Goal: Task Accomplishment & Management: Manage account settings

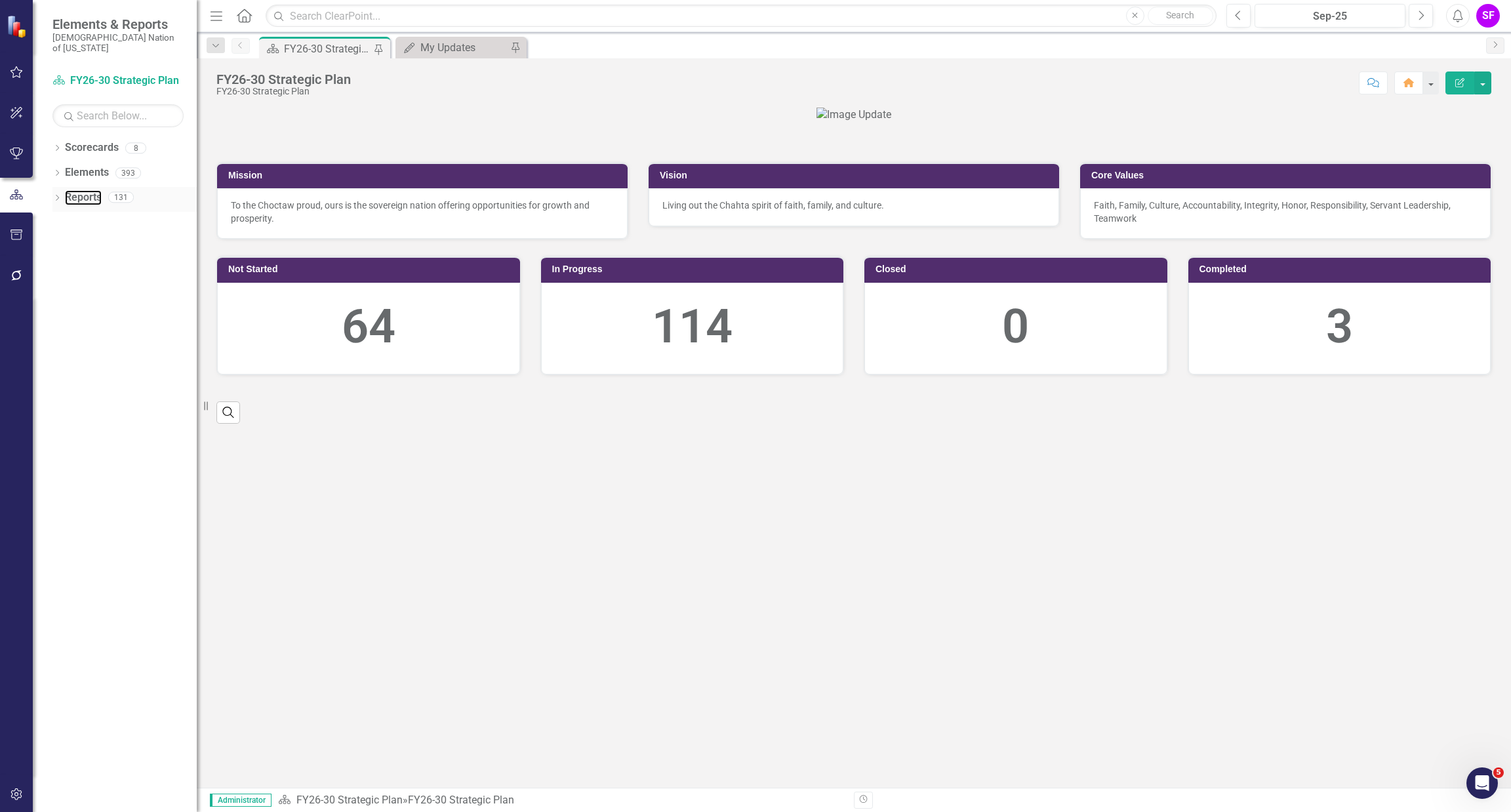
drag, startPoint x: 100, startPoint y: 183, endPoint x: 106, endPoint y: 179, distance: 7.2
click at [100, 190] on link "Reports" at bounding box center [83, 198] width 37 height 15
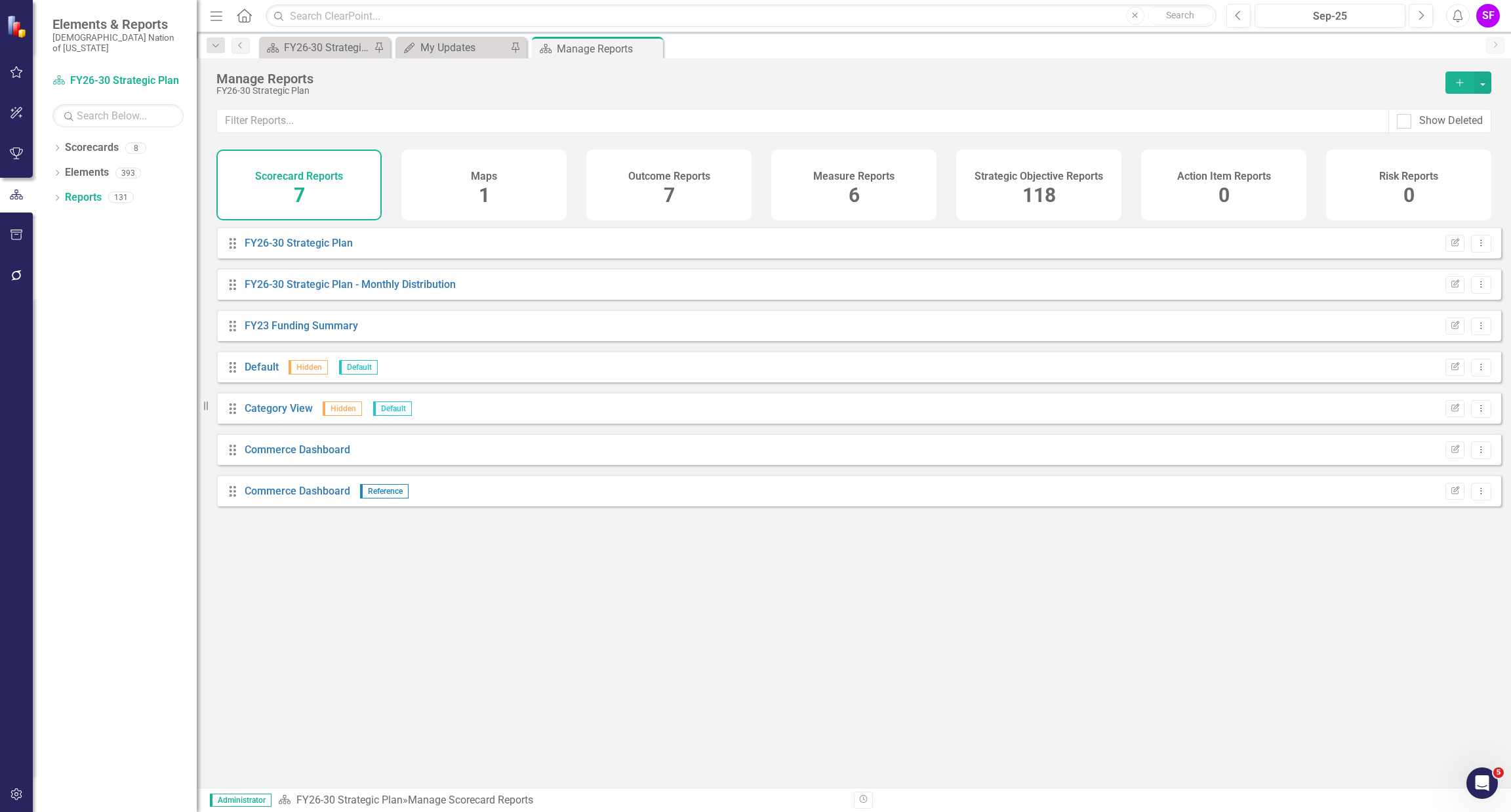
click at [1060, 170] on h4 "Strategic Objective Reports" at bounding box center [1038, 176] width 128 height 12
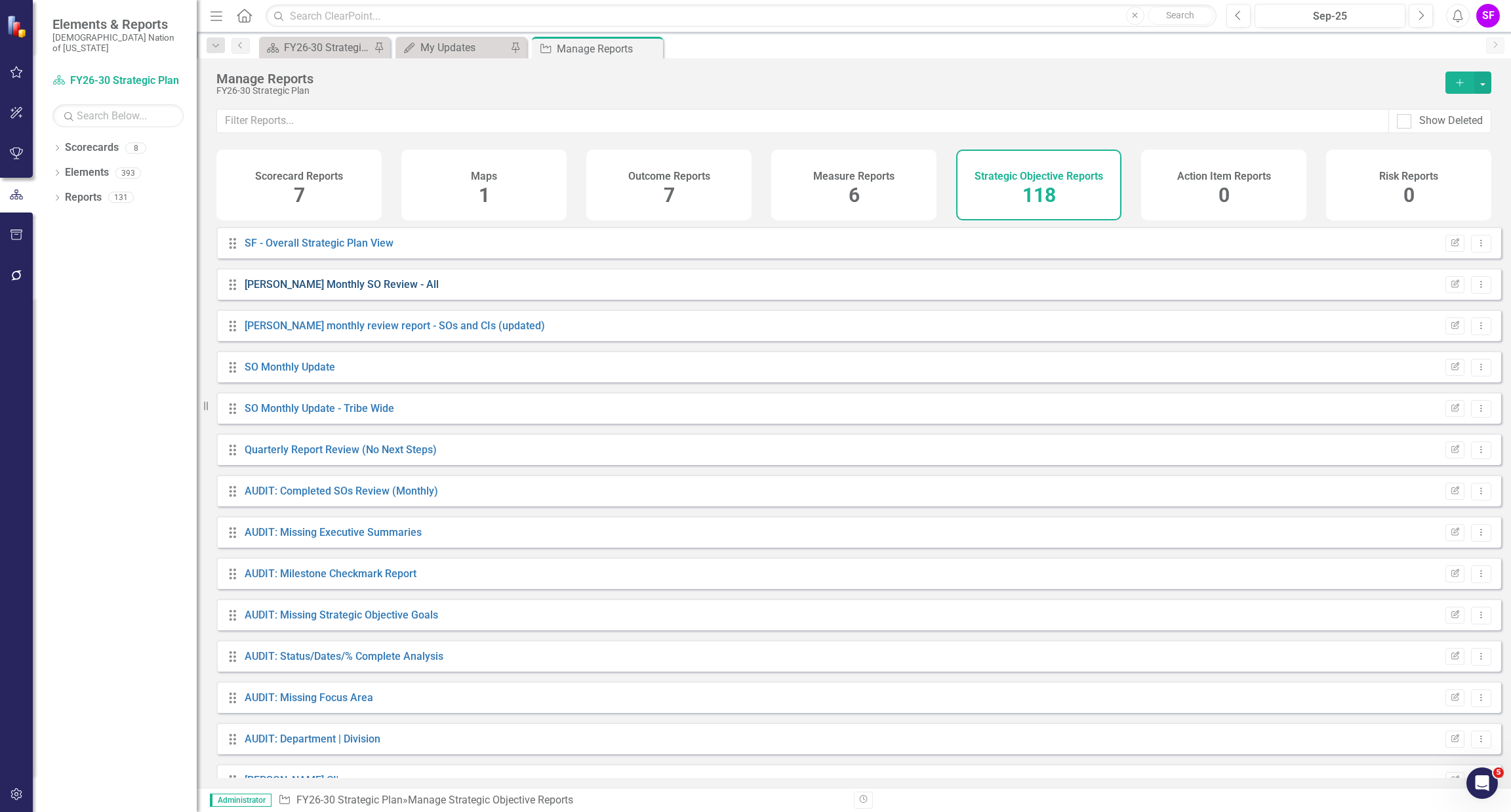
click at [333, 291] on link "[PERSON_NAME] Monthly SO Review - All" at bounding box center [342, 284] width 194 height 13
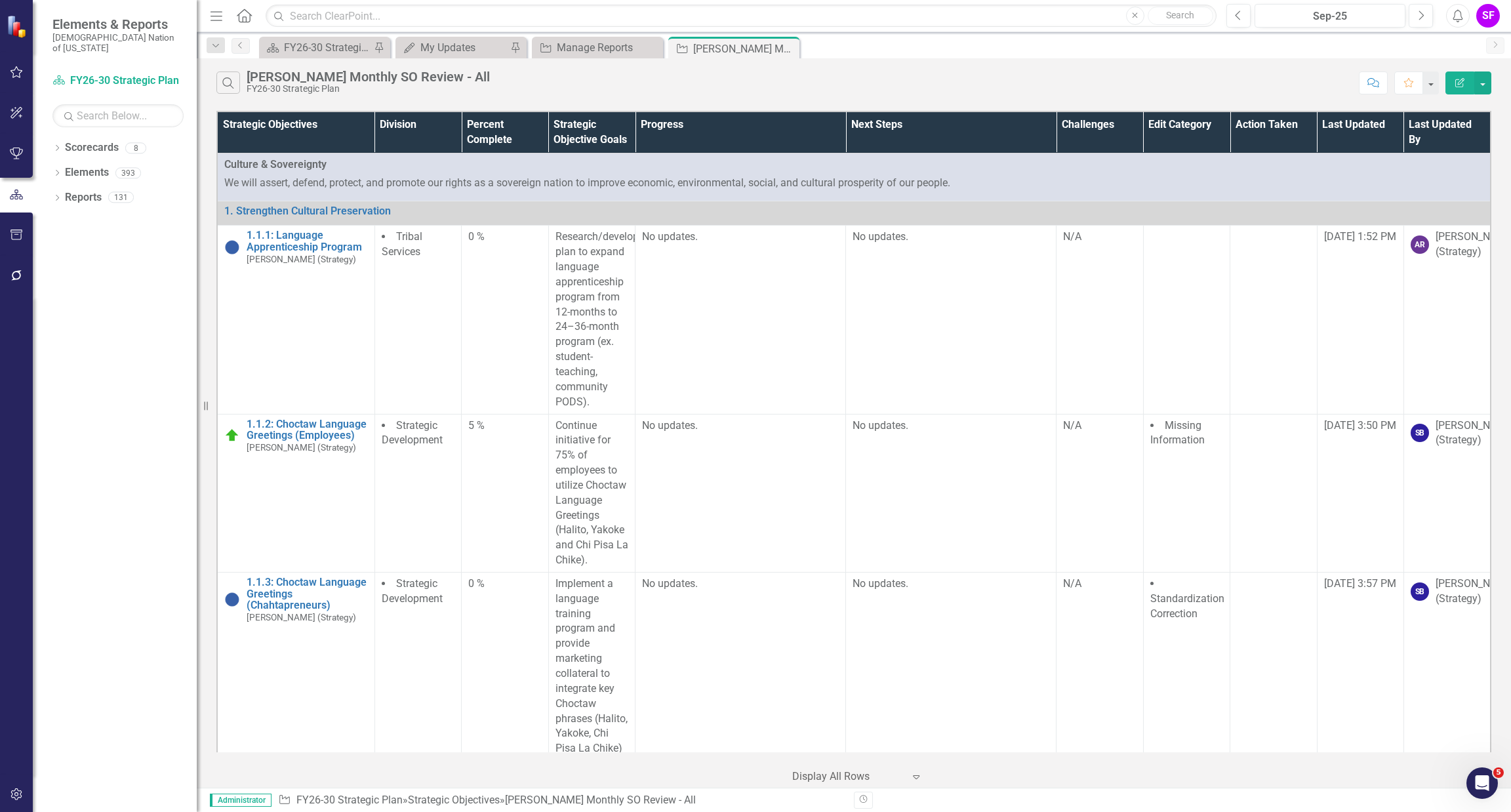
click at [215, 15] on icon "Menu" at bounding box center [216, 15] width 17 height 13
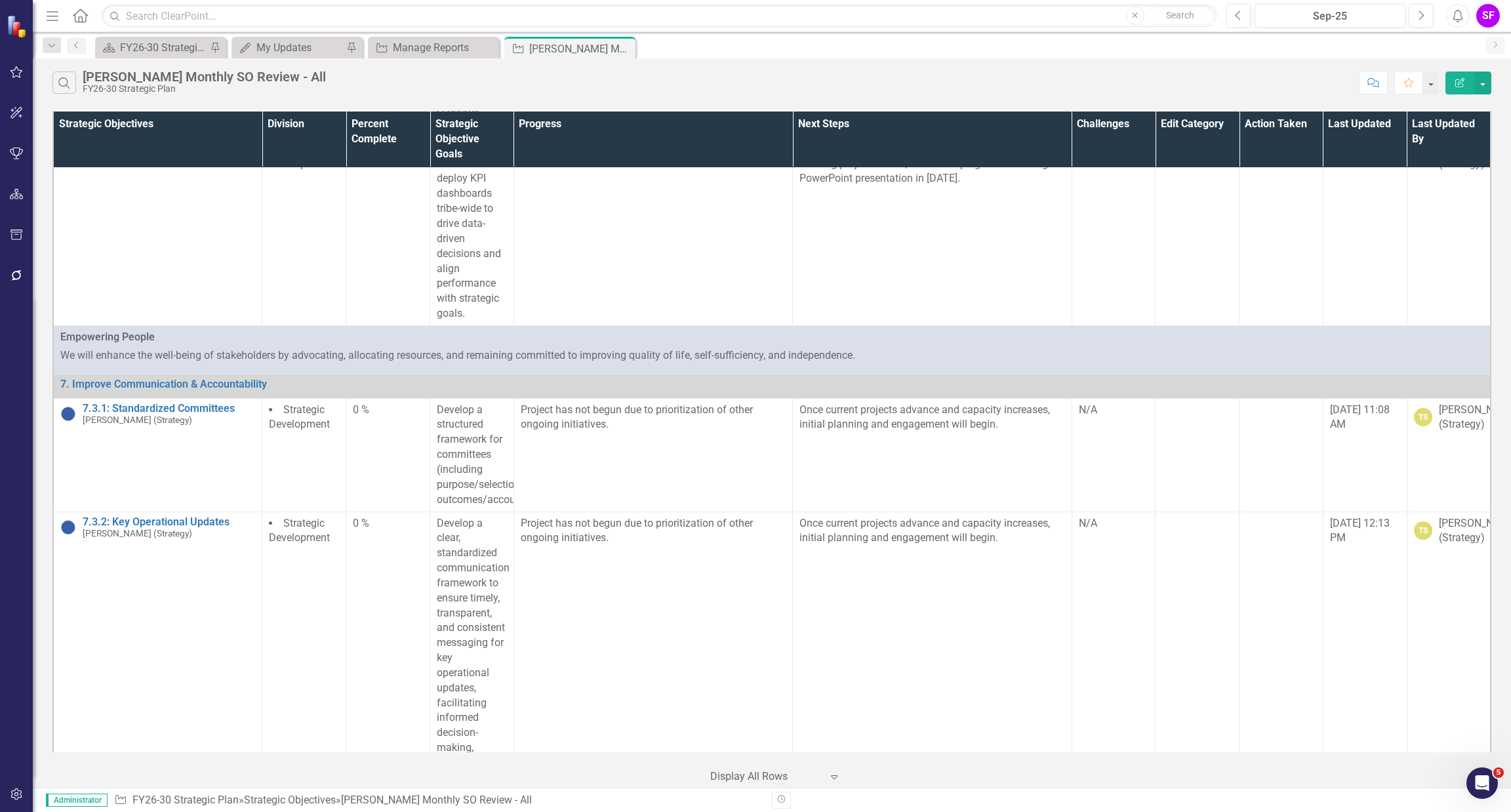
scroll to position [28128, 0]
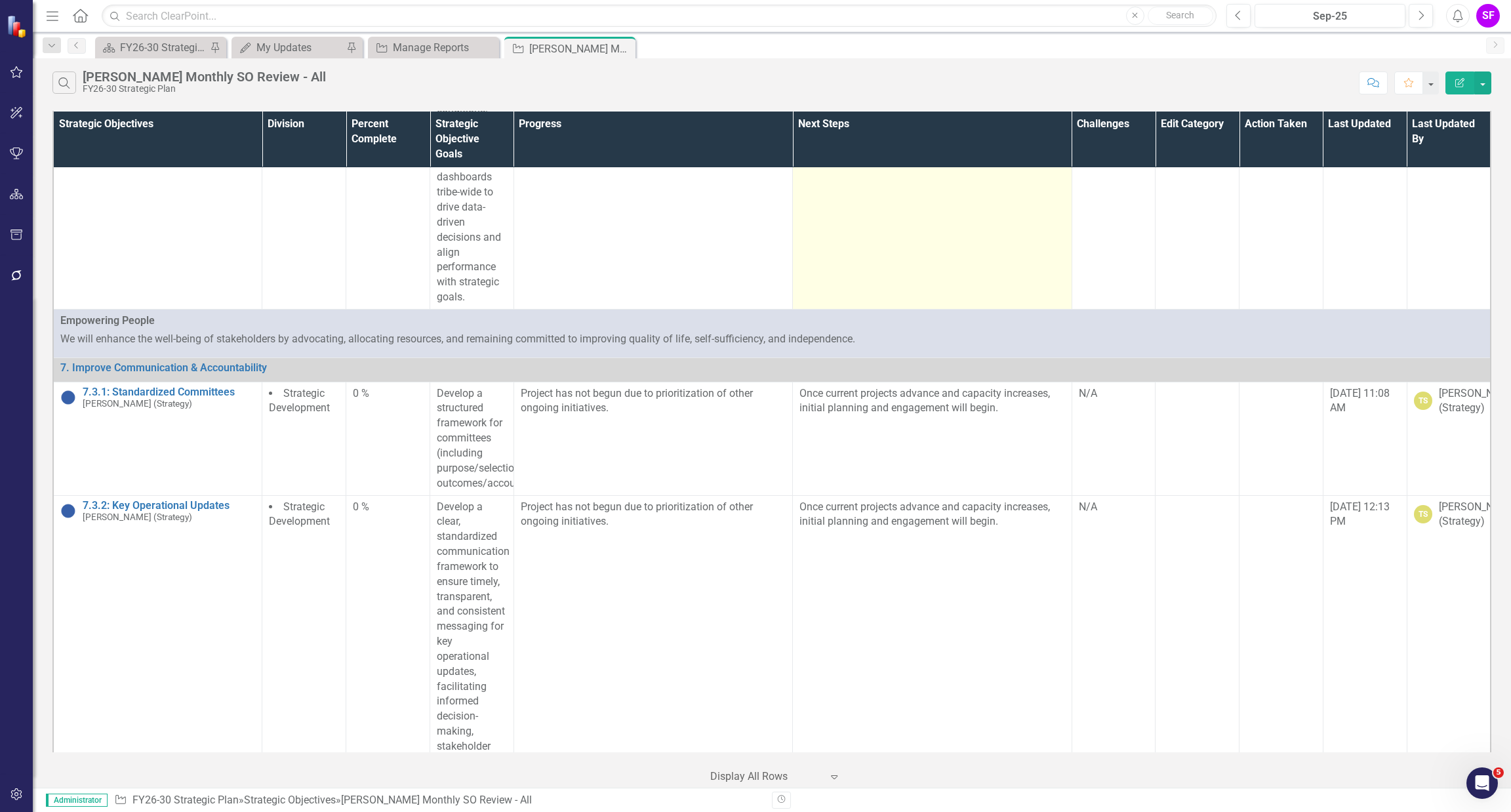
click at [884, 170] on p "Strategy will begin maintaining standard work checklist, building project chart…" at bounding box center [932, 147] width 265 height 45
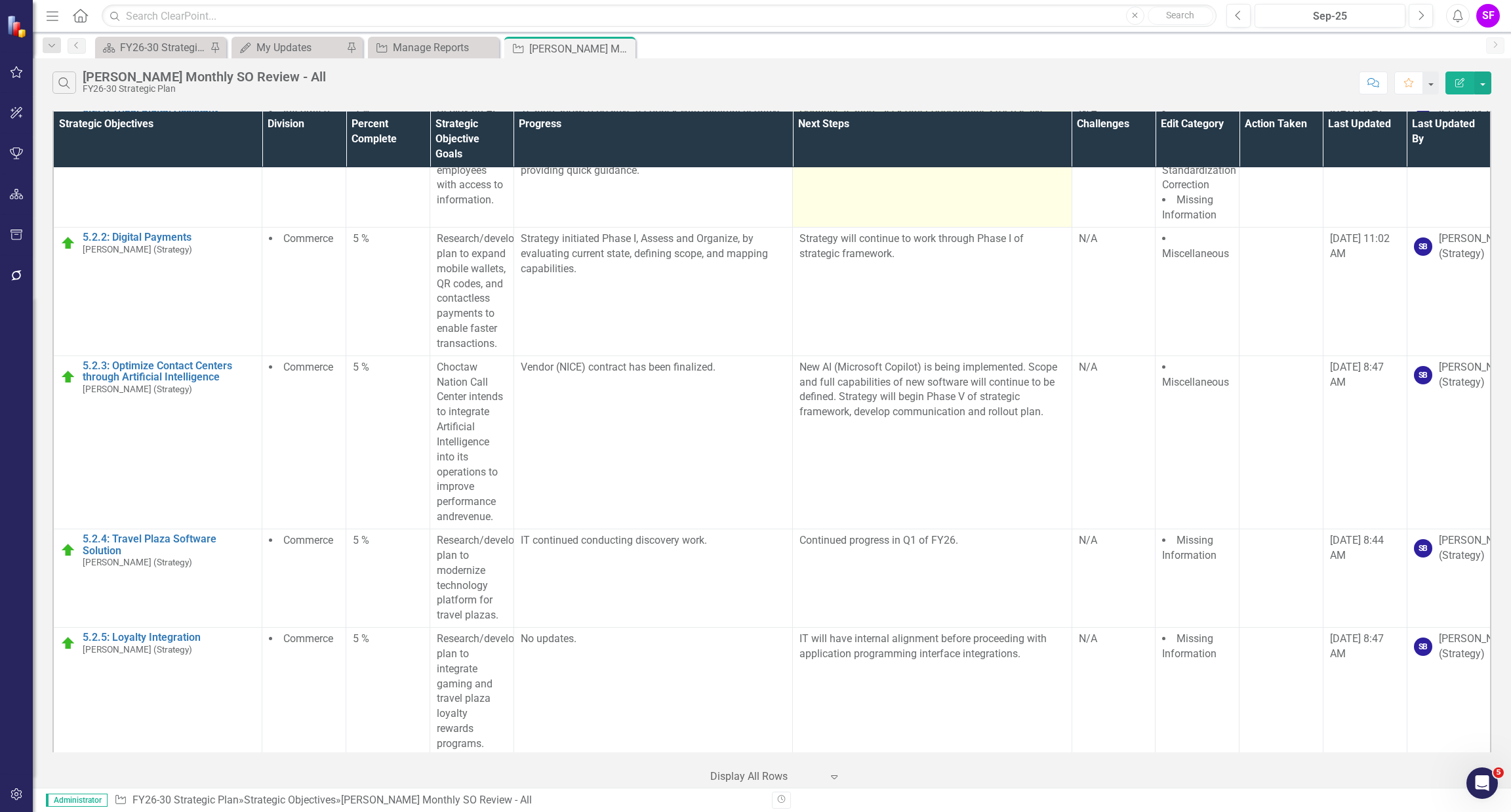
scroll to position [27674, 0]
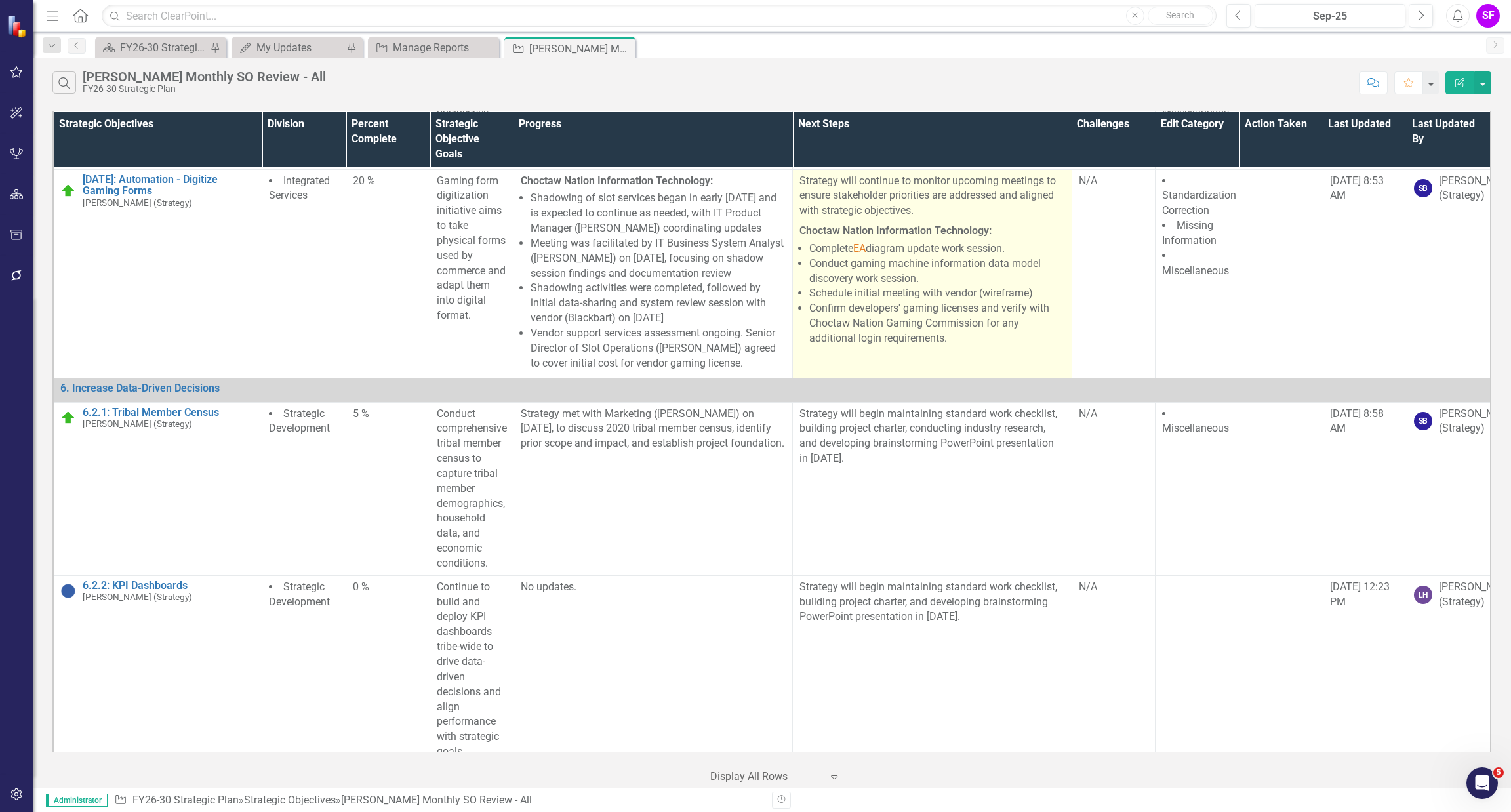
click at [861, 287] on li "Conduct gaming machine information data model discovery work session." at bounding box center [937, 272] width 255 height 30
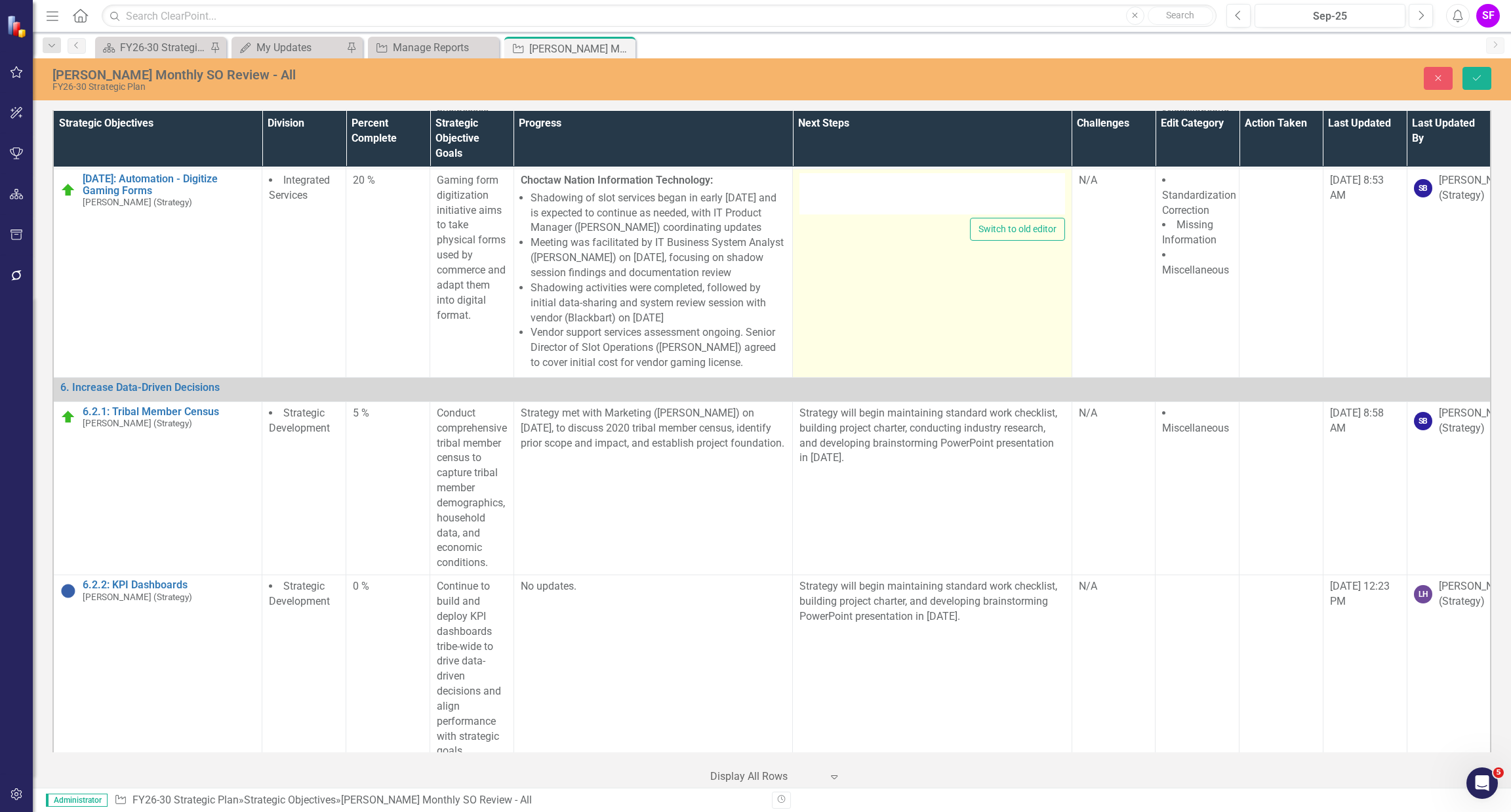
type textarea "<p>Strategy will continue to monitor upcoming meetings to ensure stakeholder pr…"
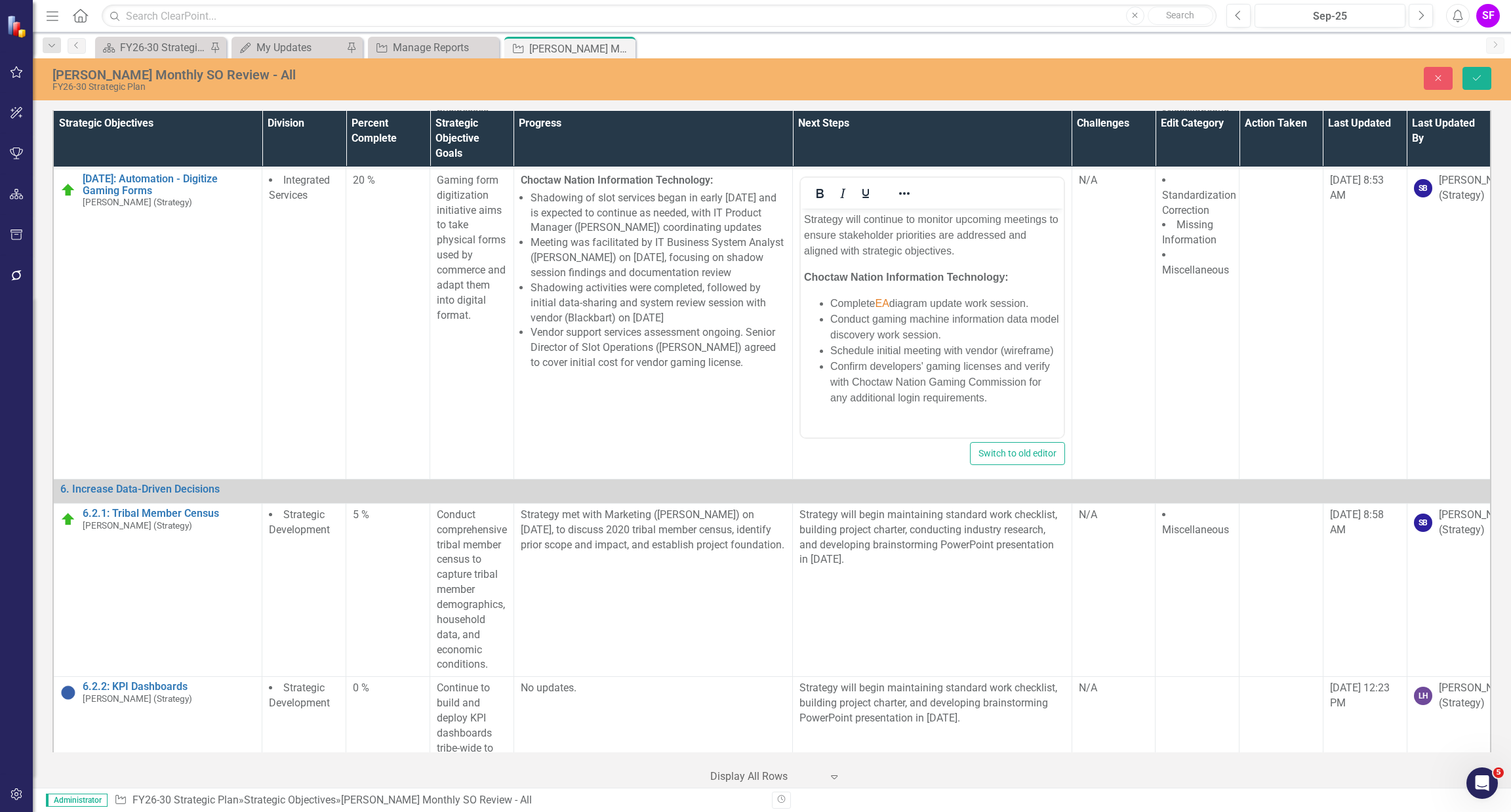
scroll to position [0, 0]
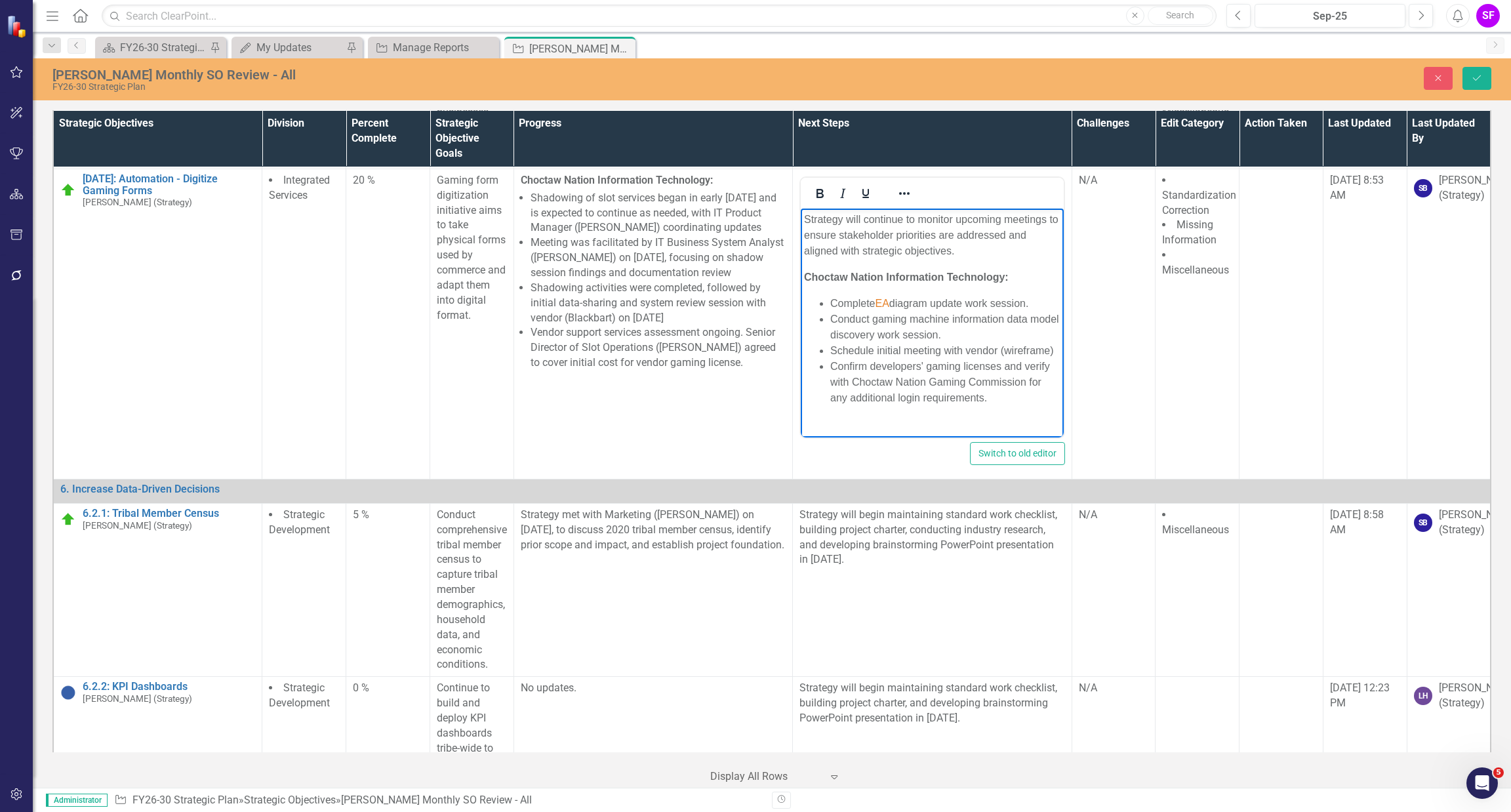
click at [888, 301] on span "EA" at bounding box center [882, 302] width 13 height 11
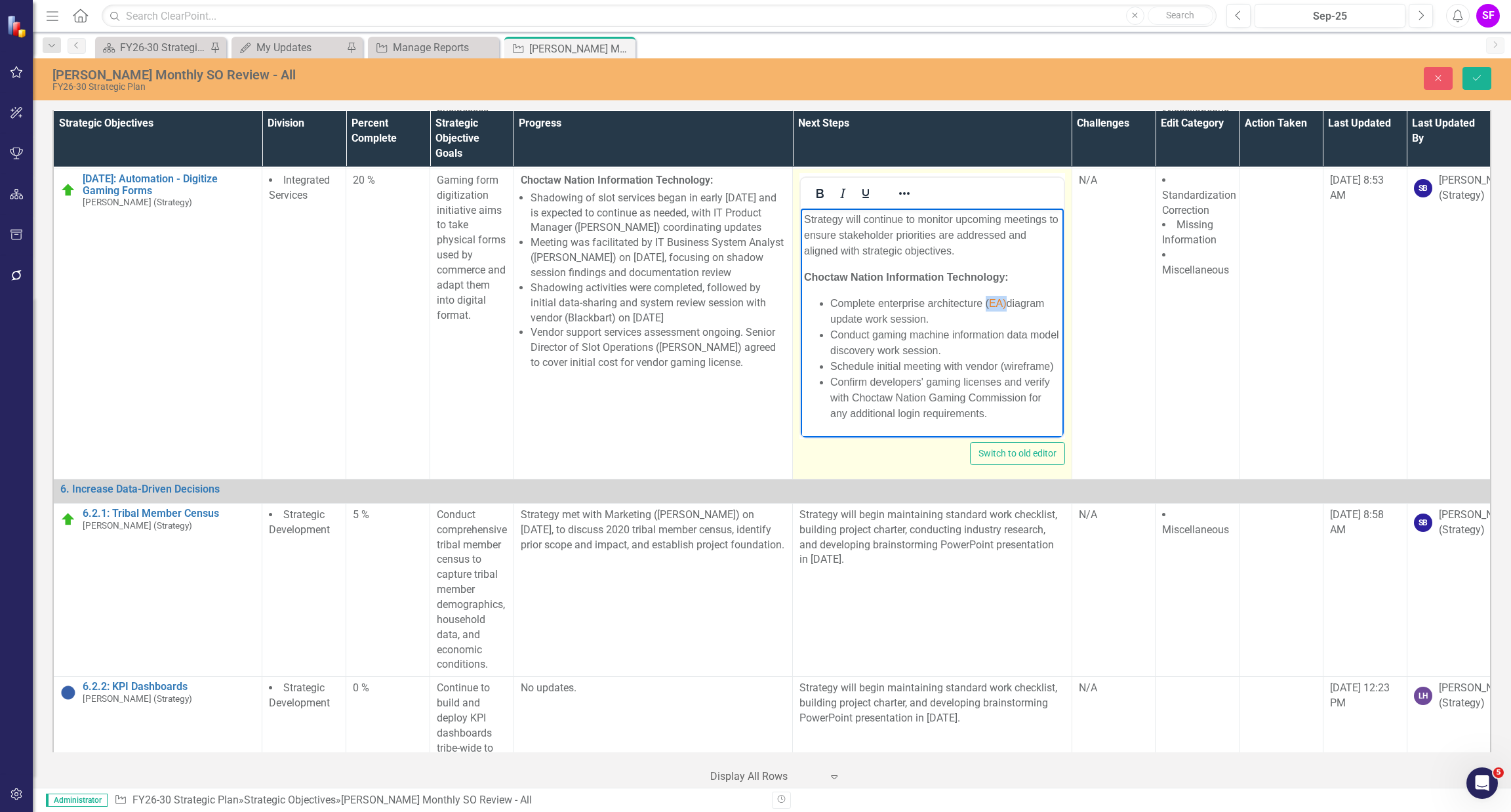
drag, startPoint x: 1019, startPoint y: 299, endPoint x: 986, endPoint y: 298, distance: 33.0
click at [986, 298] on li "Complete enterprise architecture ( EA) diagram update work session." at bounding box center [945, 311] width 230 height 32
click at [912, 206] on div at bounding box center [903, 193] width 38 height 26
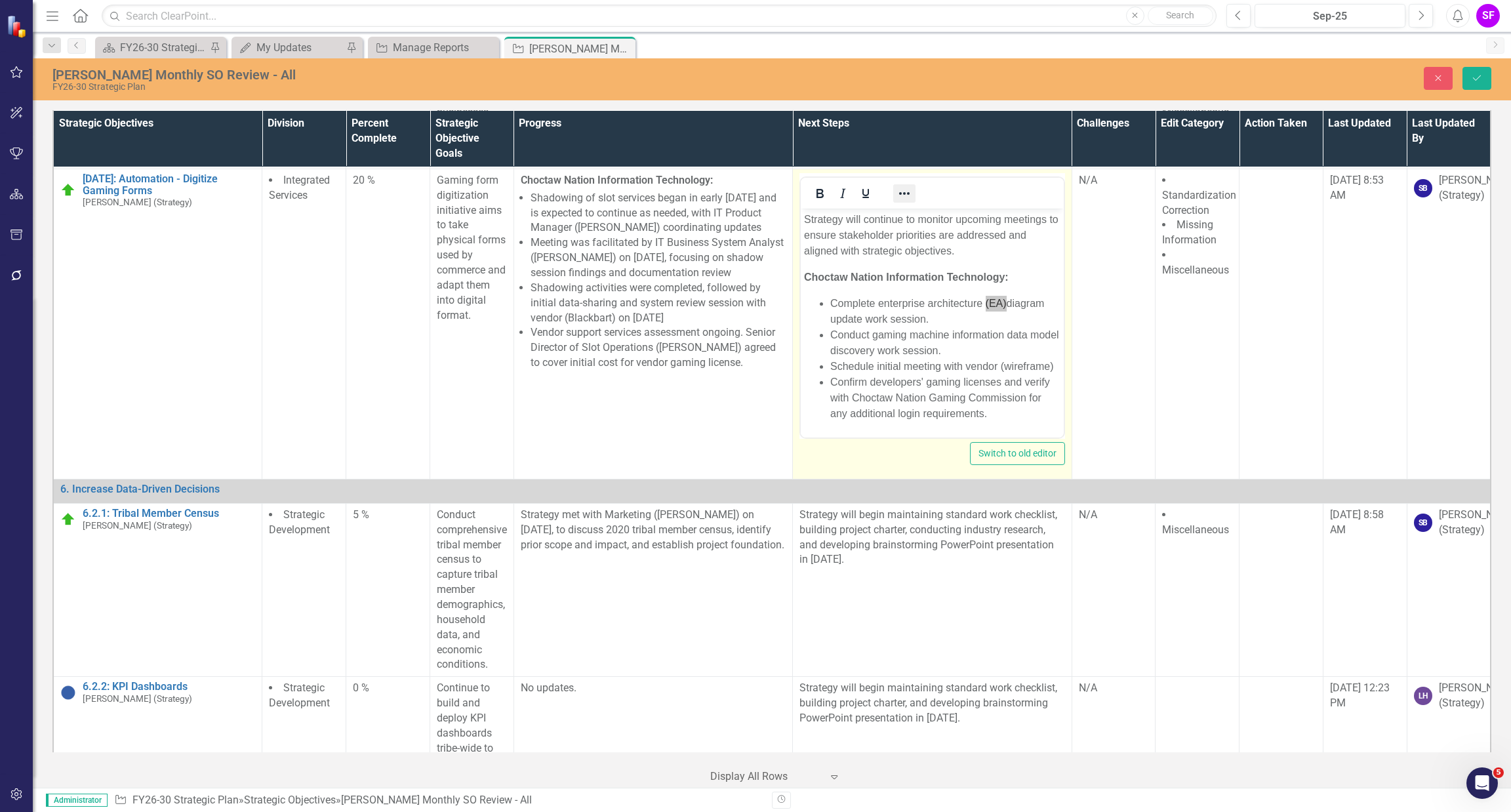
click at [906, 201] on icon "Reveal or hide additional toolbar items" at bounding box center [904, 193] width 16 height 16
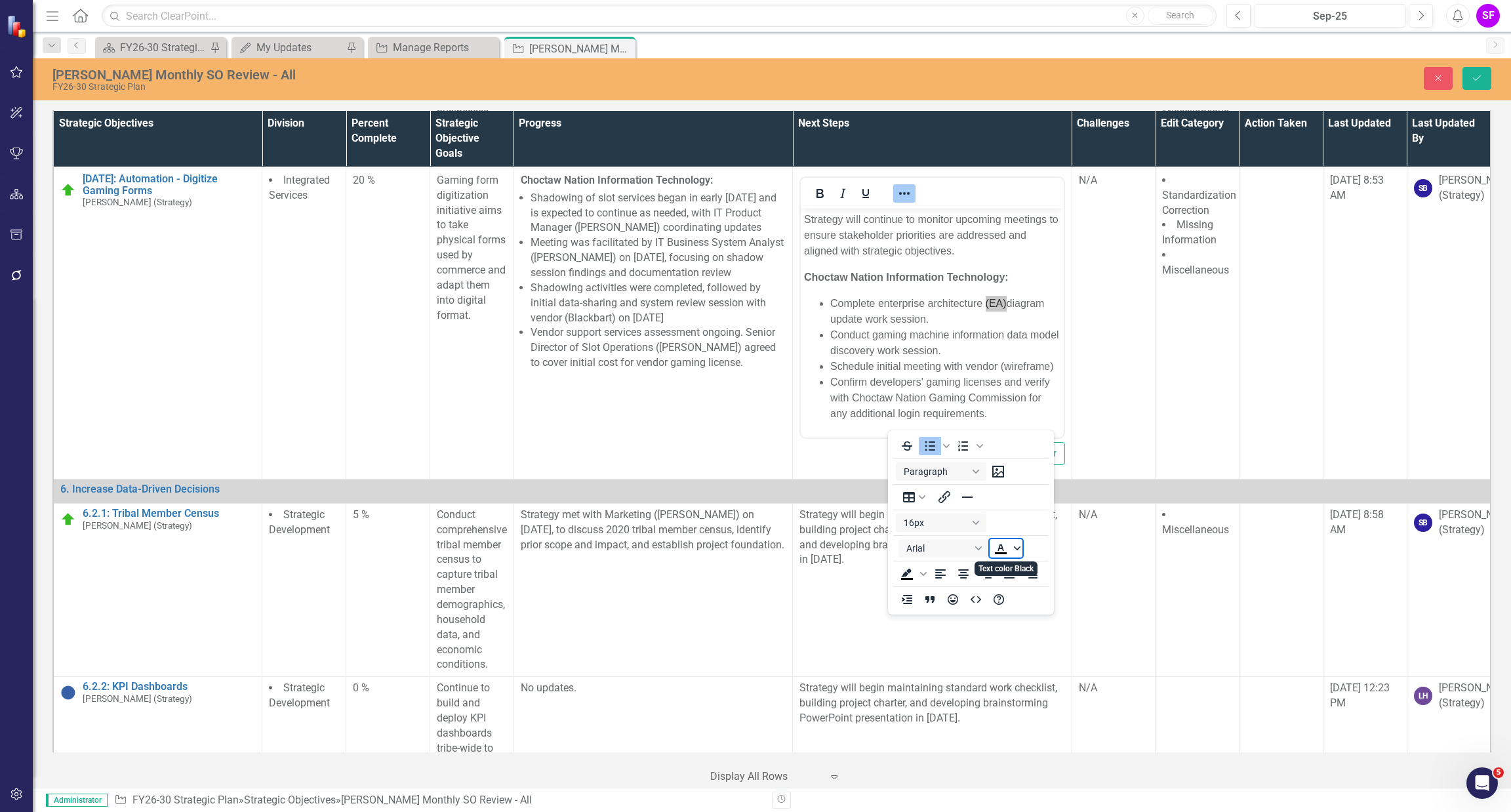
click at [1017, 546] on icon "Text color Black" at bounding box center [1017, 548] width 7 height 7
drag, startPoint x: 1037, startPoint y: 646, endPoint x: 258, endPoint y: 206, distance: 894.7
click at [1037, 646] on icon "Remove color" at bounding box center [1038, 646] width 13 height 13
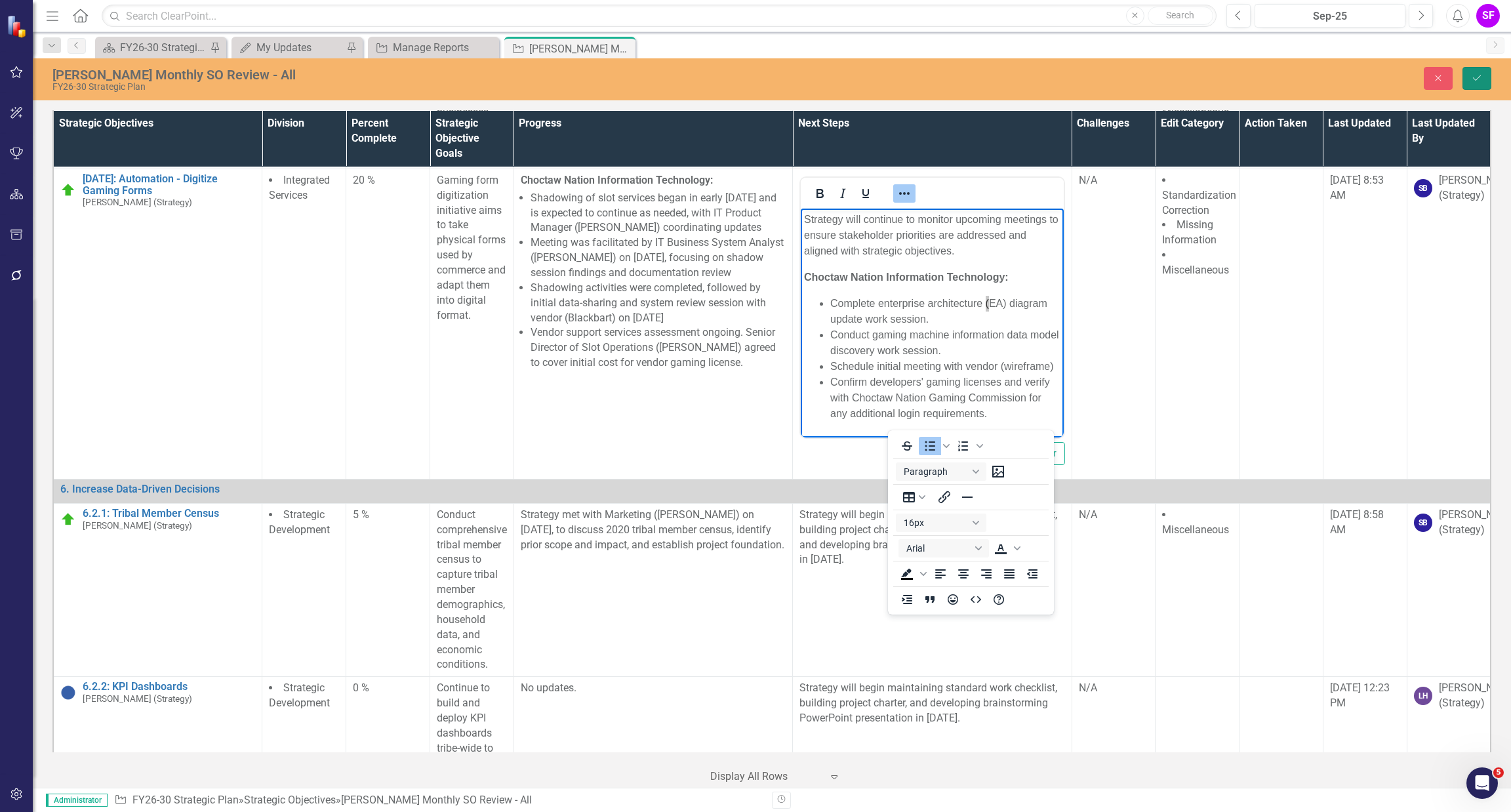
click at [1485, 80] on button "Save" at bounding box center [1477, 78] width 28 height 23
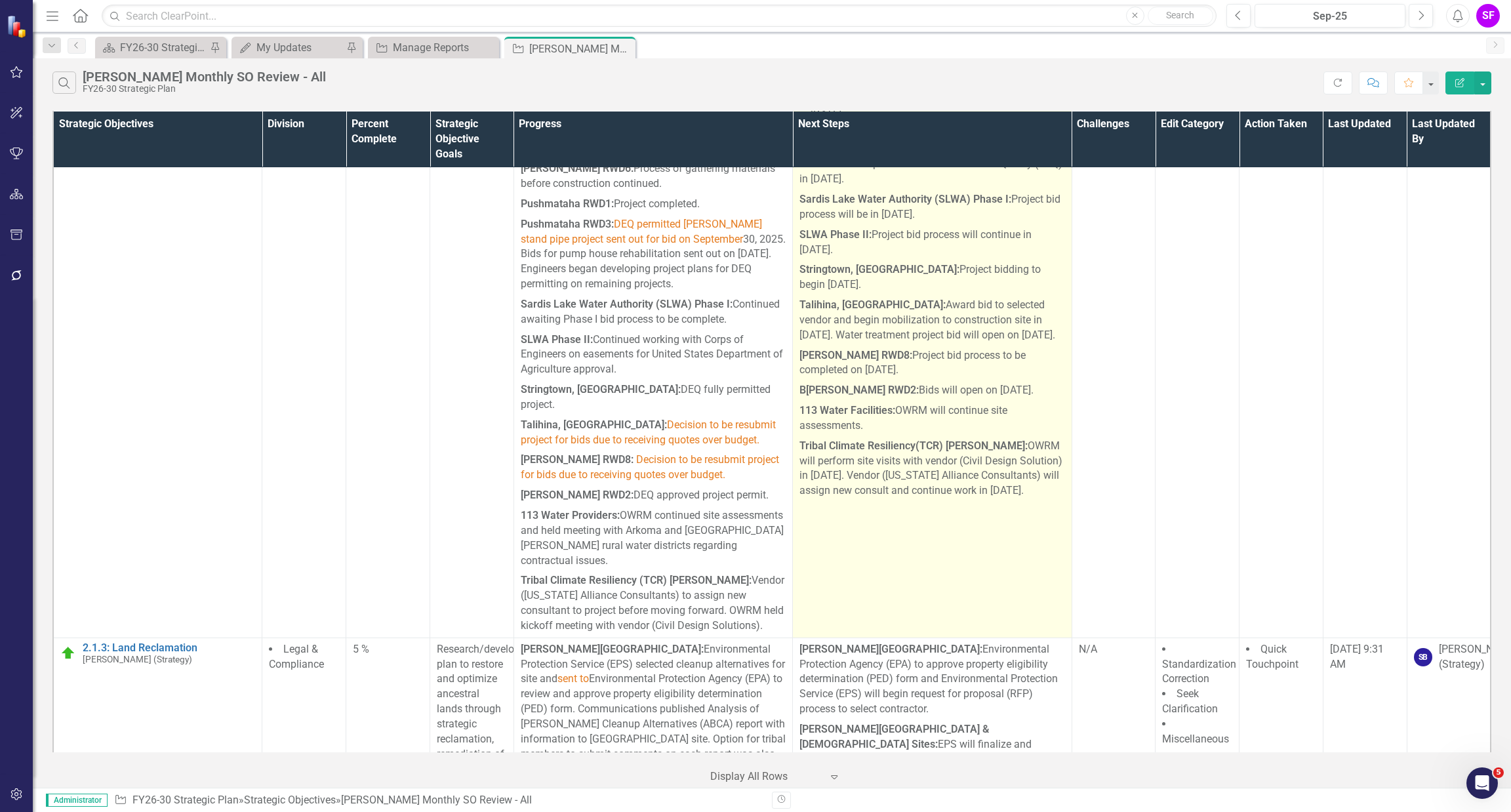
scroll to position [4228, 0]
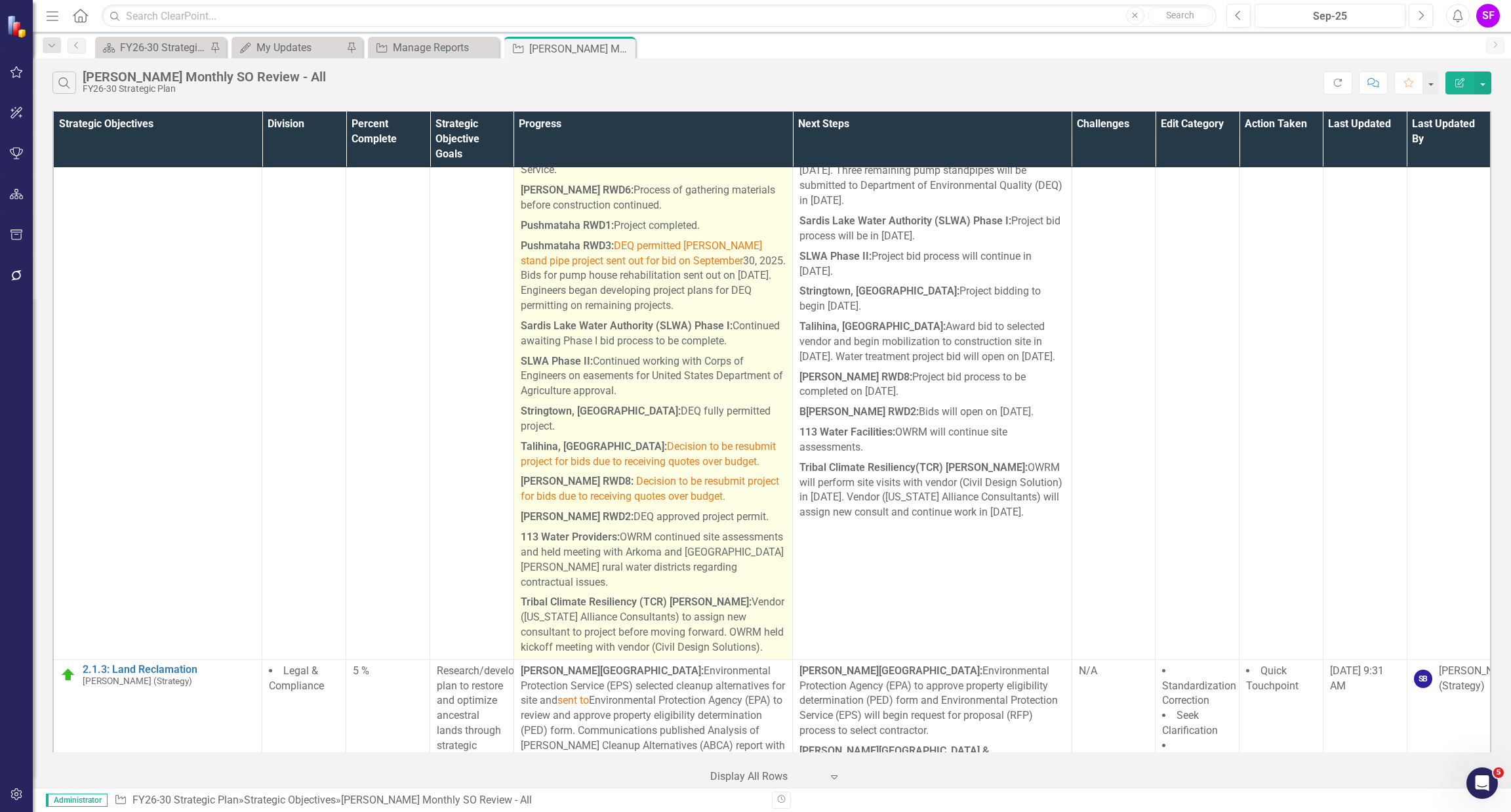
click at [752, 215] on p "[PERSON_NAME] RWD6: Process of gathering materials before construction continue…" at bounding box center [653, 198] width 265 height 35
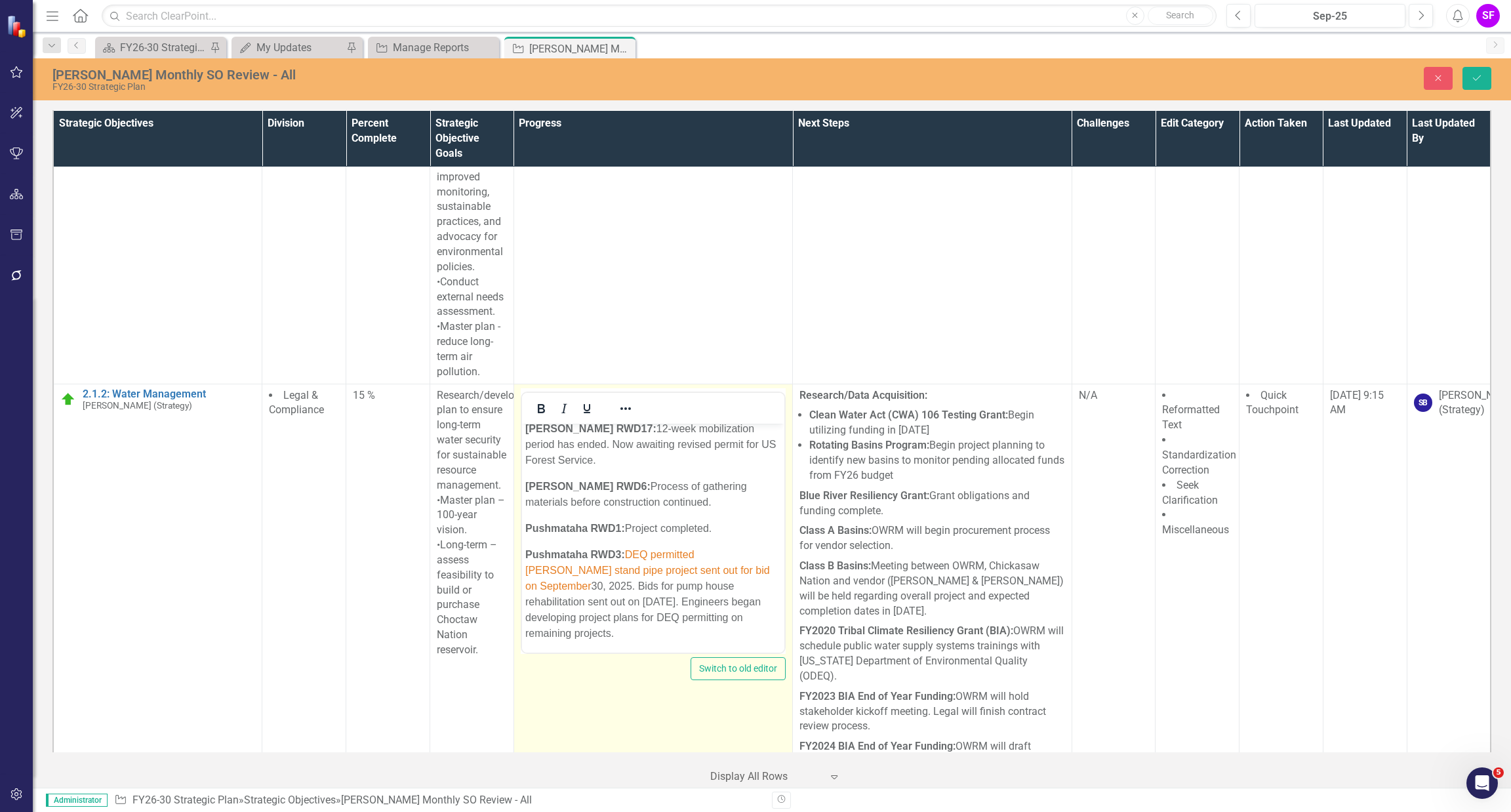
scroll to position [1377, 0]
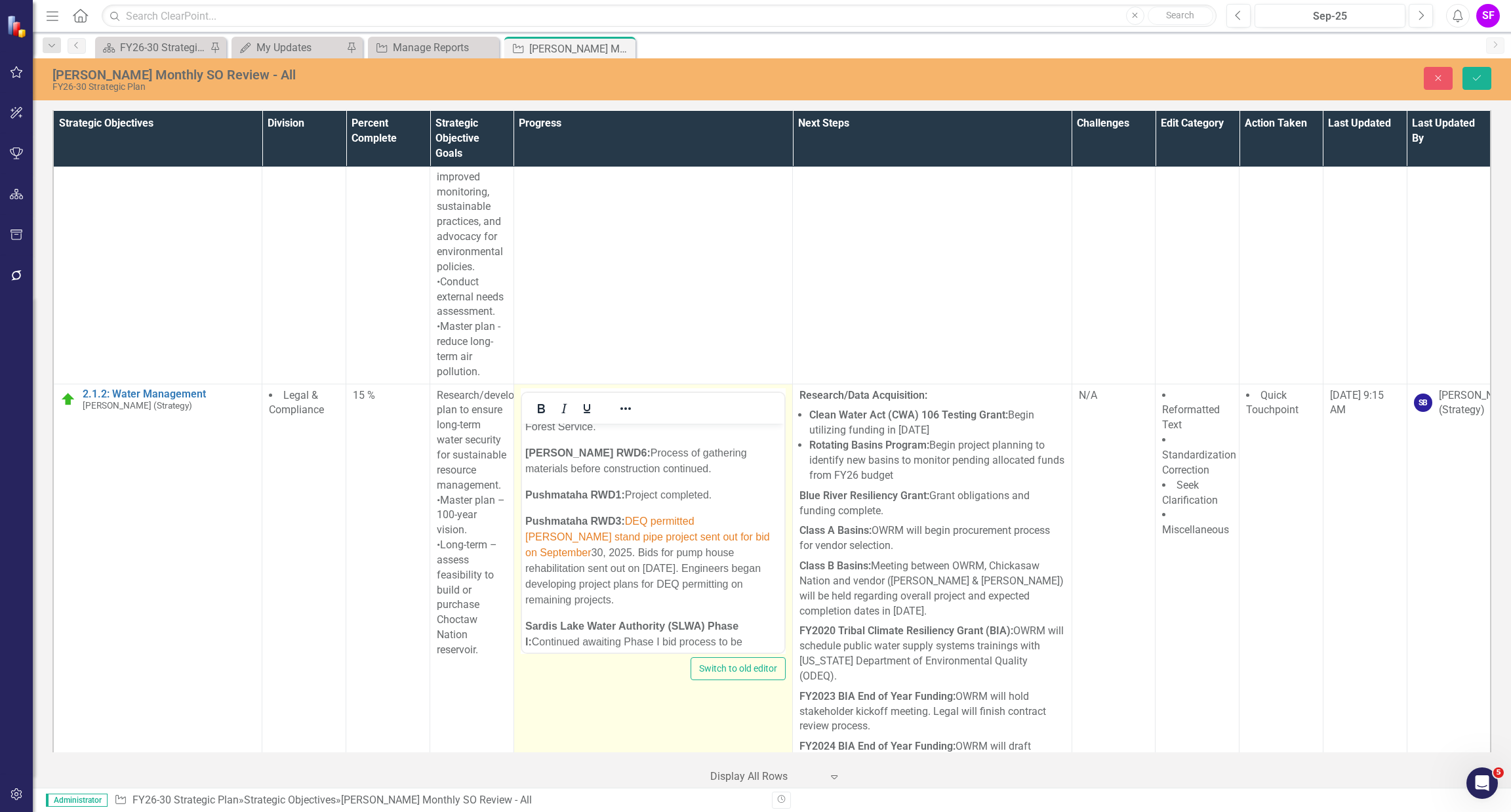
click at [627, 550] on span "DEQ permitted [PERSON_NAME] stand pipe project sent out for bid on September" at bounding box center [647, 535] width 245 height 43
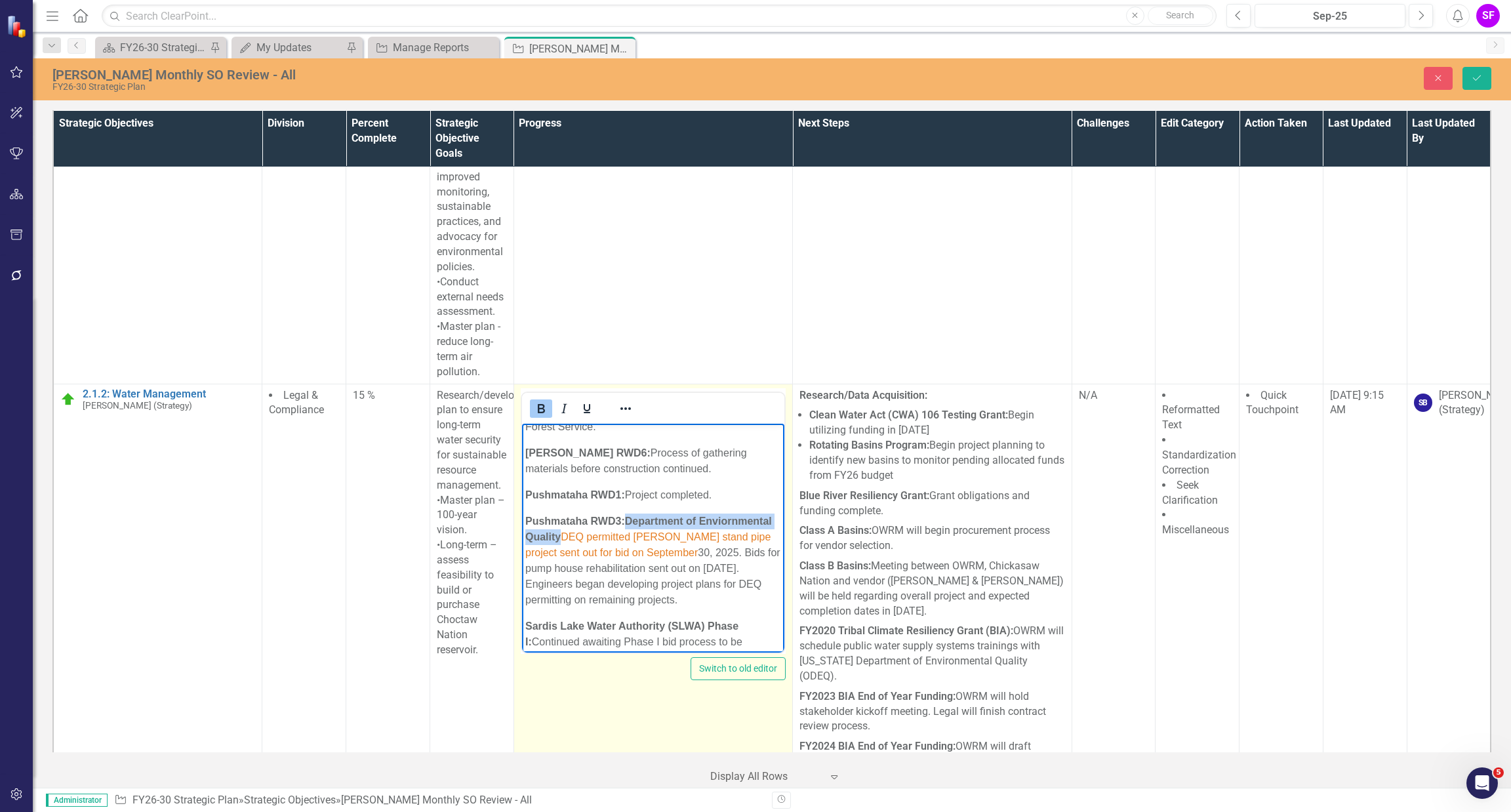
drag, startPoint x: 634, startPoint y: 566, endPoint x: 629, endPoint y: 546, distance: 20.6
click at [629, 541] on span "Department of Enviornmental Quality" at bounding box center [648, 528] width 246 height 27
click at [538, 413] on icon "Bold" at bounding box center [541, 408] width 8 height 9
click at [557, 557] on span "DEQ permitted [PERSON_NAME] stand pipe project sent out for bid on September" at bounding box center [646, 544] width 243 height 27
drag, startPoint x: 662, startPoint y: 583, endPoint x: 560, endPoint y: 562, distance: 104.1
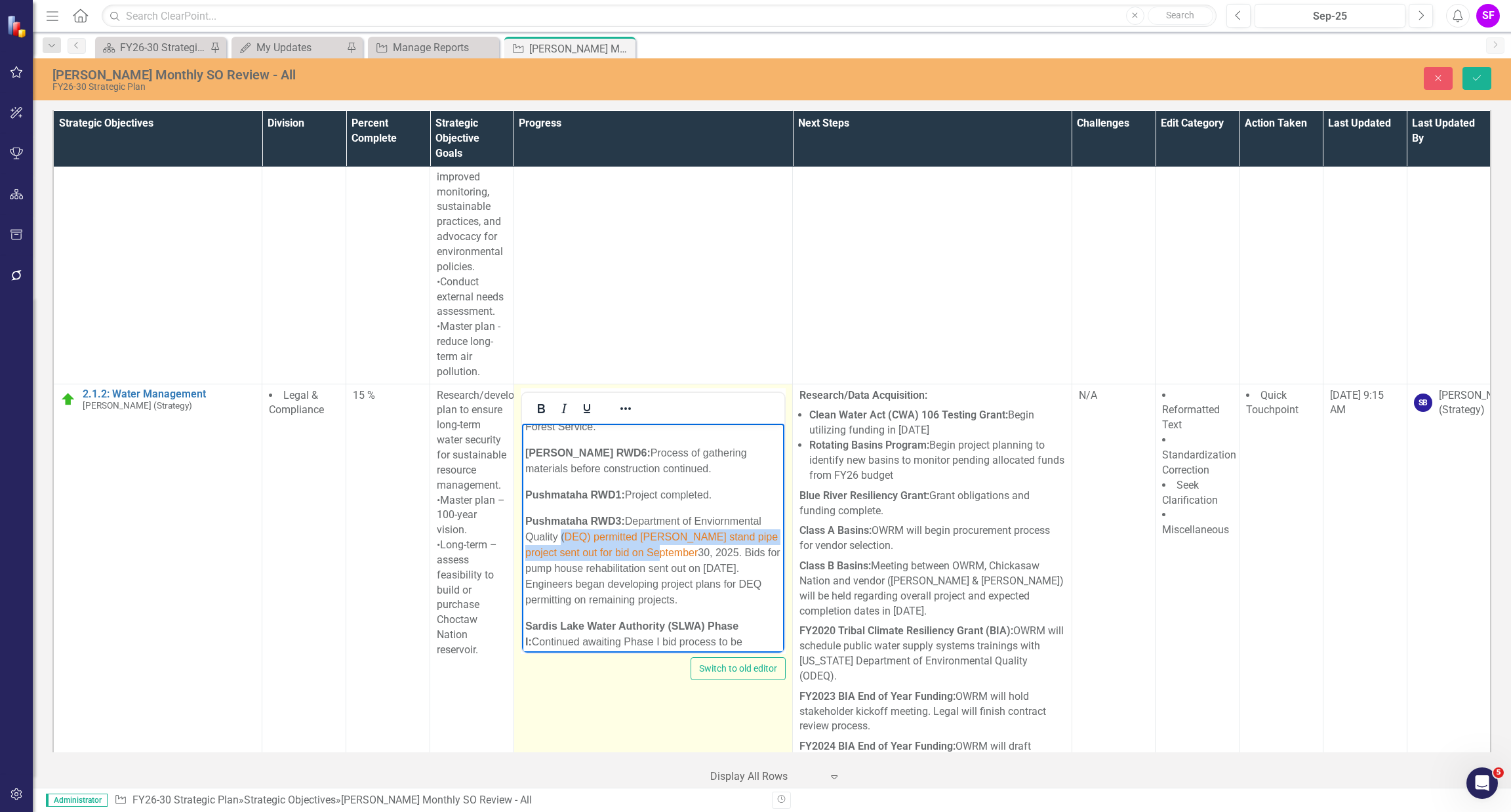
click at [560, 562] on p "Pushmataha RWD3: Department of Enviornmental Quality ( DEQ) permitted [PERSON_N…" at bounding box center [652, 560] width 256 height 95
drag, startPoint x: 604, startPoint y: 566, endPoint x: 605, endPoint y: 577, distance: 11.0
click at [605, 557] on span "DEQ) permitted [PERSON_NAME] stand pipe project sent out for bid on September" at bounding box center [650, 544] width 252 height 27
click at [625, 416] on icon "Reveal or hide additional toolbar items" at bounding box center [625, 408] width 16 height 16
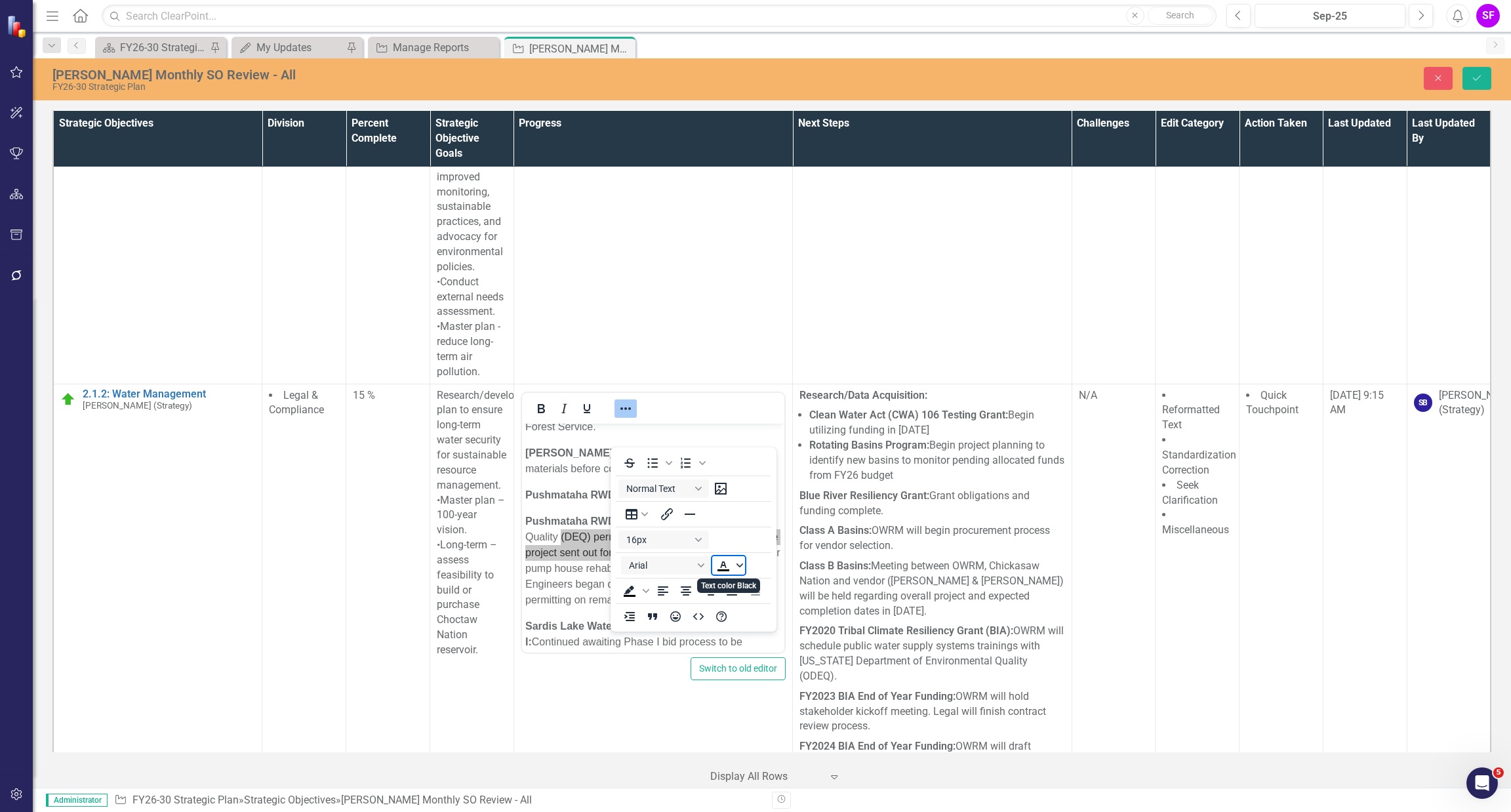
click at [739, 561] on span "Text color Black" at bounding box center [739, 566] width 11 height 18
click at [768, 663] on div "Remove color" at bounding box center [762, 663] width 16 height 16
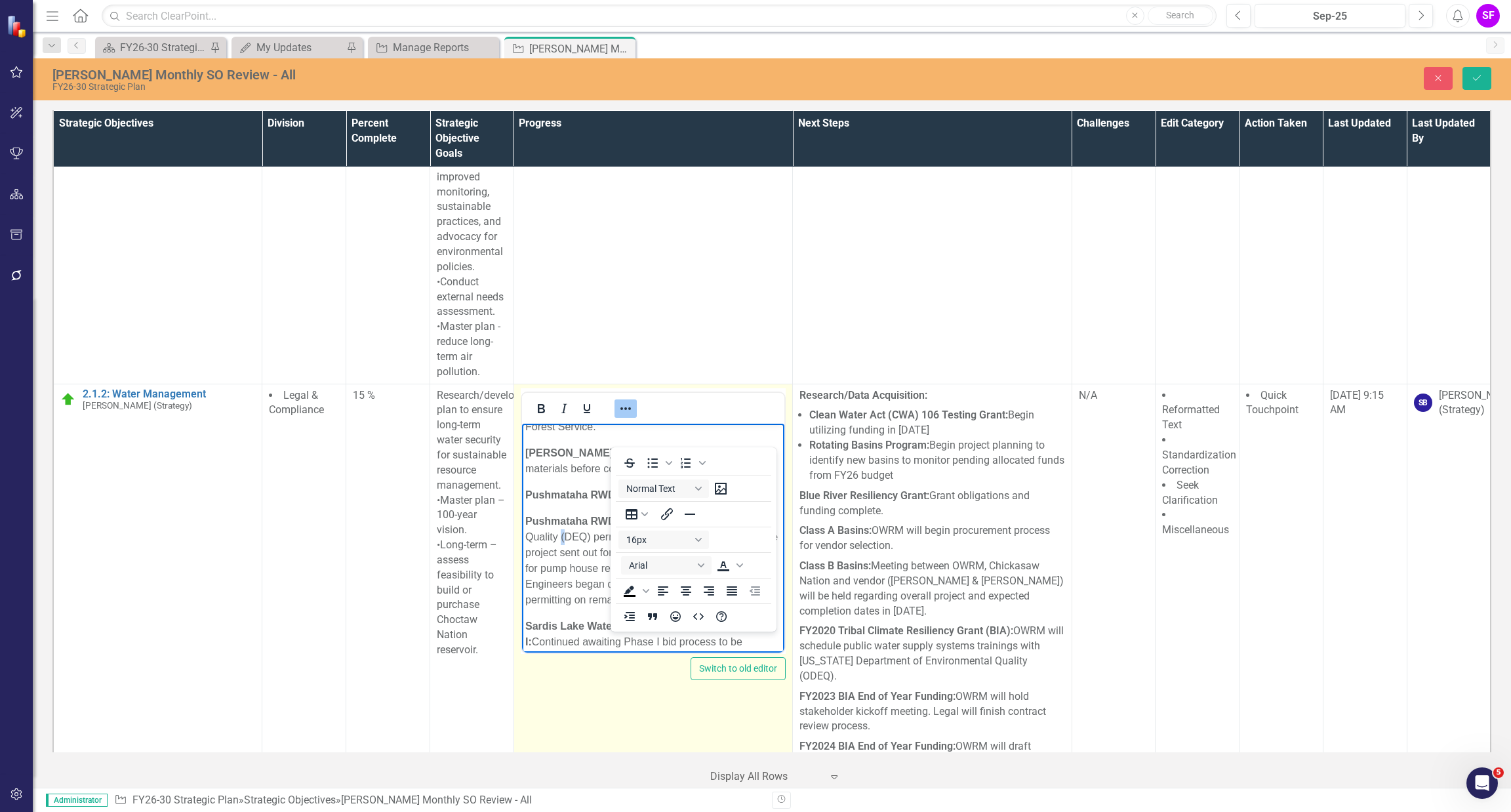
click at [585, 568] on p "Pushmataha RWD3: Department of Enviornmental Quality ( DEQ) permitted [PERSON_N…" at bounding box center [652, 560] width 256 height 95
click at [542, 541] on span "Department of Enviornmental Quality (" at bounding box center [643, 528] width 236 height 27
click at [623, 416] on icon "Reveal or hide additional toolbar items" at bounding box center [625, 408] width 16 height 16
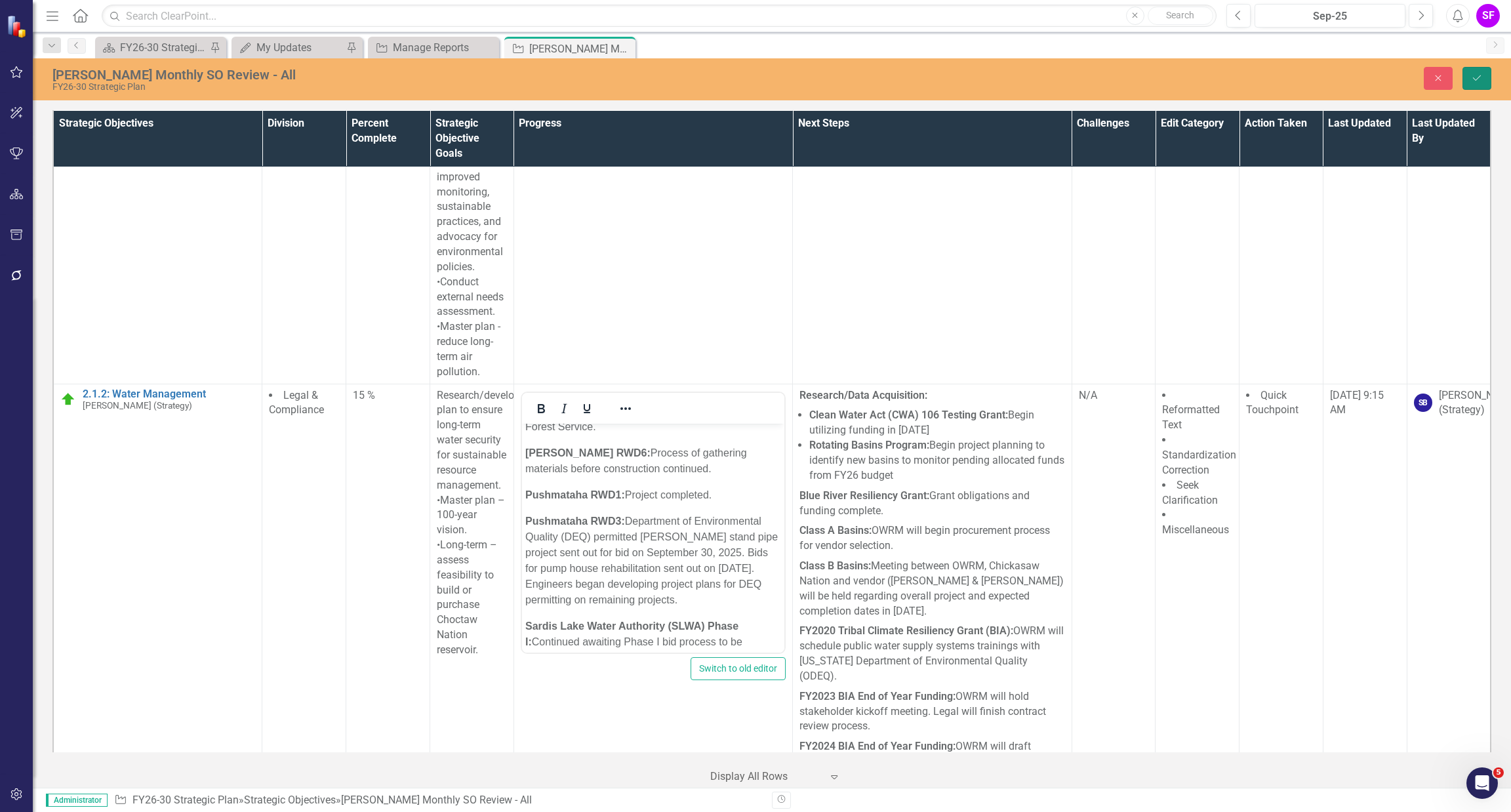
click at [1485, 75] on button "Save" at bounding box center [1477, 78] width 28 height 23
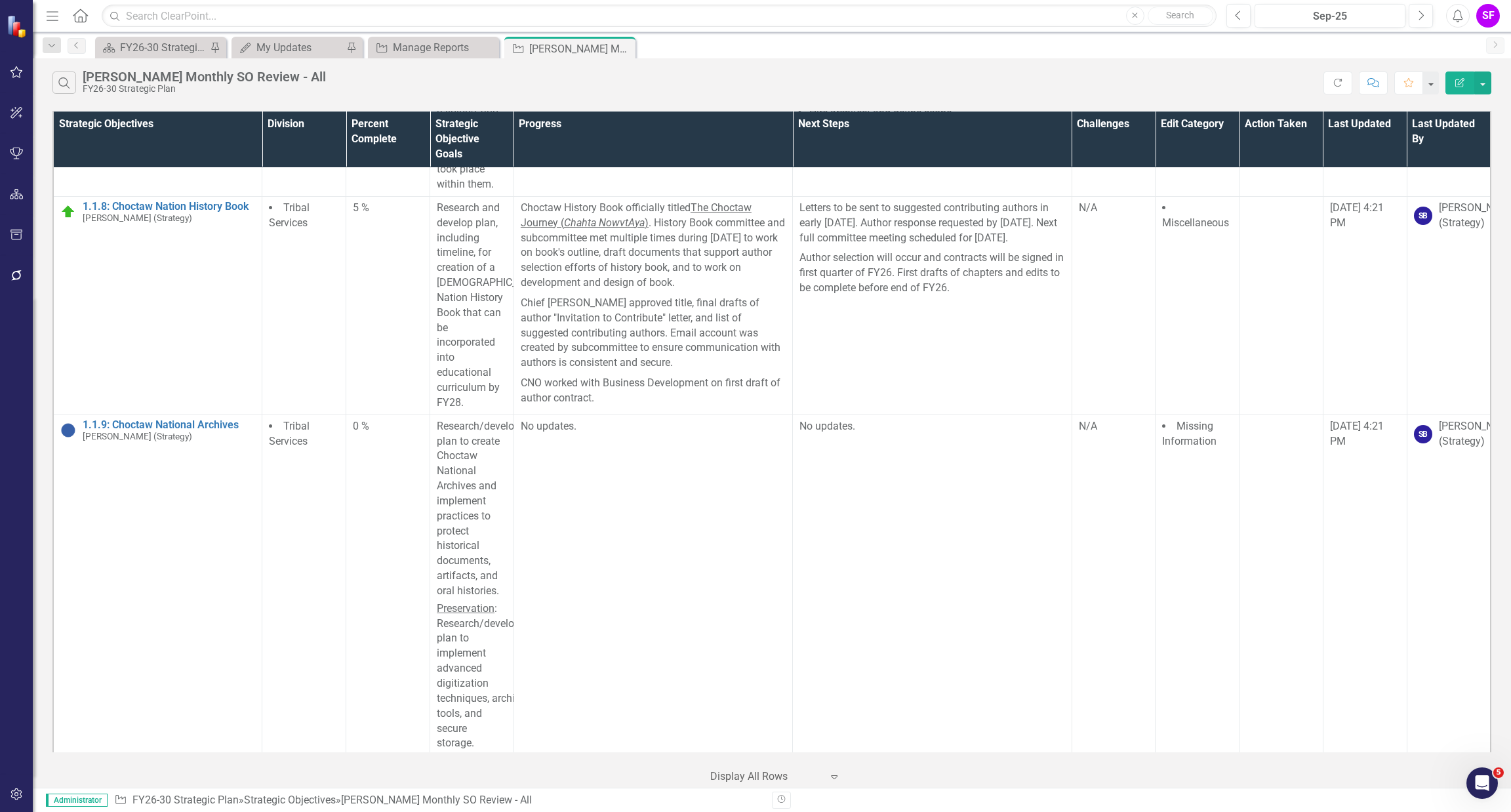
scroll to position [3036, 0]
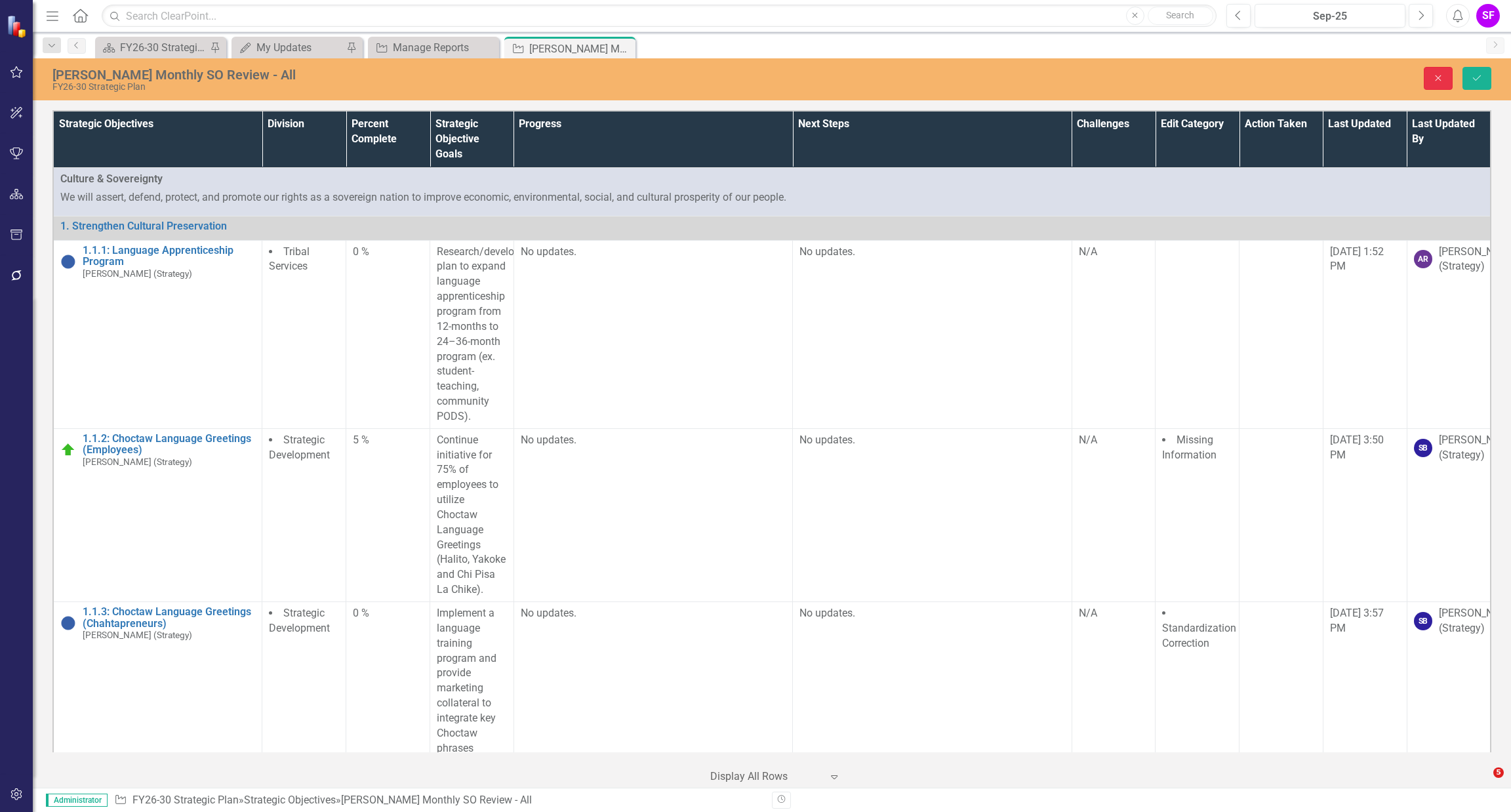
click at [1438, 85] on button "Close" at bounding box center [1438, 78] width 28 height 23
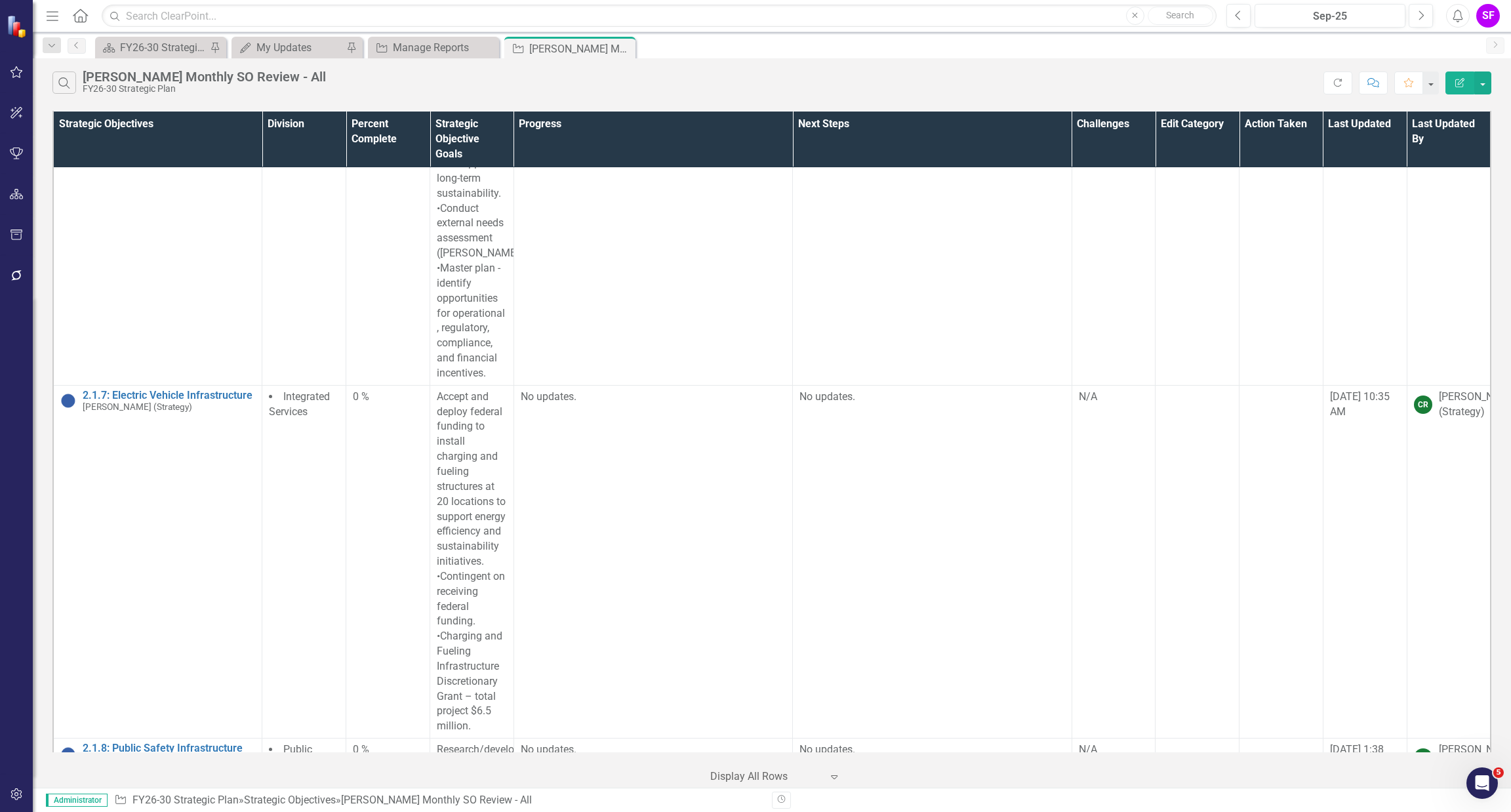
scroll to position [4228, 0]
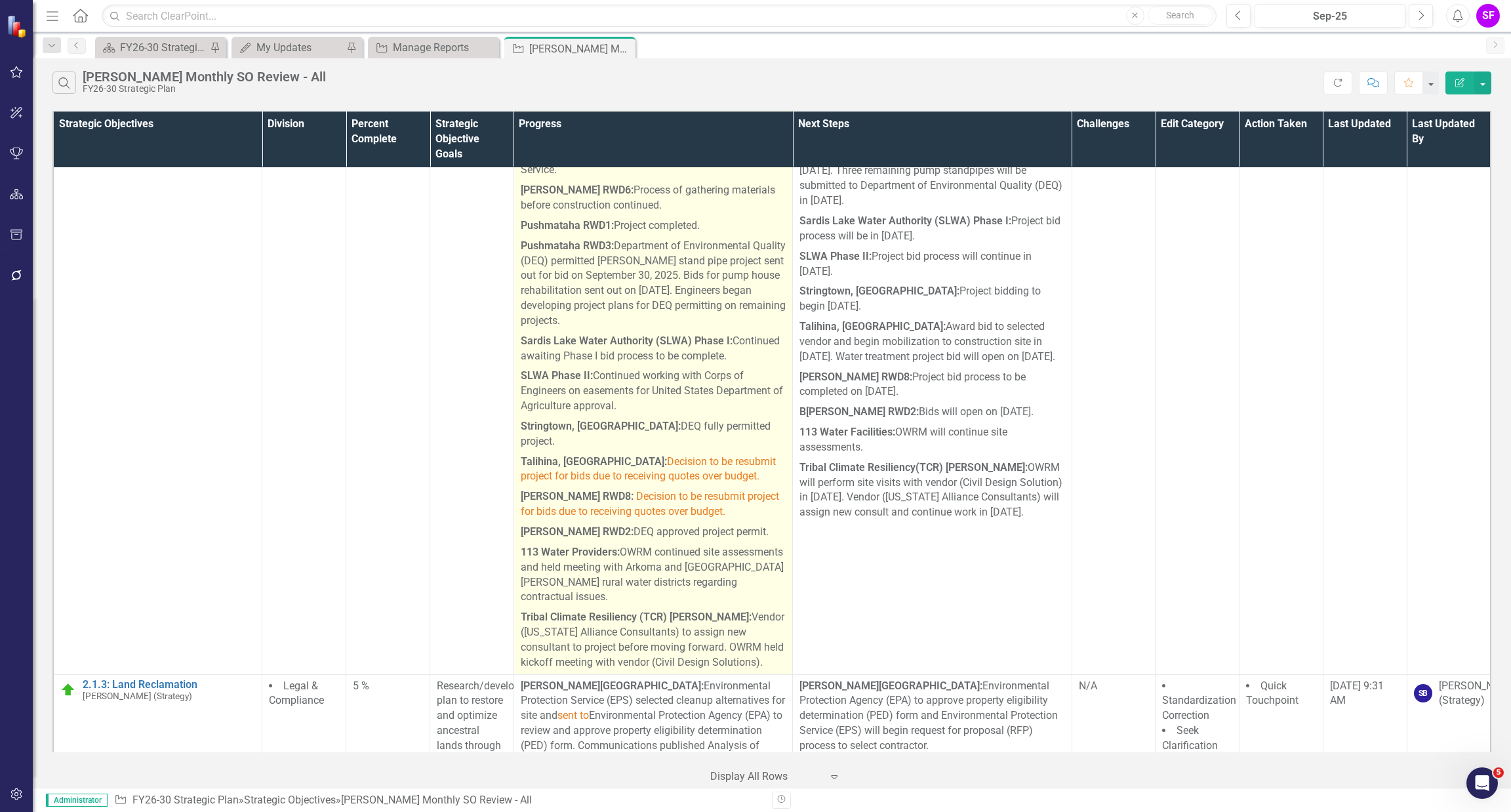
click at [738, 331] on p "Pushmataha RWD3: Department of Environmental Quality ( DEQ) permitted Finley st…" at bounding box center [653, 283] width 265 height 95
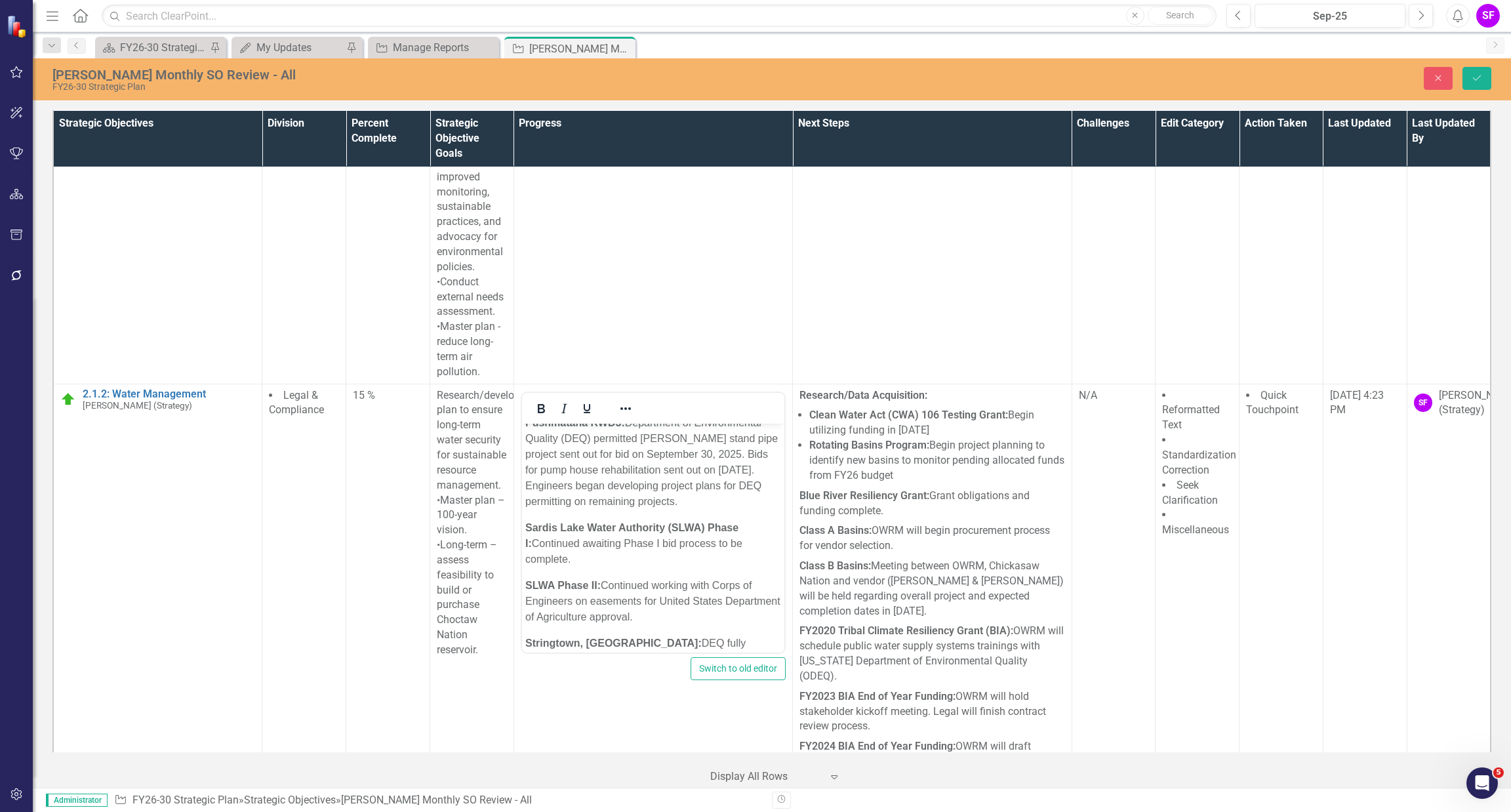
scroll to position [1672, 0]
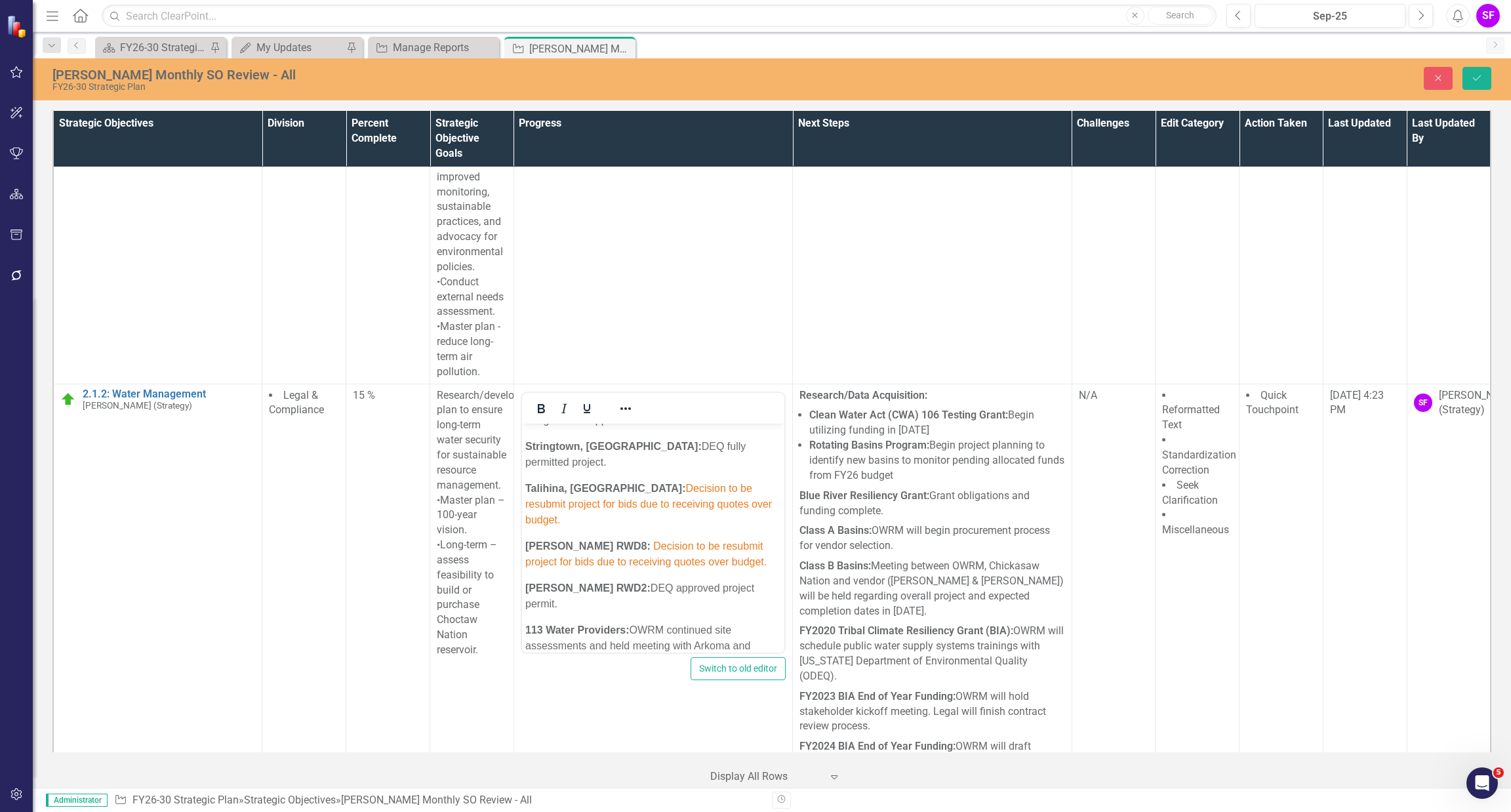
click at [659, 499] on span "Decision to be resubmit project for bids due to receiving quotes over budget." at bounding box center [648, 503] width 246 height 43
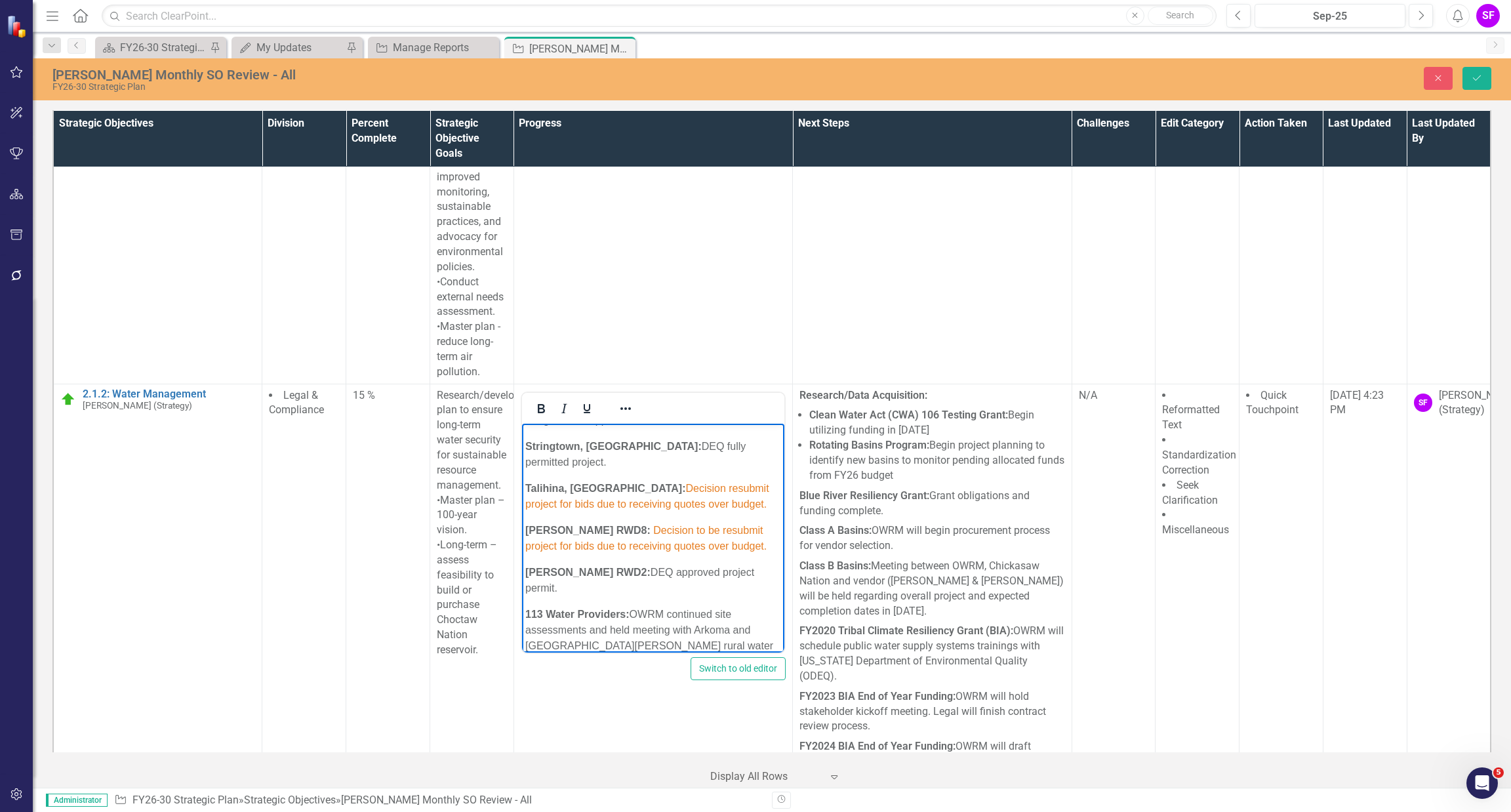
click at [683, 546] on span "Decision to be resubmit project for bids due to receiving quotes over budget." at bounding box center [645, 537] width 241 height 27
drag, startPoint x: 723, startPoint y: 560, endPoint x: 614, endPoint y: 545, distance: 110.0
click at [614, 545] on p "Adamson RWD8: Decision resubmit project for bids due to receiving quotes over b…" at bounding box center [652, 538] width 256 height 32
click at [616, 417] on button "Reveal or hide additional toolbar items" at bounding box center [625, 409] width 23 height 18
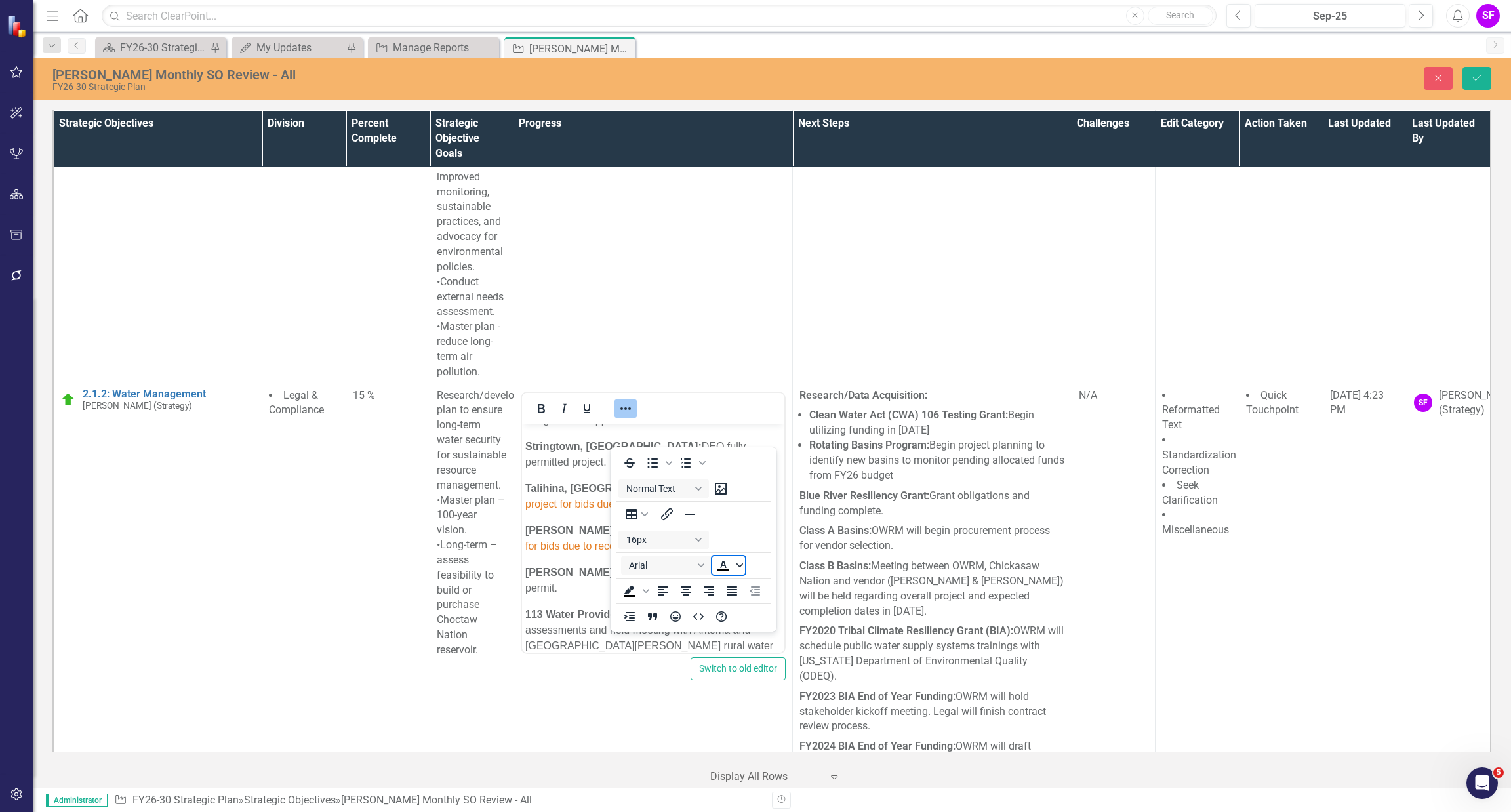
click at [741, 568] on icon "Text color Black" at bounding box center [740, 566] width 7 height 7
click at [758, 661] on icon "Remove color" at bounding box center [762, 663] width 13 height 13
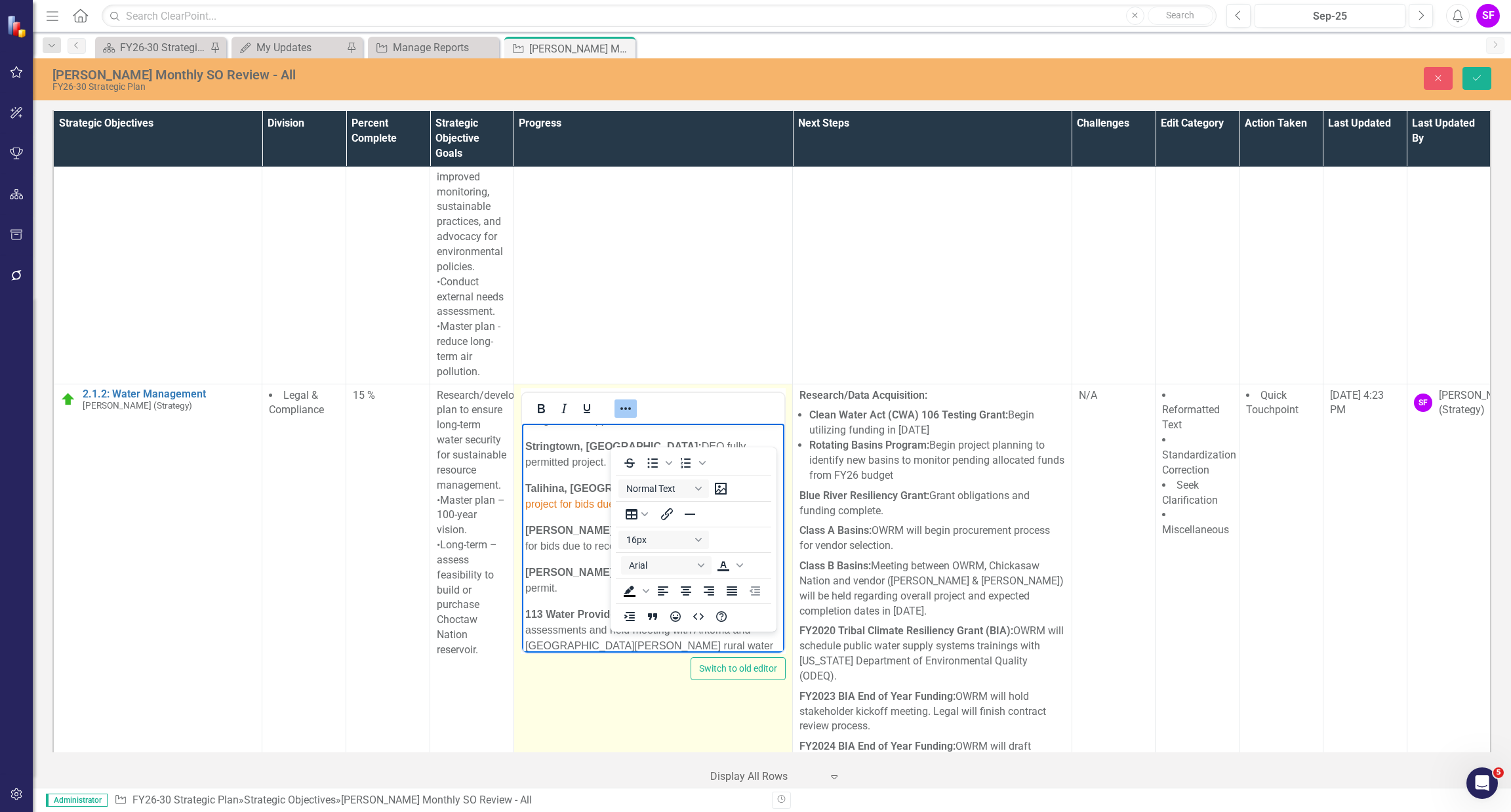
click at [623, 410] on icon "Reveal or hide additional toolbar items" at bounding box center [625, 408] width 11 height 3
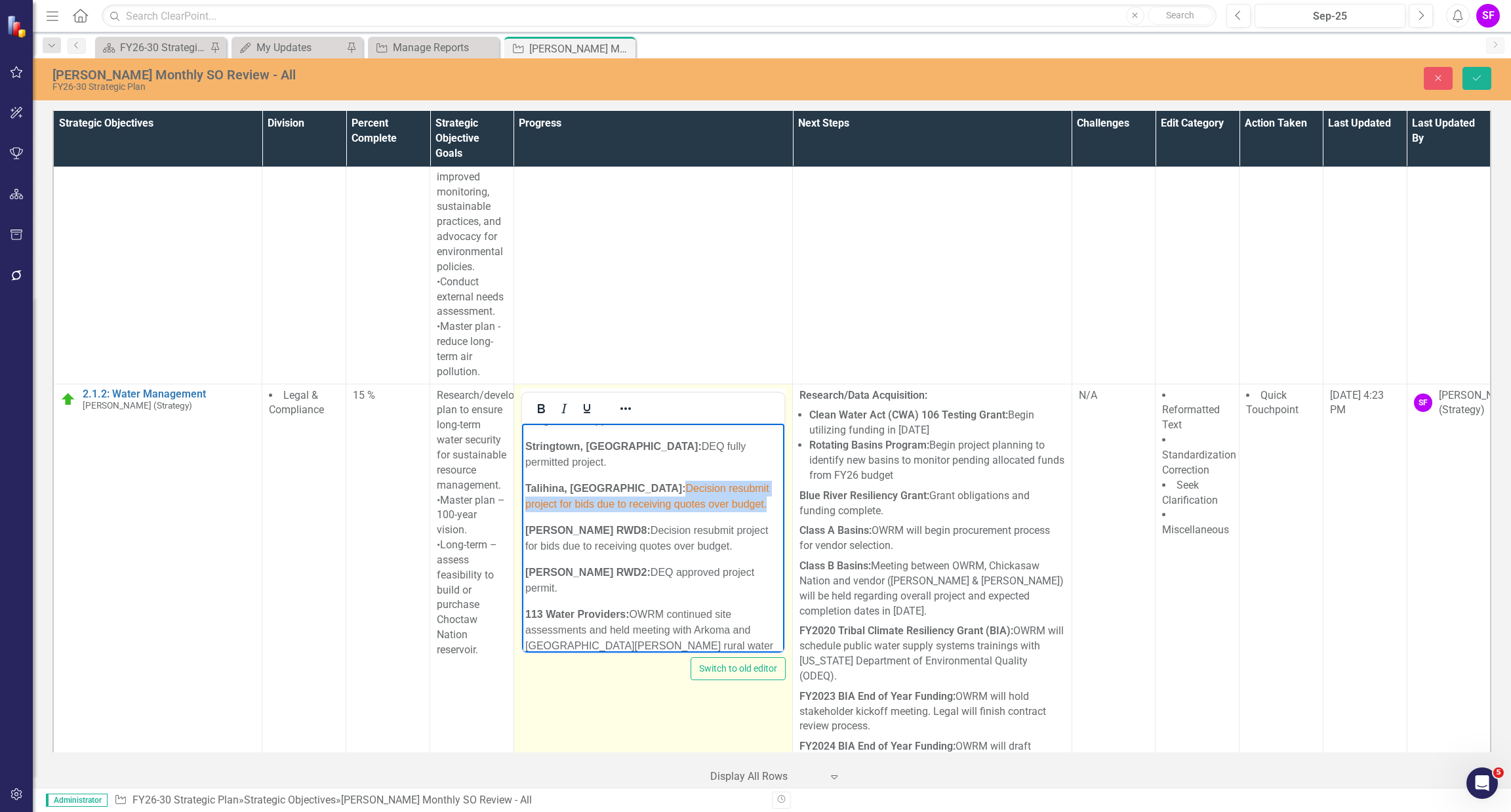
drag, startPoint x: 695, startPoint y: 515, endPoint x: 592, endPoint y: 501, distance: 103.9
click at [592, 501] on span "Decision resubmit project for bids due to receiving quotes over budget." at bounding box center [646, 495] width 244 height 27
click at [620, 416] on icon "Reveal or hide additional toolbar items" at bounding box center [625, 408] width 16 height 16
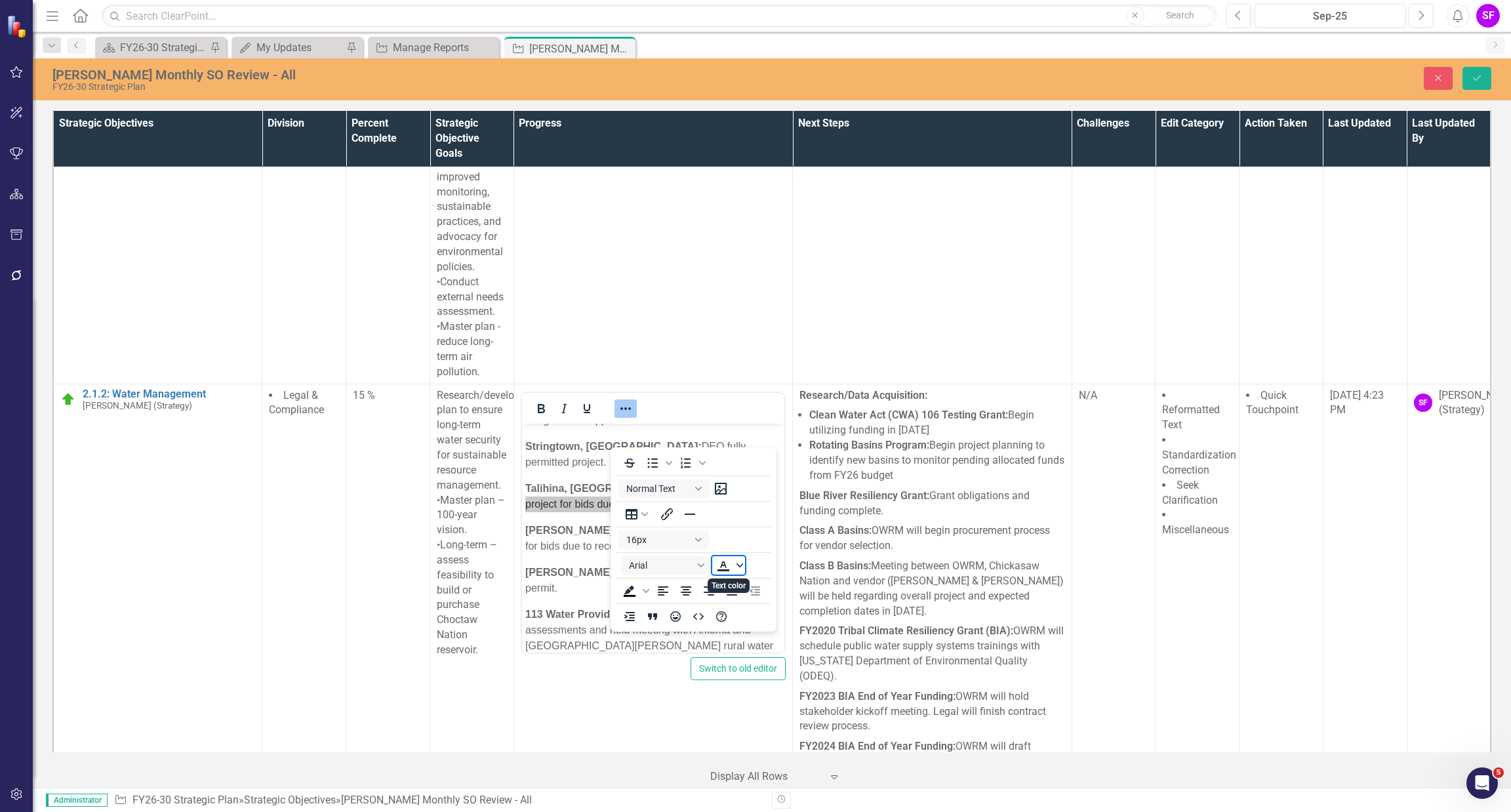
click at [740, 567] on icon "Text color" at bounding box center [740, 566] width 7 height 7
click at [762, 661] on icon "Remove color" at bounding box center [762, 663] width 13 height 13
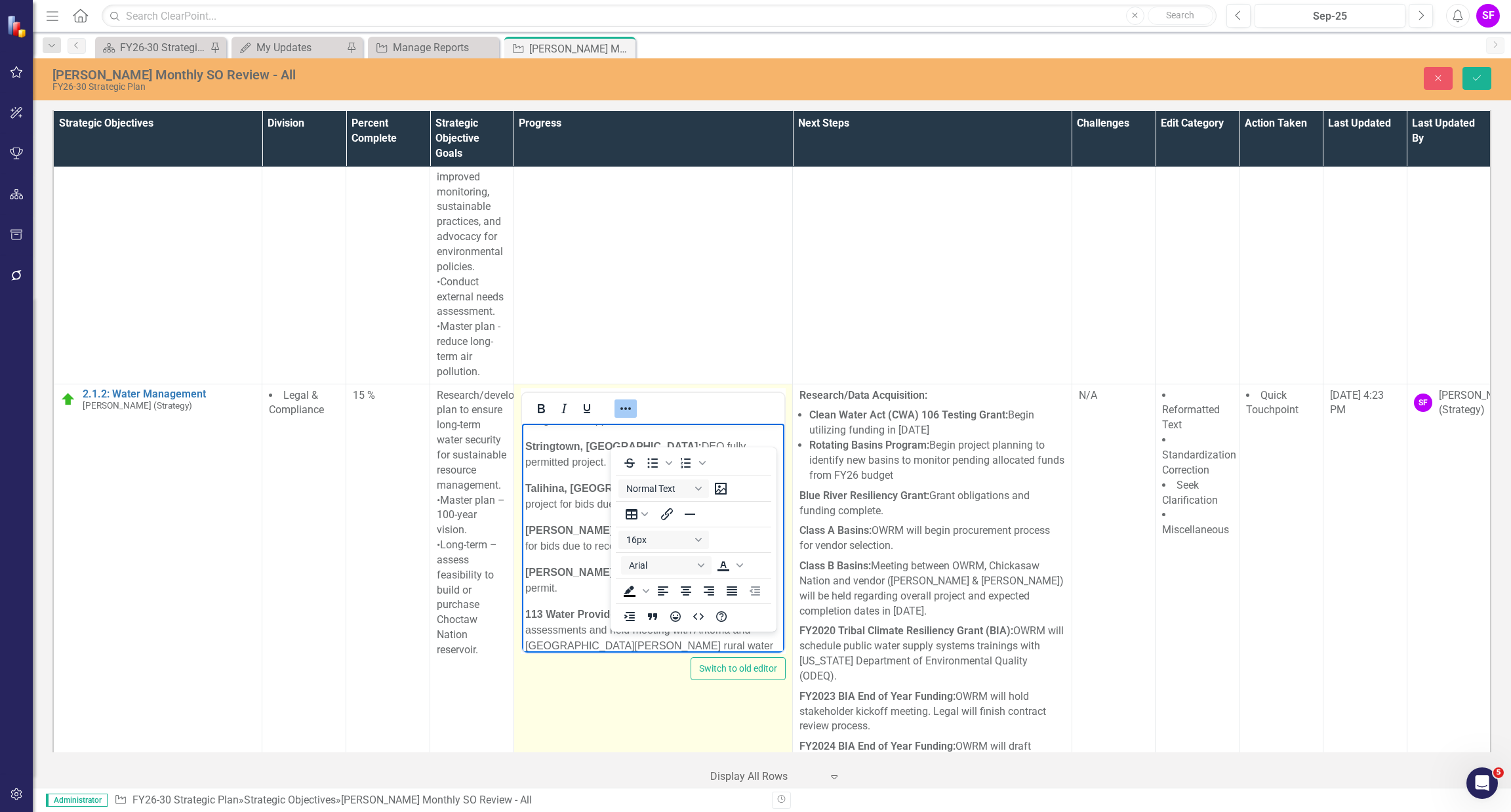
click at [623, 416] on icon "Reveal or hide additional toolbar items" at bounding box center [625, 408] width 16 height 16
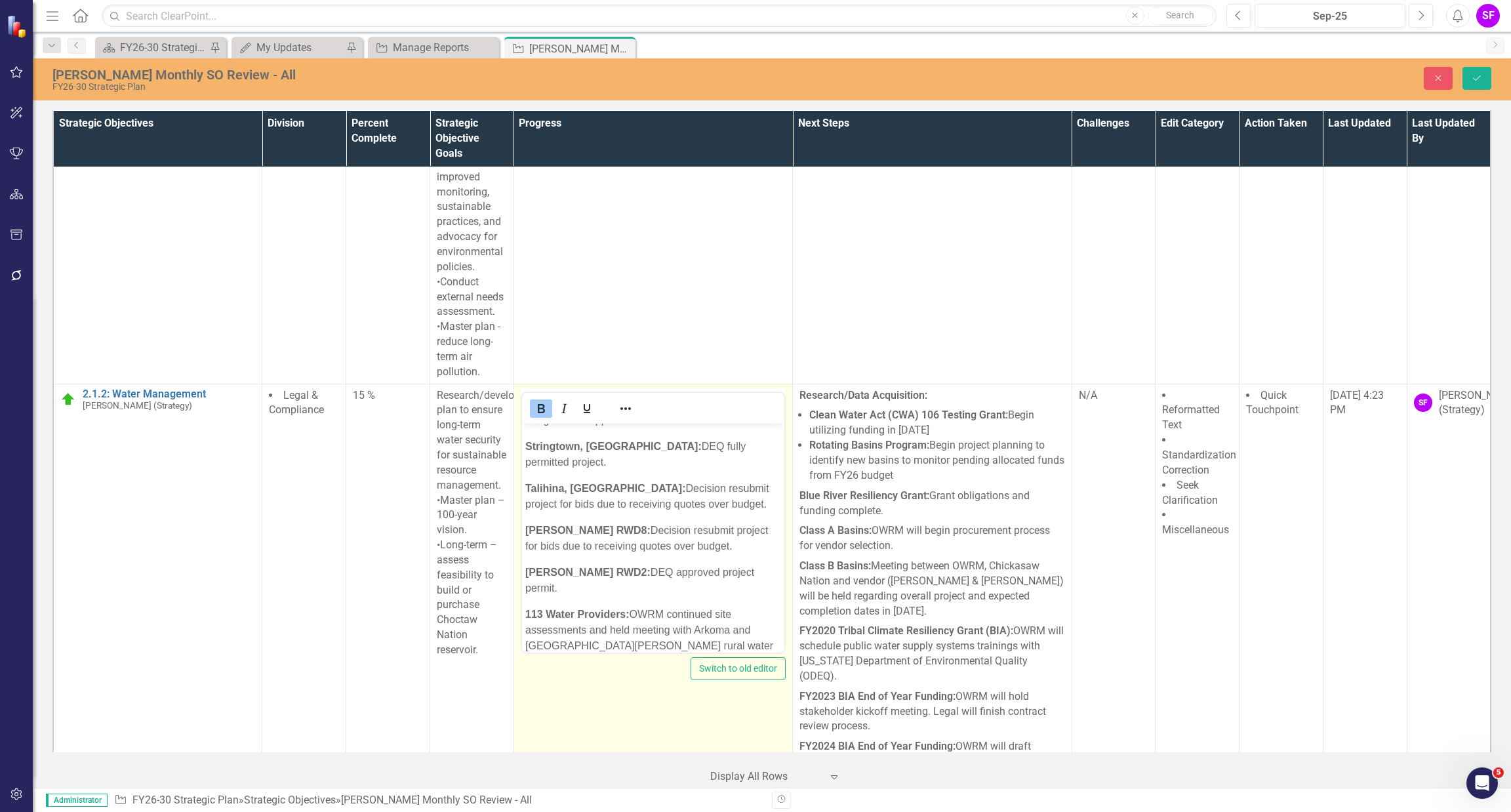
click at [629, 499] on p "T alihina, OK: Decision resubmit project for bids due to receiving quotes over …" at bounding box center [652, 496] width 256 height 32
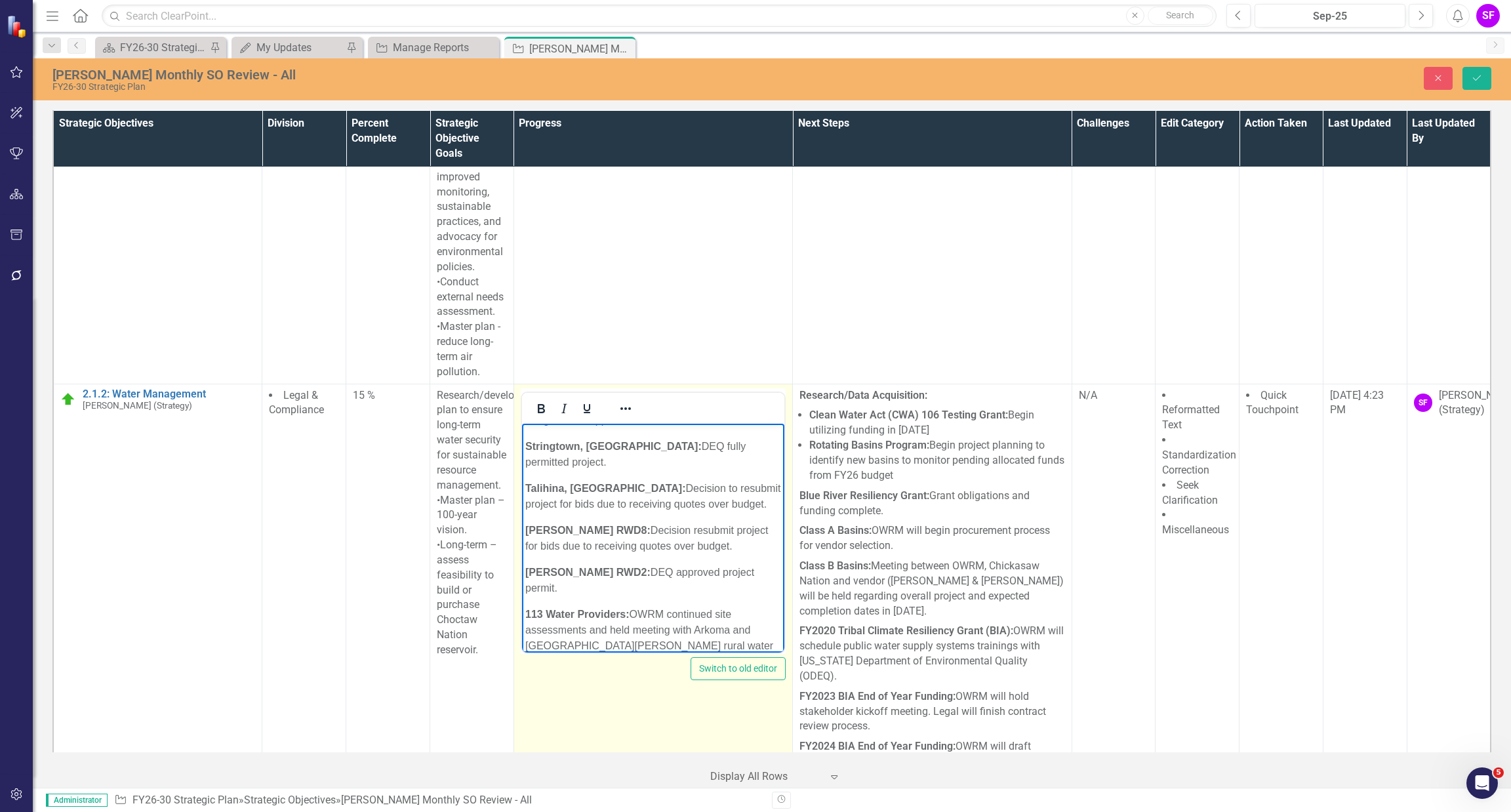
click at [655, 541] on p "Adamson RWD8: Decision resubmit project for bids due to receiving quotes over b…" at bounding box center [652, 538] width 256 height 32
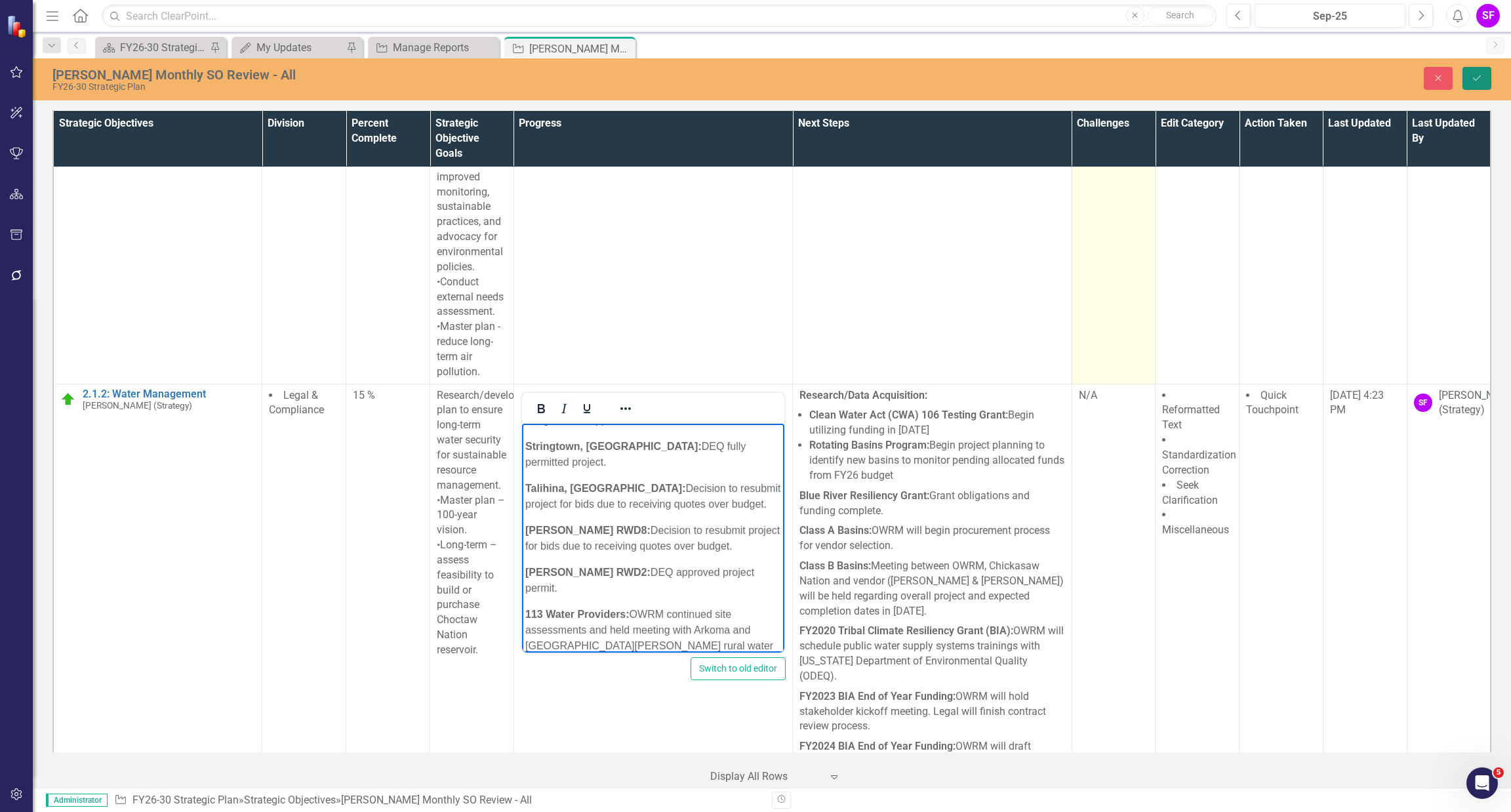
drag, startPoint x: 1466, startPoint y: 80, endPoint x: 1089, endPoint y: 330, distance: 452.4
click at [1466, 79] on button "Save" at bounding box center [1477, 78] width 28 height 23
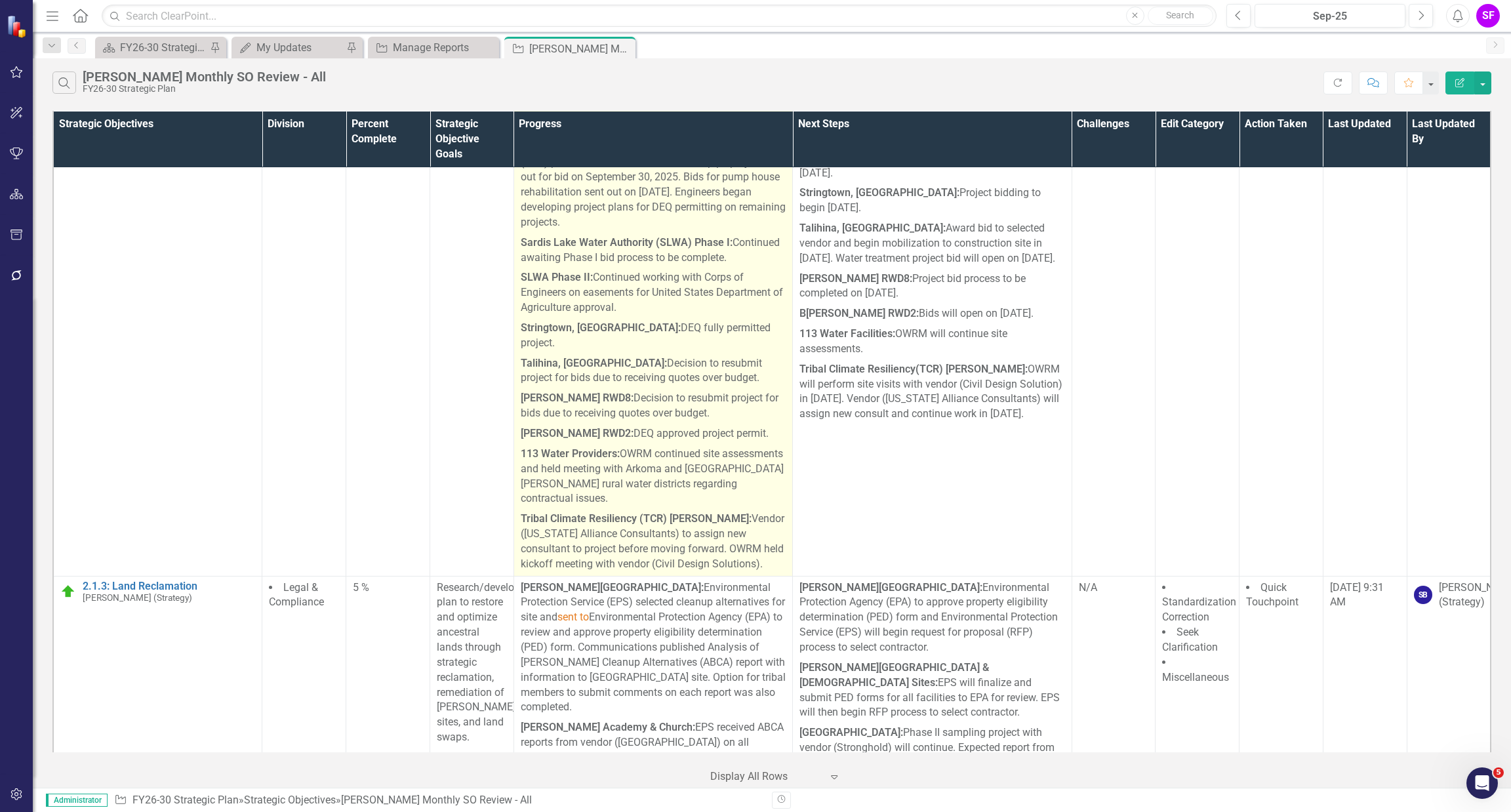
scroll to position [4425, 0]
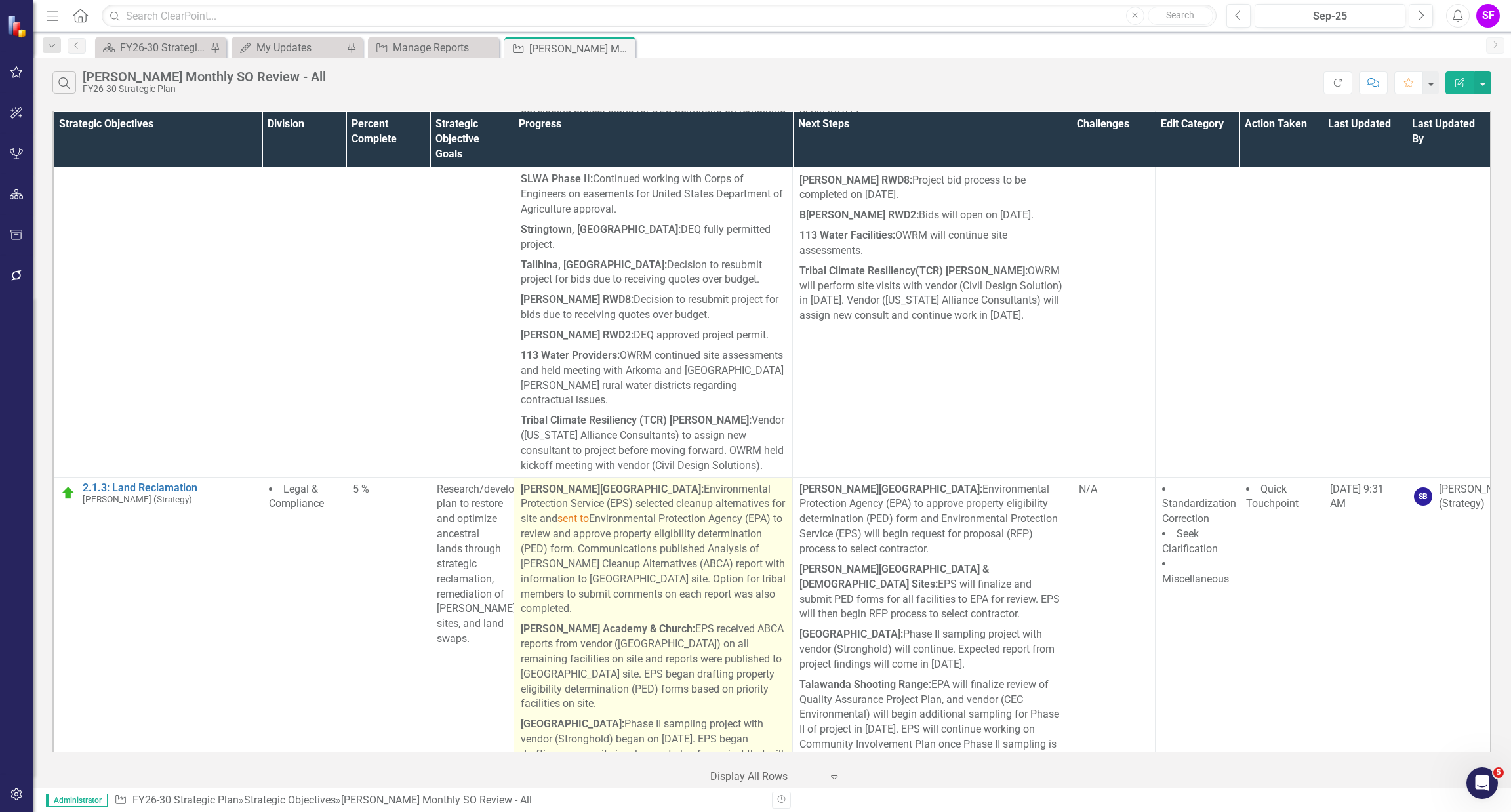
click at [589, 515] on span "sent to" at bounding box center [573, 518] width 32 height 13
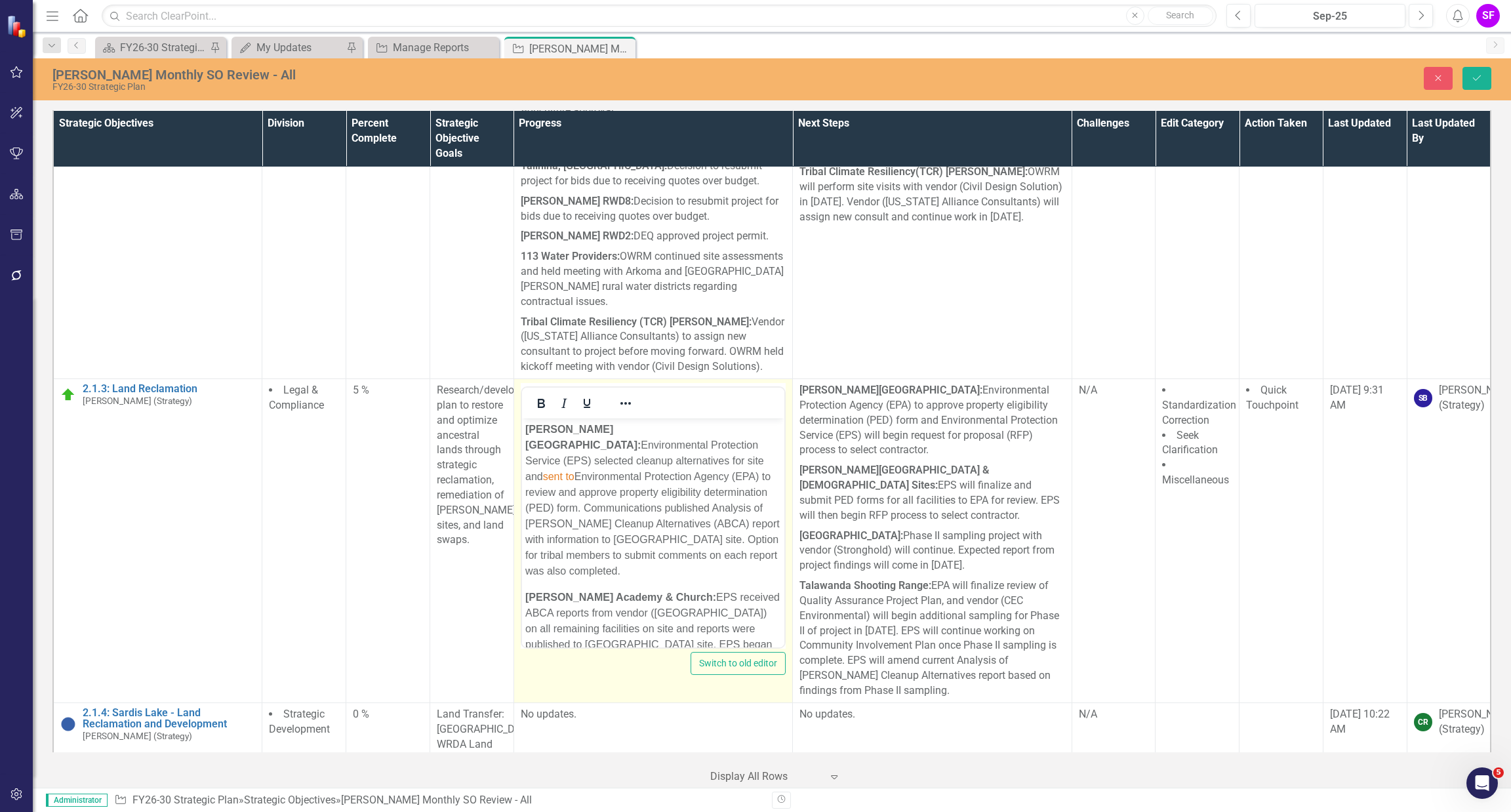
scroll to position [0, 0]
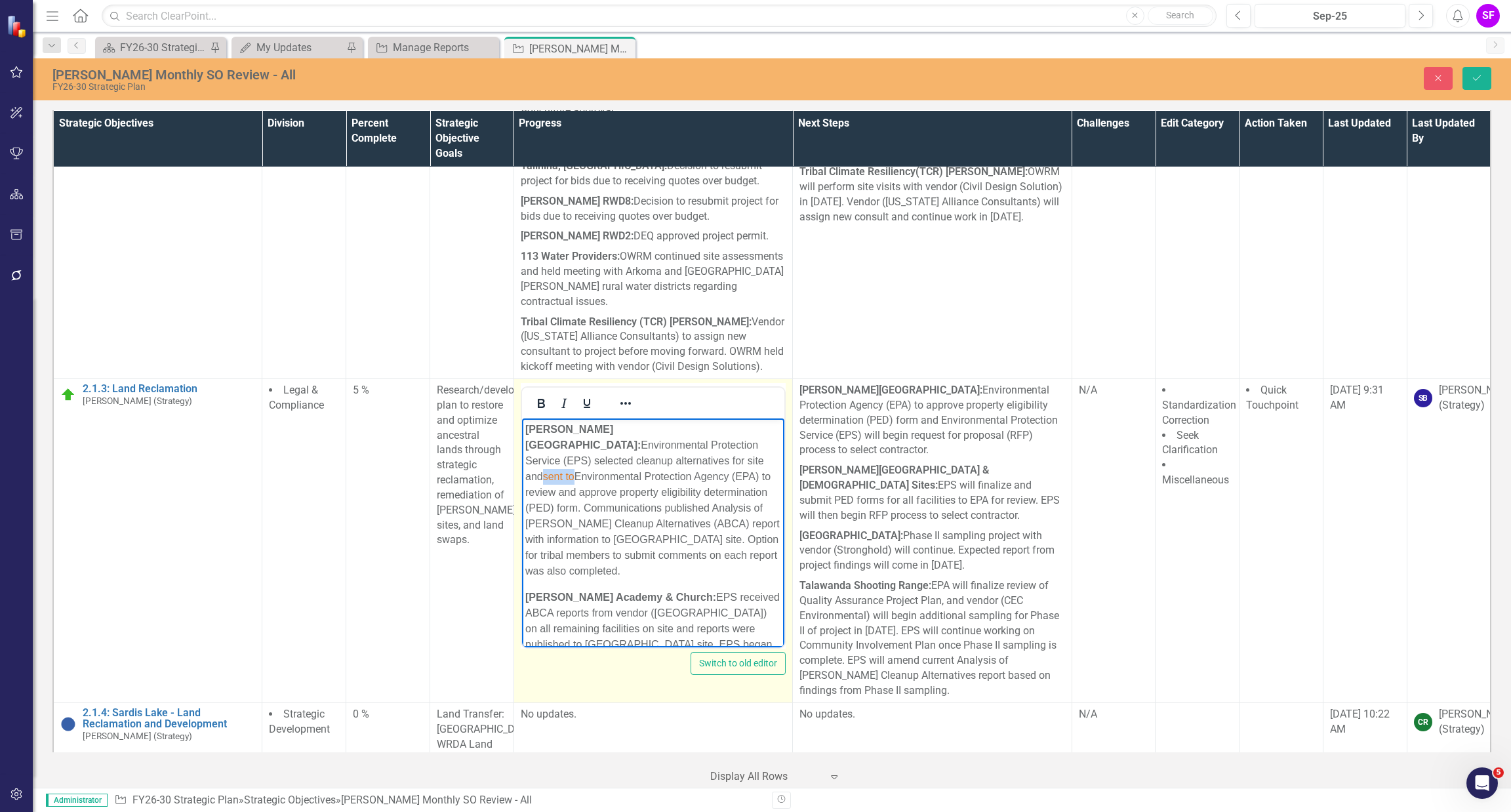
drag, startPoint x: 554, startPoint y: 463, endPoint x: 517, endPoint y: 463, distance: 37.0
click at [521, 463] on html "Homer Chapel: Environmental Protection Service (EPS) selected cleanup alternati…" at bounding box center [652, 638] width 262 height 442
click at [625, 411] on icon "Reveal or hide additional toolbar items" at bounding box center [625, 403] width 16 height 16
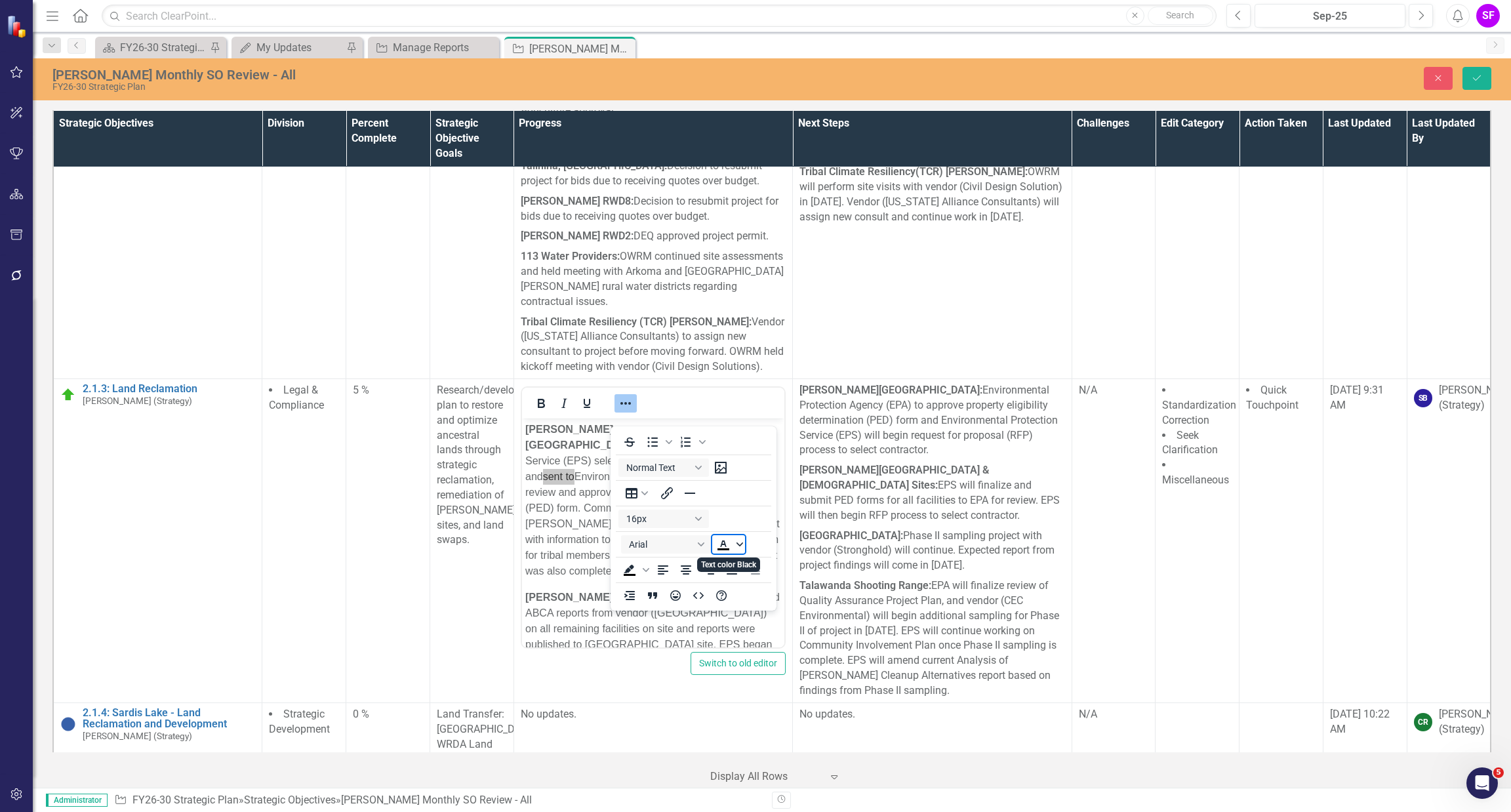
click at [741, 537] on span "Text color Black" at bounding box center [739, 544] width 11 height 18
click at [761, 638] on icon "Remove color" at bounding box center [762, 642] width 13 height 13
click at [1467, 75] on button "Save" at bounding box center [1477, 78] width 28 height 23
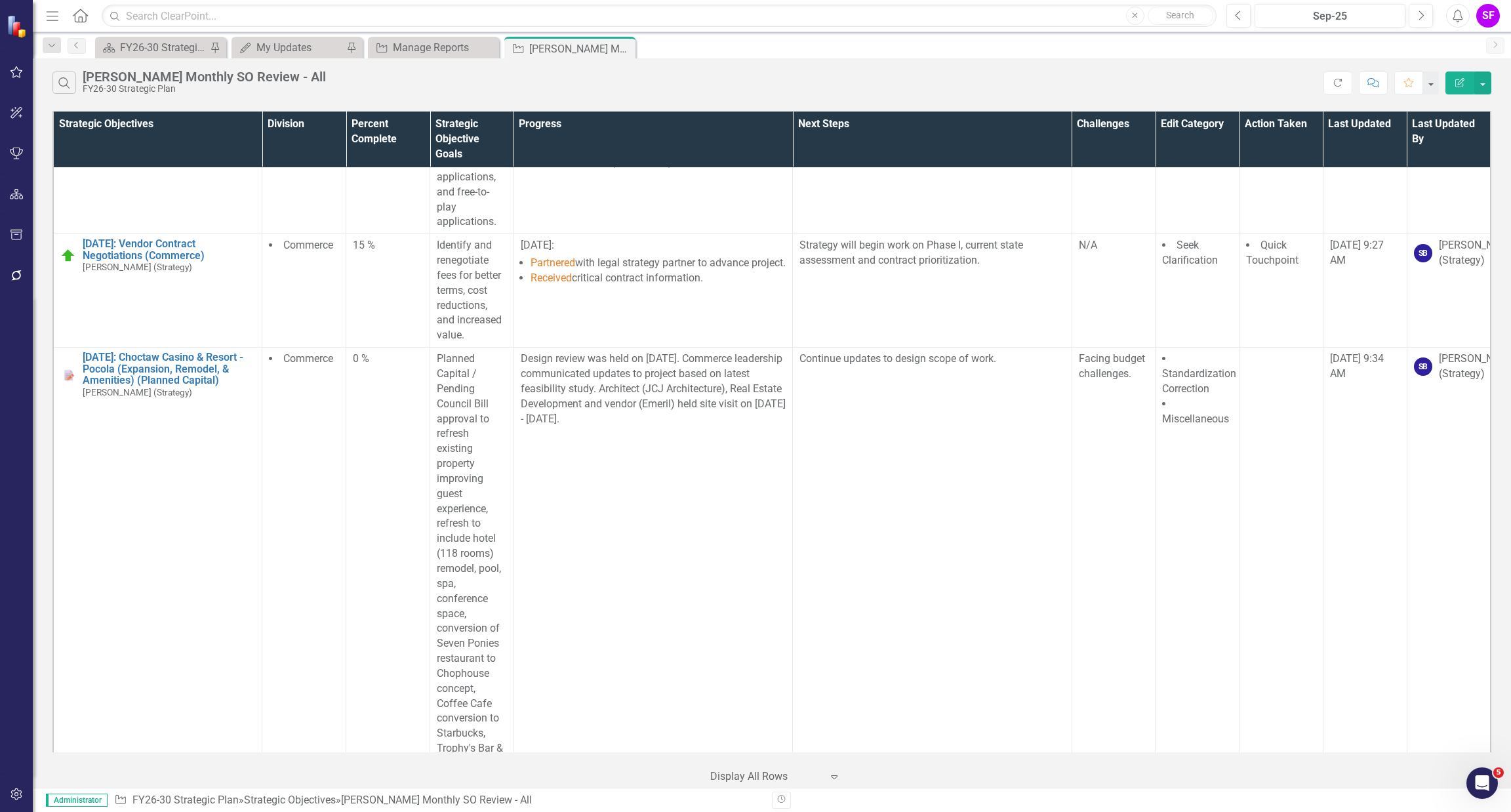
scroll to position [35505, 0]
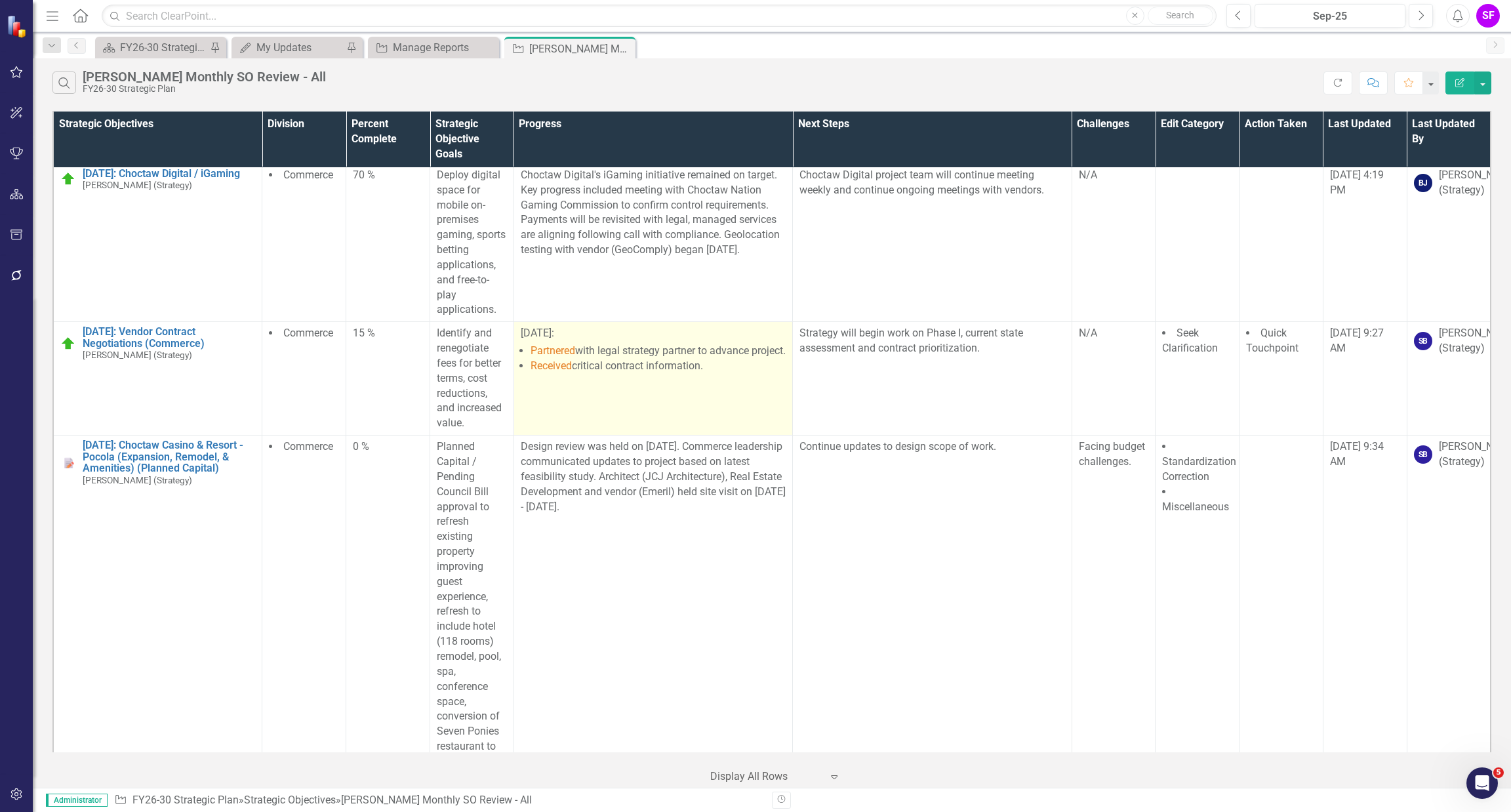
click at [667, 359] on li "Partnered with legal strategy partner to advance project." at bounding box center [658, 351] width 255 height 15
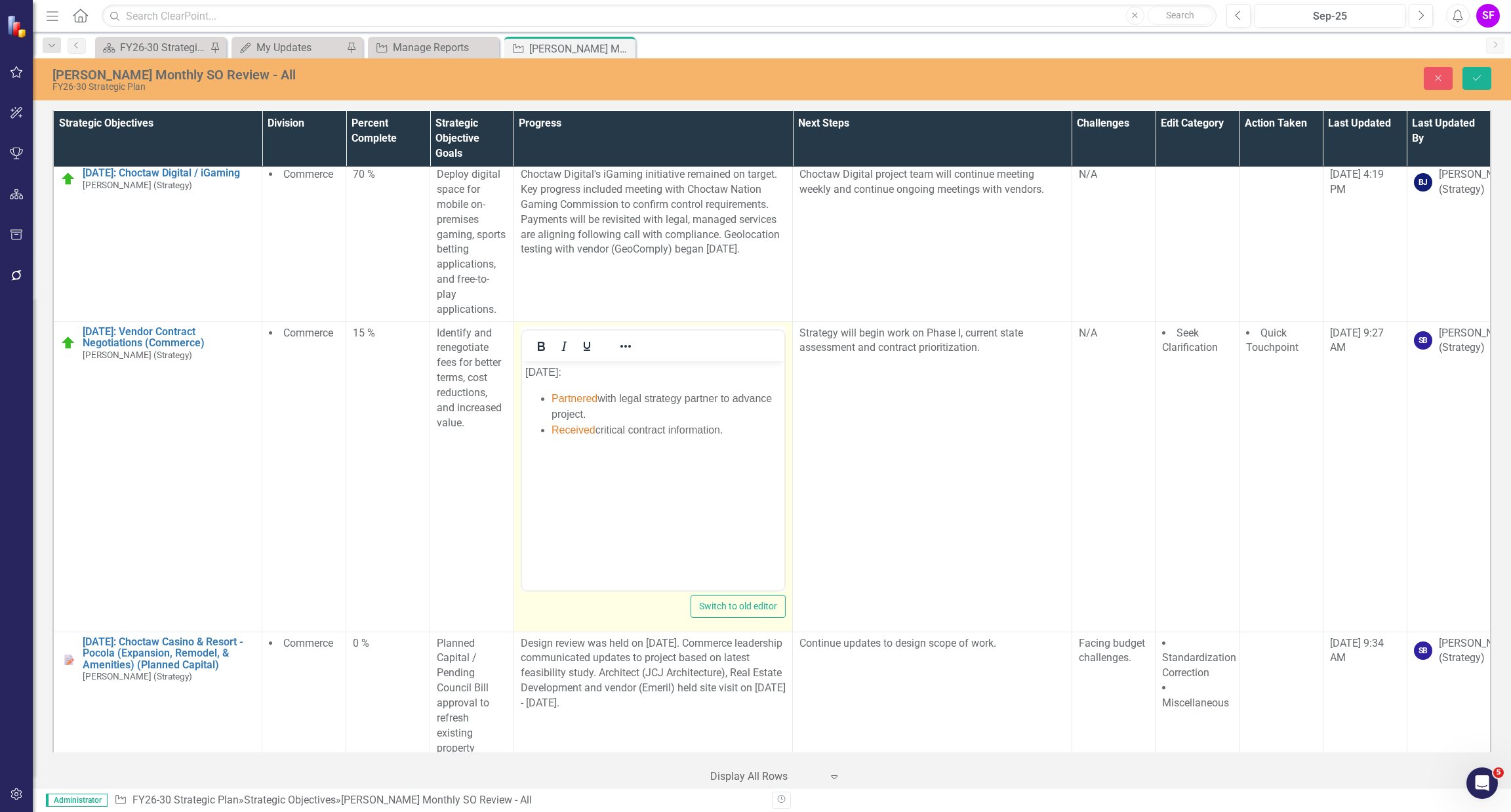
scroll to position [0, 0]
click at [550, 397] on ul "Partnered with legal strategy partner to advance project. Received critical con…" at bounding box center [652, 414] width 256 height 47
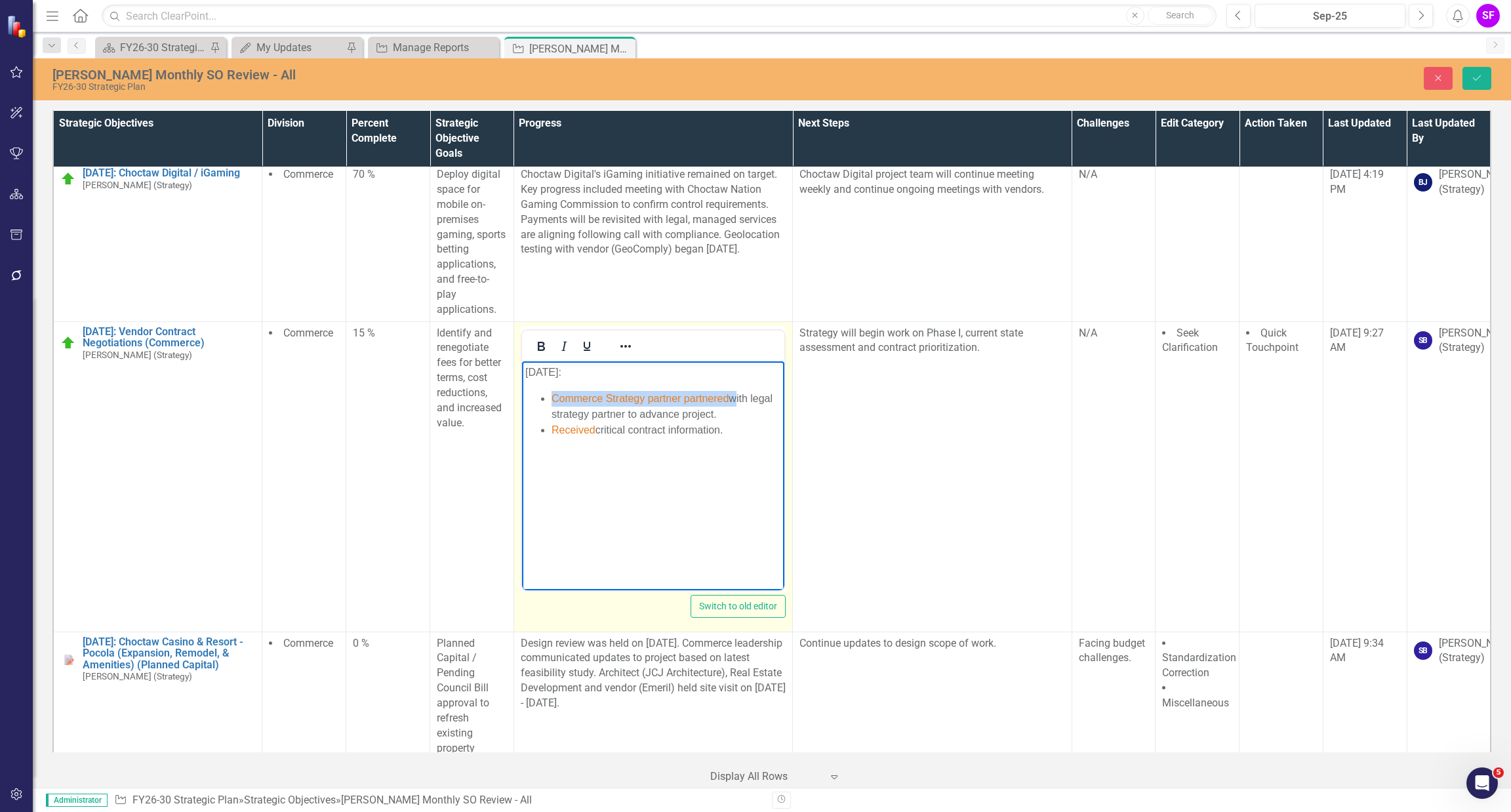
drag, startPoint x: 733, startPoint y: 396, endPoint x: 546, endPoint y: 402, distance: 187.1
click at [546, 402] on ul "Commerce Strategy partner partnered with legal strategy partner to advance proj…" at bounding box center [652, 414] width 256 height 47
click at [624, 354] on icon "Reveal or hide additional toolbar items" at bounding box center [625, 346] width 16 height 16
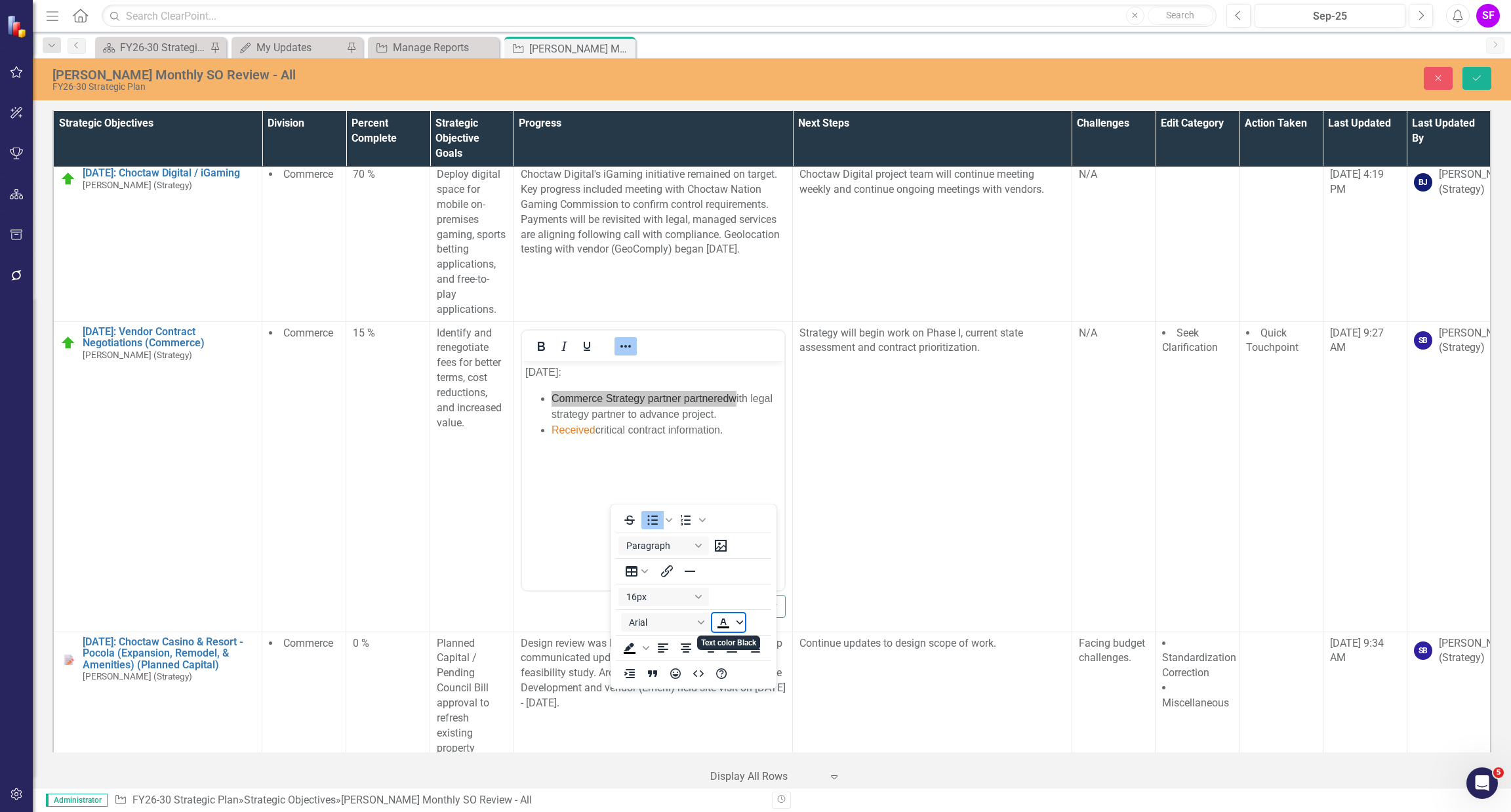
click at [739, 623] on icon "Text color Black" at bounding box center [740, 623] width 7 height 7
click at [766, 728] on div "Remove color" at bounding box center [762, 721] width 16 height 16
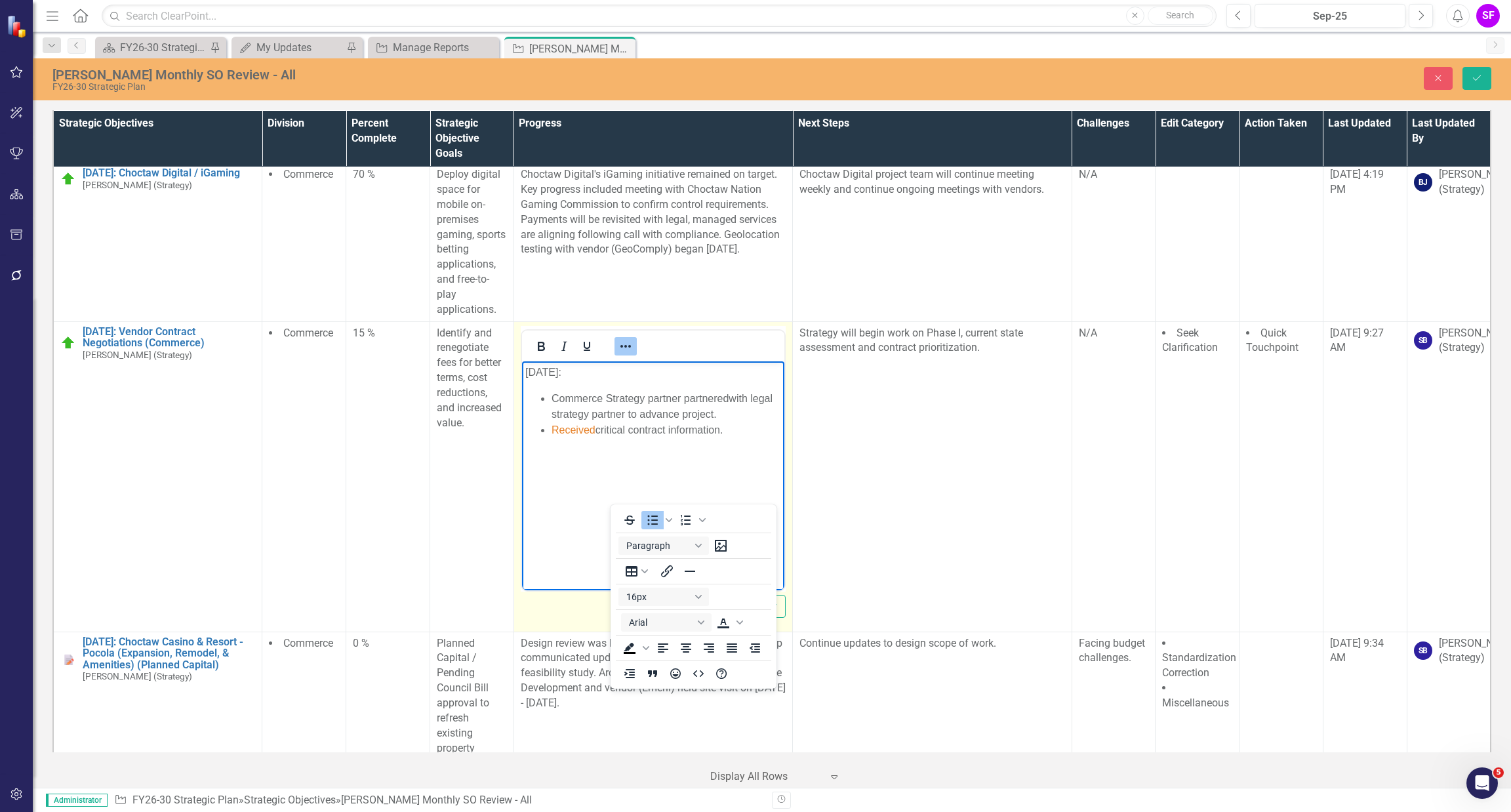
click at [582, 528] on body "September 2025: Commerce Strategy partner partnered with legal strategy partner…" at bounding box center [652, 458] width 262 height 197
drag, startPoint x: 628, startPoint y: 497, endPoint x: 90, endPoint y: 63, distance: 691.2
click at [628, 354] on icon "Reveal or hide additional toolbar items" at bounding box center [625, 346] width 16 height 16
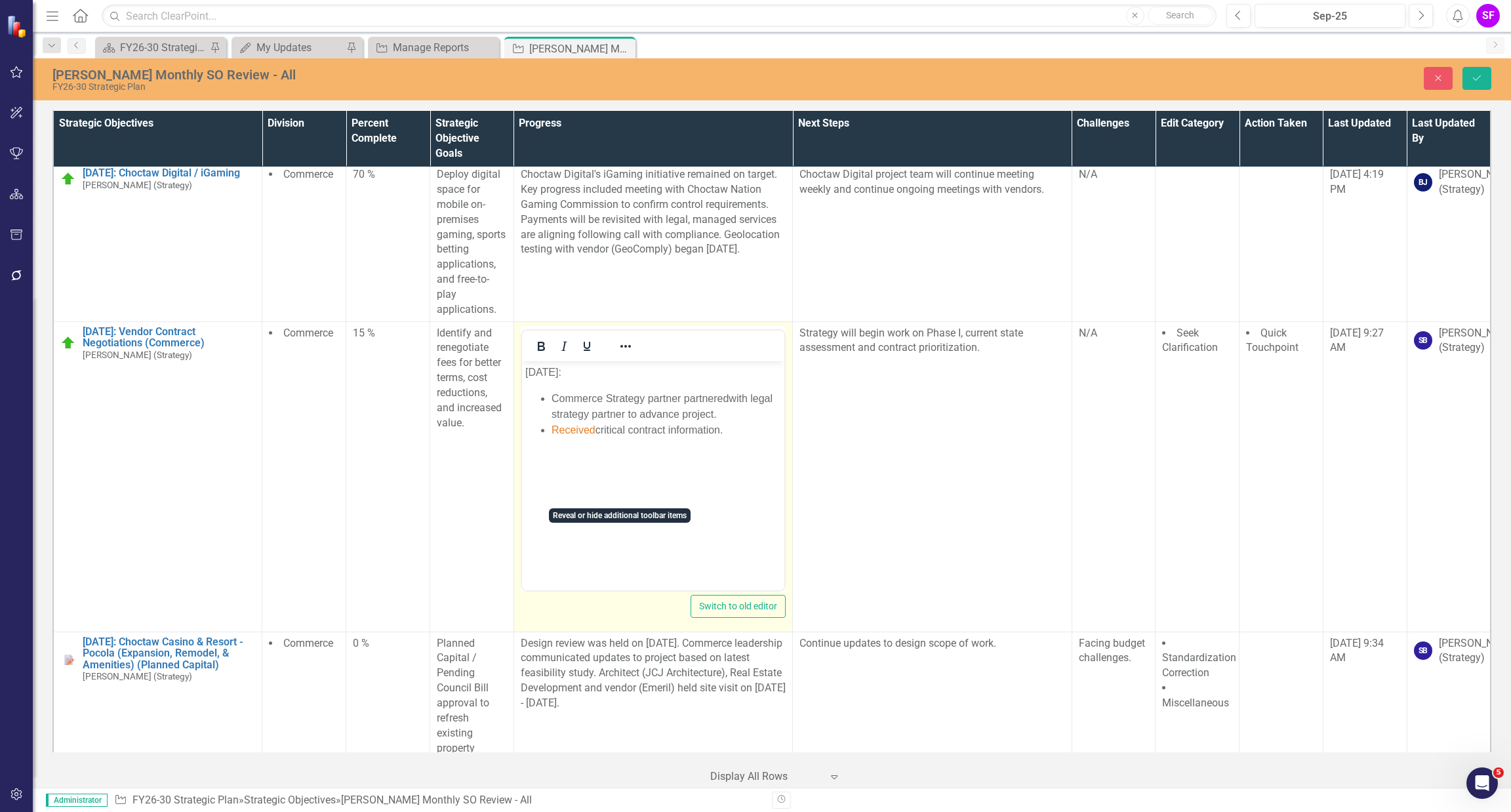
click at [548, 427] on ul "Commerce Strategy partner partnered with legal strategy partner to advance proj…" at bounding box center [652, 414] width 256 height 47
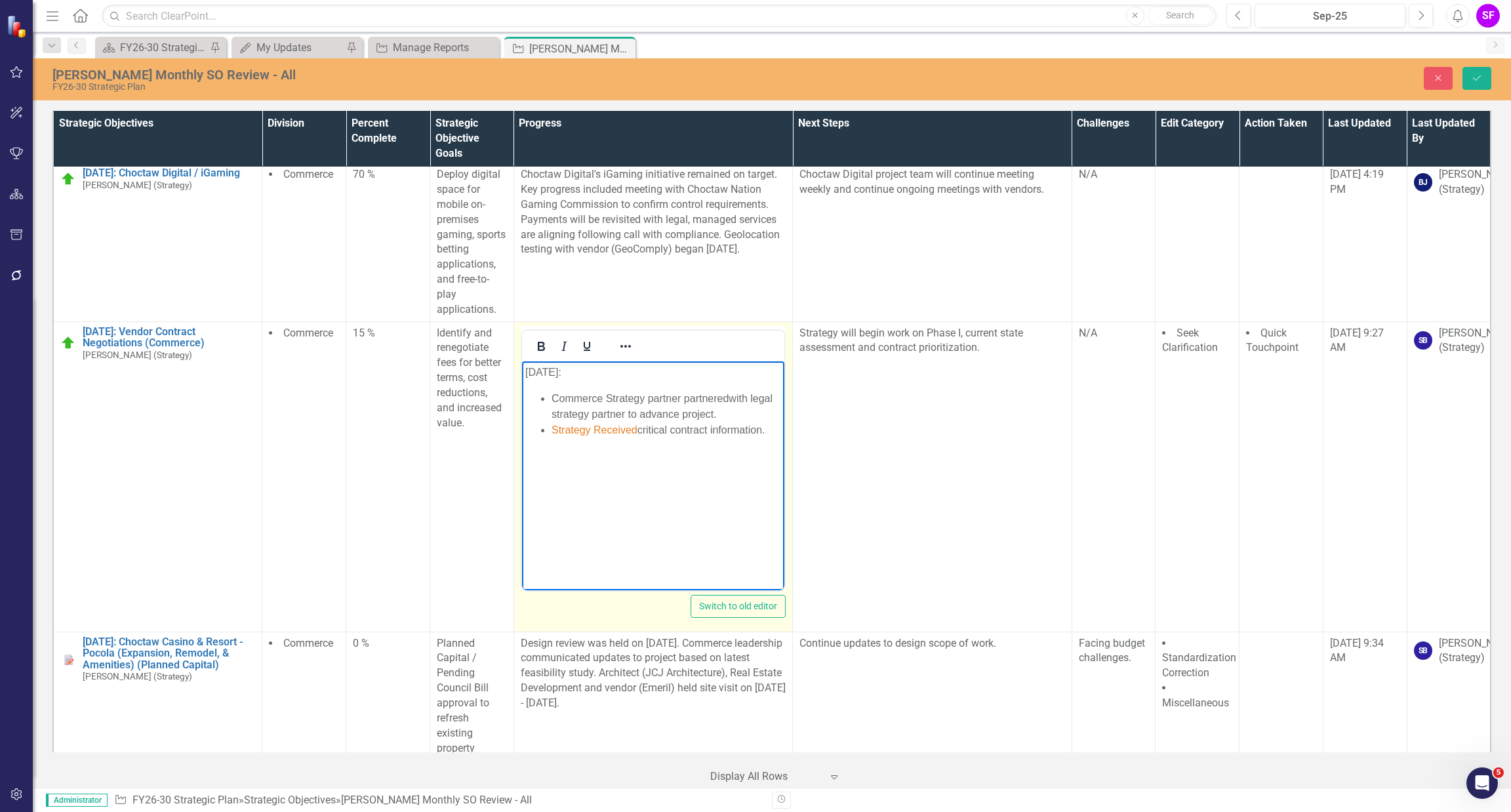
click at [598, 427] on span "Strategy Received" at bounding box center [593, 428] width 86 height 11
drag, startPoint x: 634, startPoint y: 429, endPoint x: 553, endPoint y: 432, distance: 81.1
click at [551, 432] on li "Strategy received critical contract information." at bounding box center [665, 429] width 230 height 16
click at [629, 354] on icon "Reveal or hide additional toolbar items" at bounding box center [625, 346] width 16 height 16
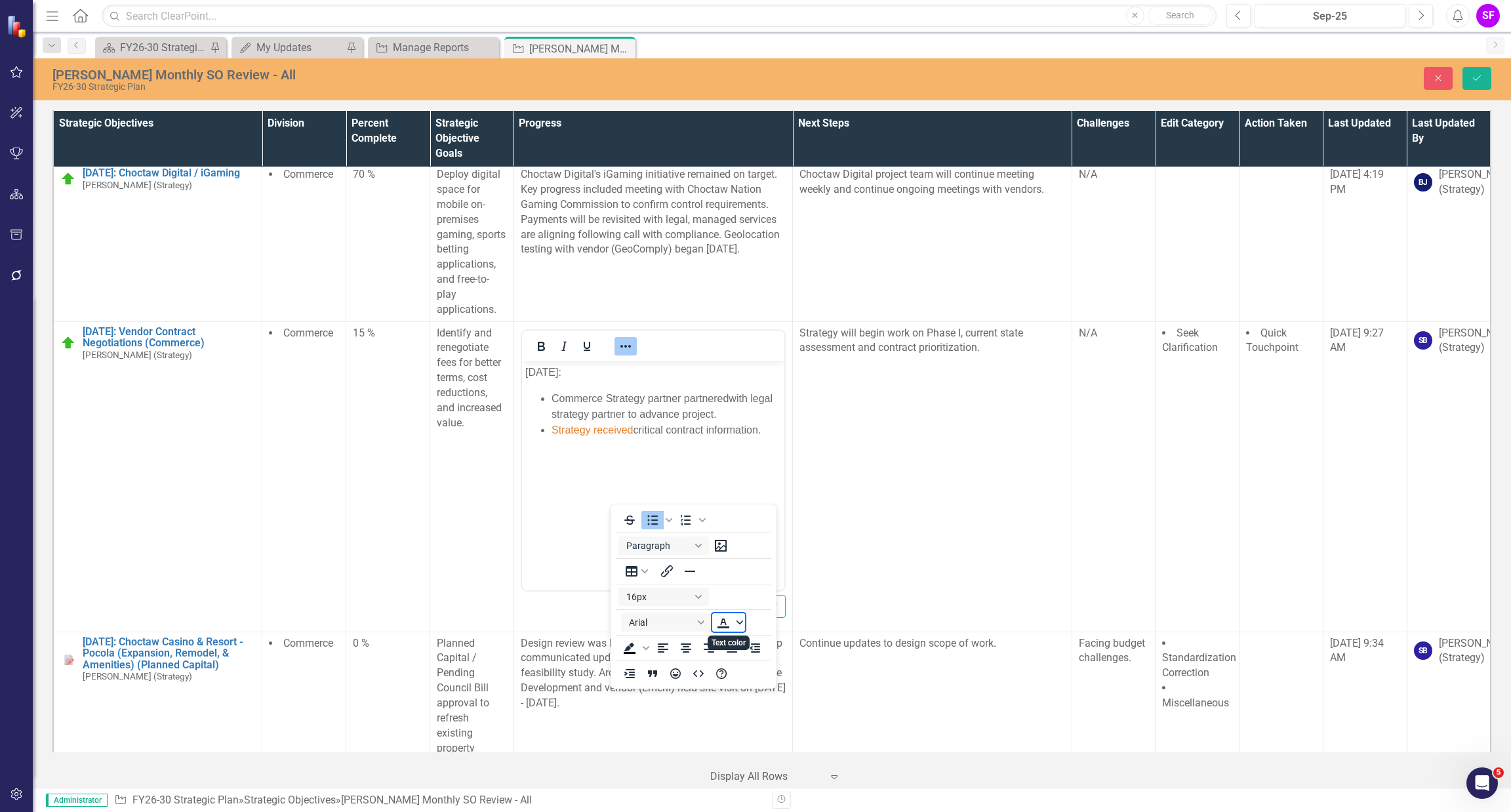
click at [739, 622] on icon "Text color" at bounding box center [740, 623] width 7 height 7
click at [764, 721] on icon "Remove color" at bounding box center [762, 720] width 13 height 13
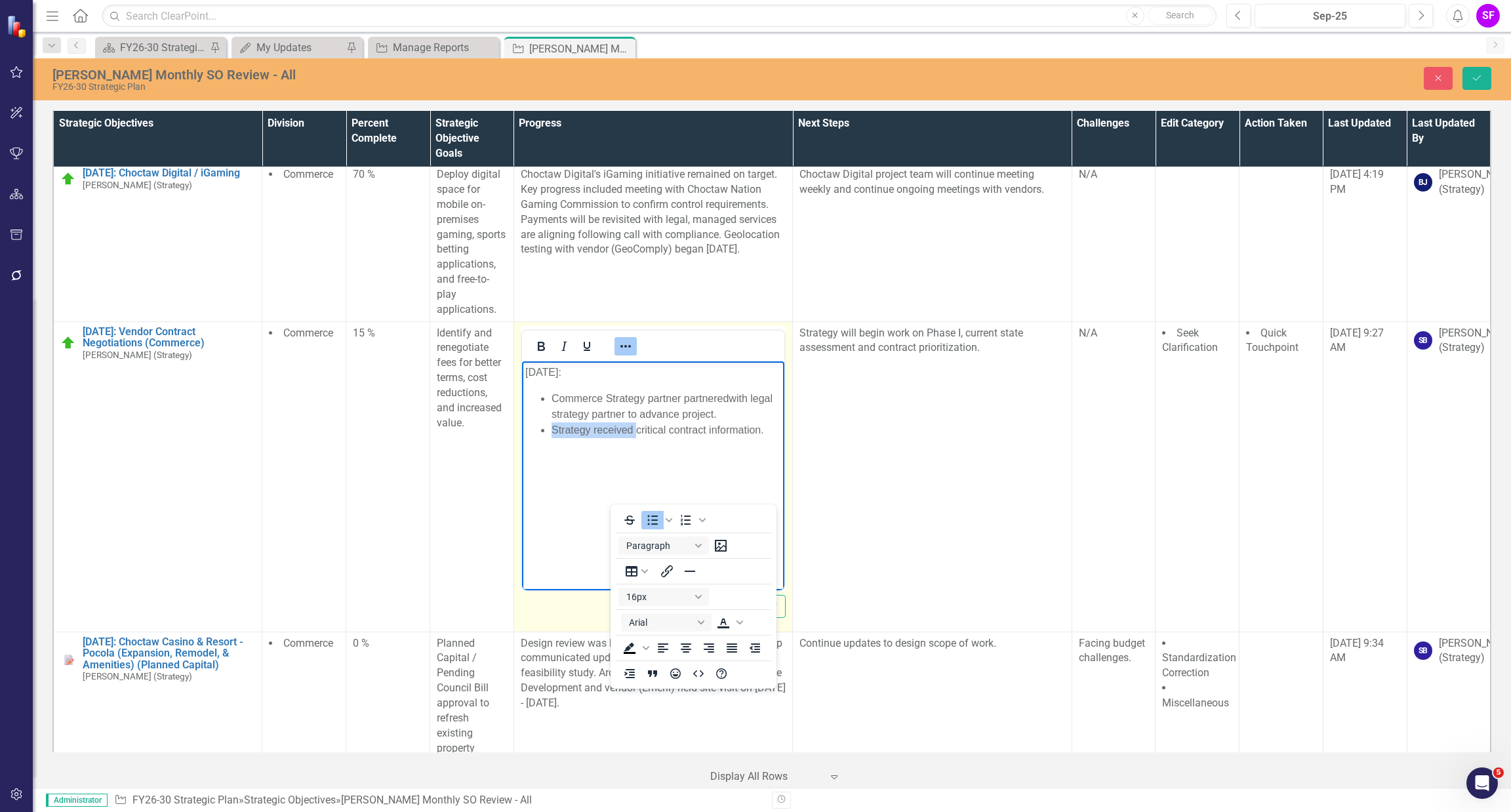
drag, startPoint x: 572, startPoint y: 547, endPoint x: 580, endPoint y: 548, distance: 8.1
click at [572, 547] on body "September 2025: Commerce Strategy partner partnered with legal strategy partner…" at bounding box center [652, 458] width 262 height 197
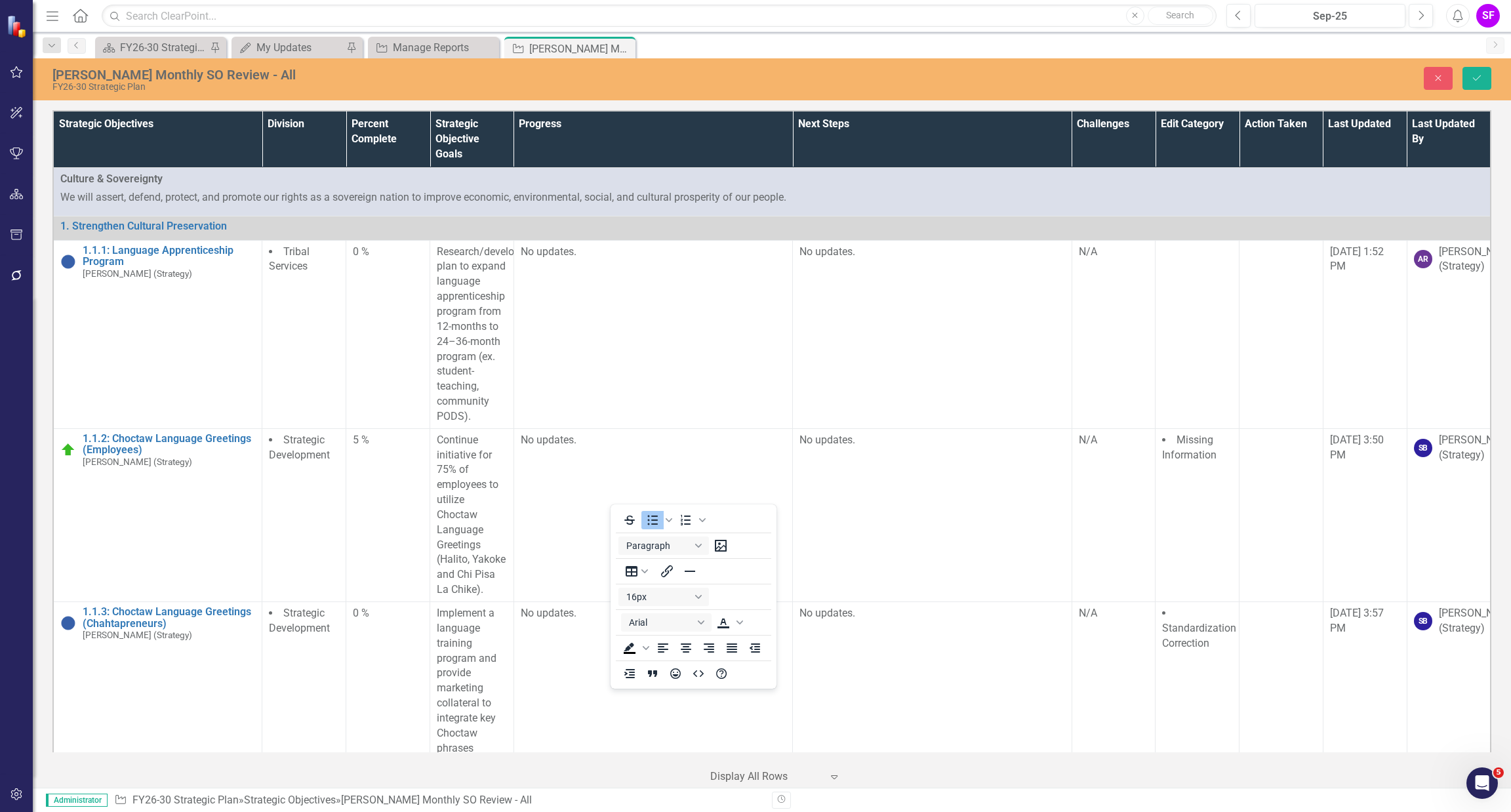
scroll to position [35505, 0]
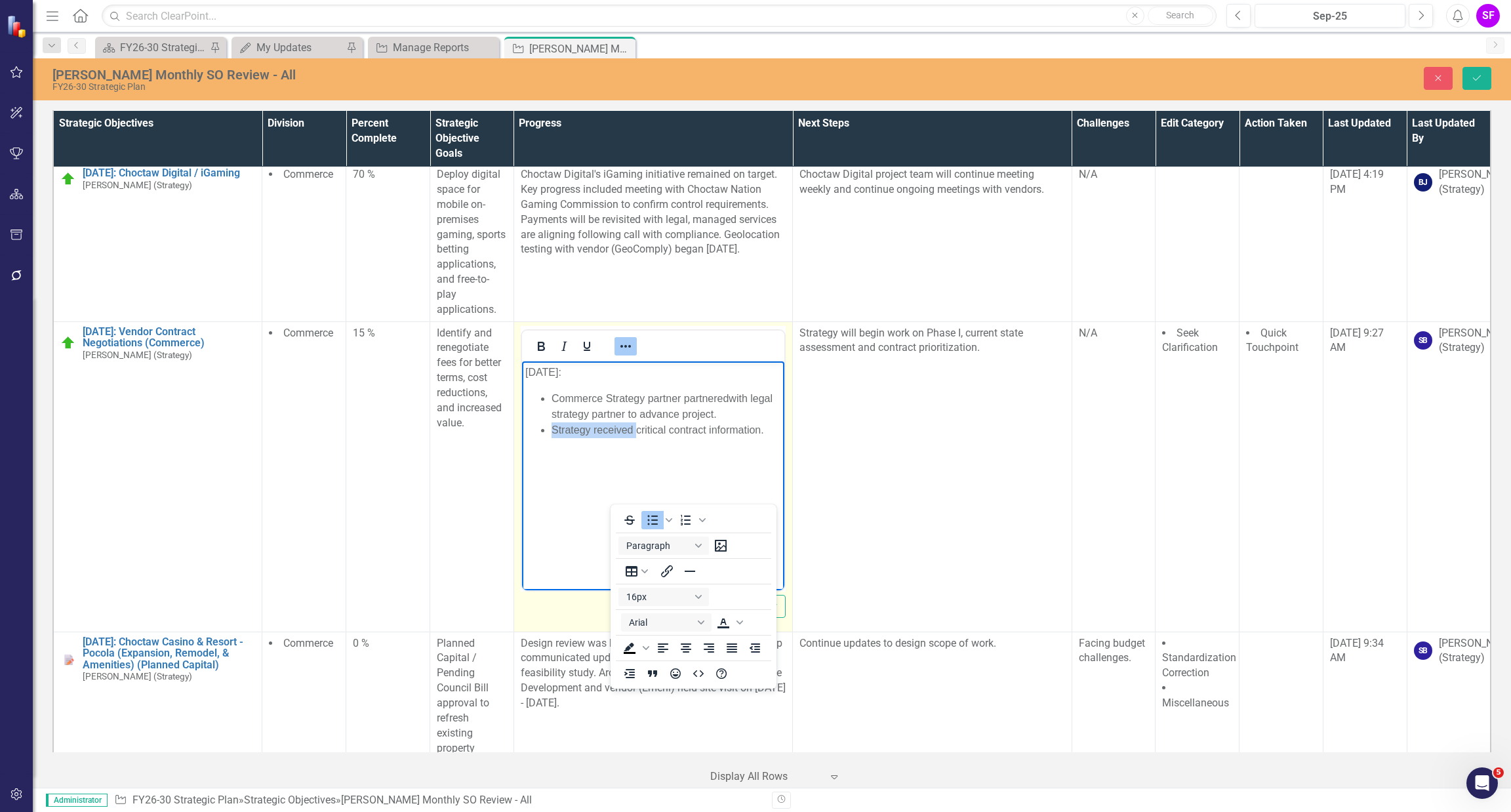
click at [626, 348] on icon "Reveal or hide additional toolbar items" at bounding box center [625, 346] width 11 height 3
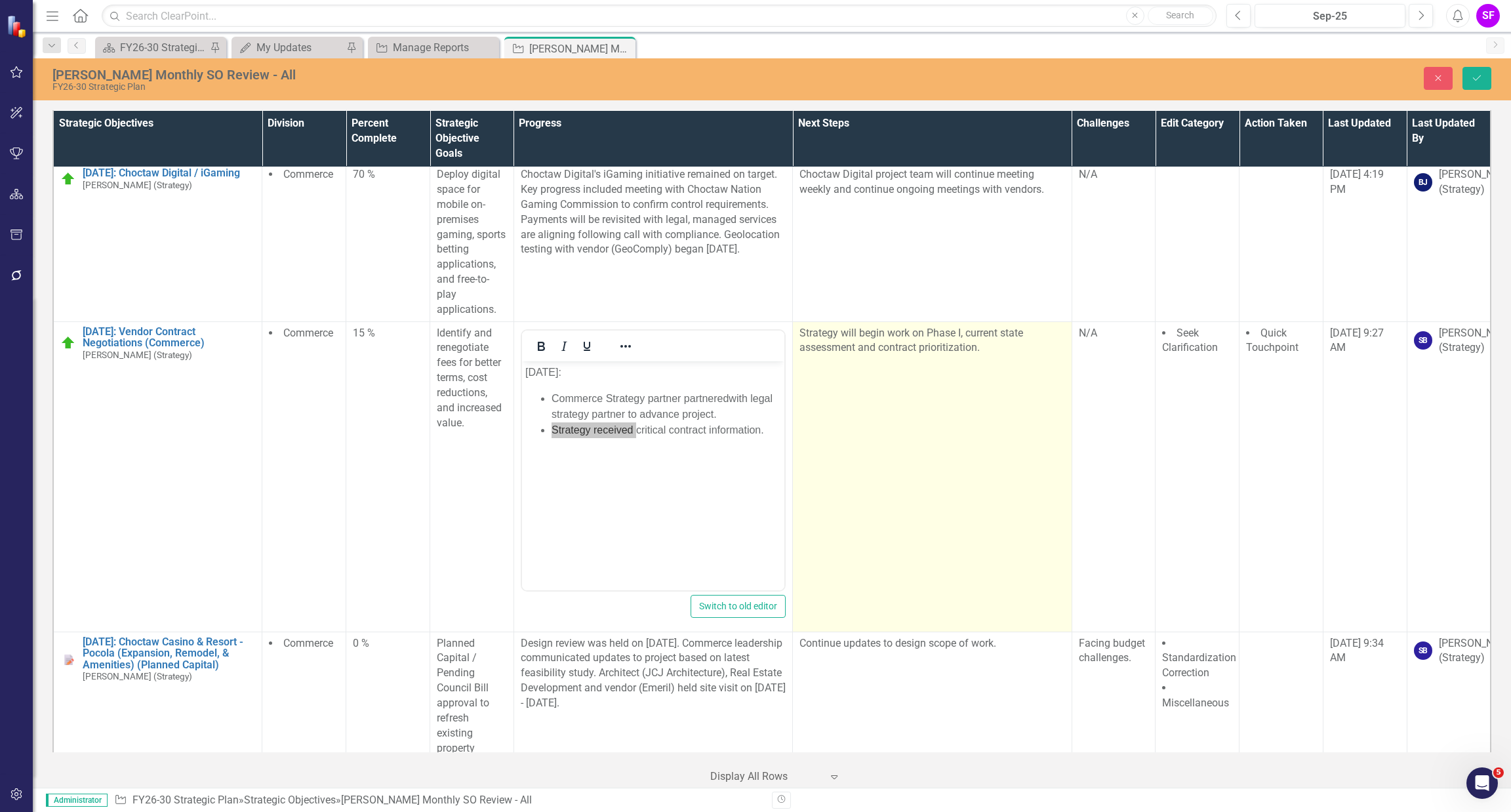
click at [910, 628] on td "Strategy will begin work on Phase I, current state assessment and contract prio…" at bounding box center [932, 476] width 279 height 310
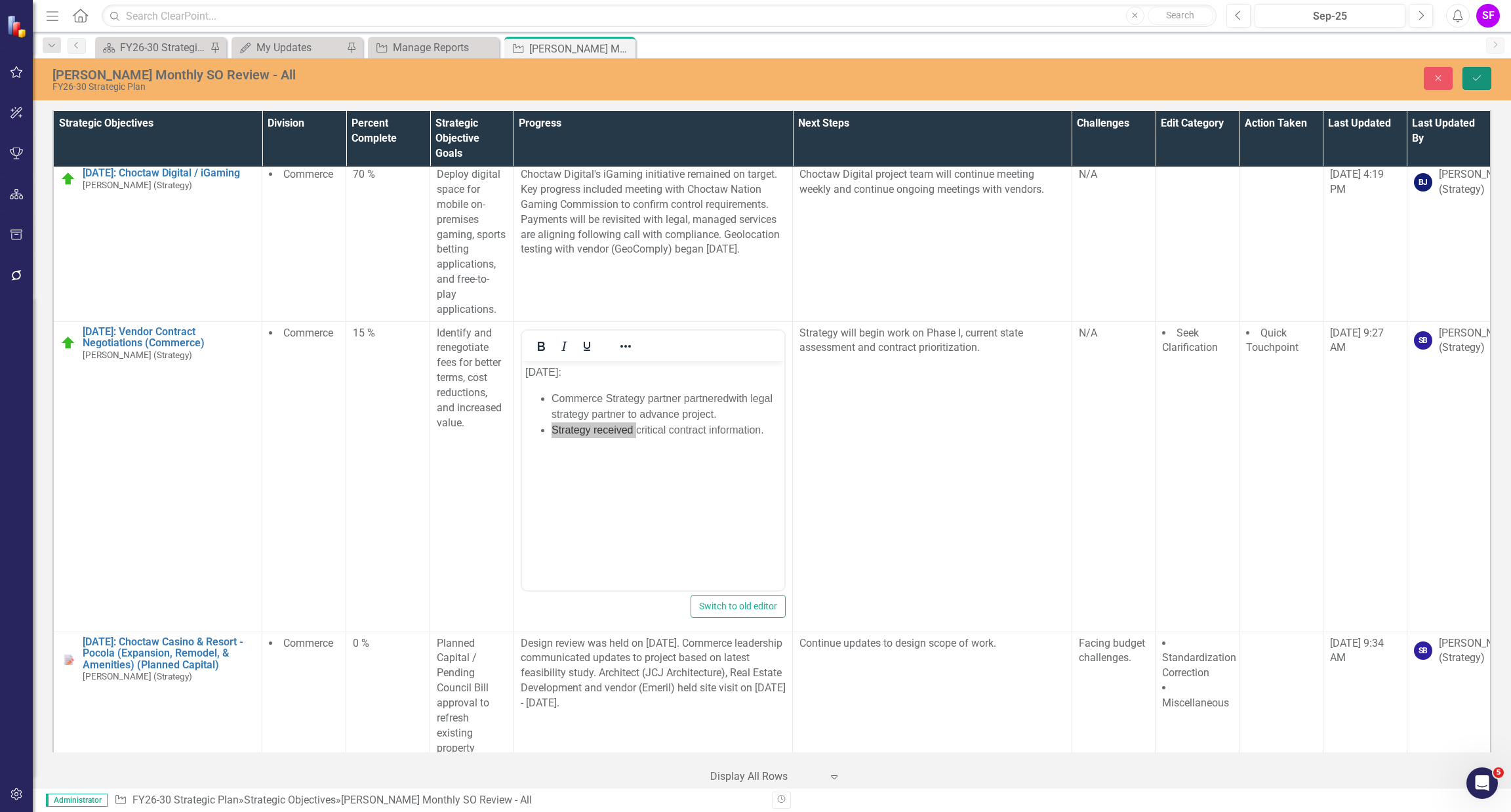
click at [1466, 84] on button "Save" at bounding box center [1477, 78] width 28 height 23
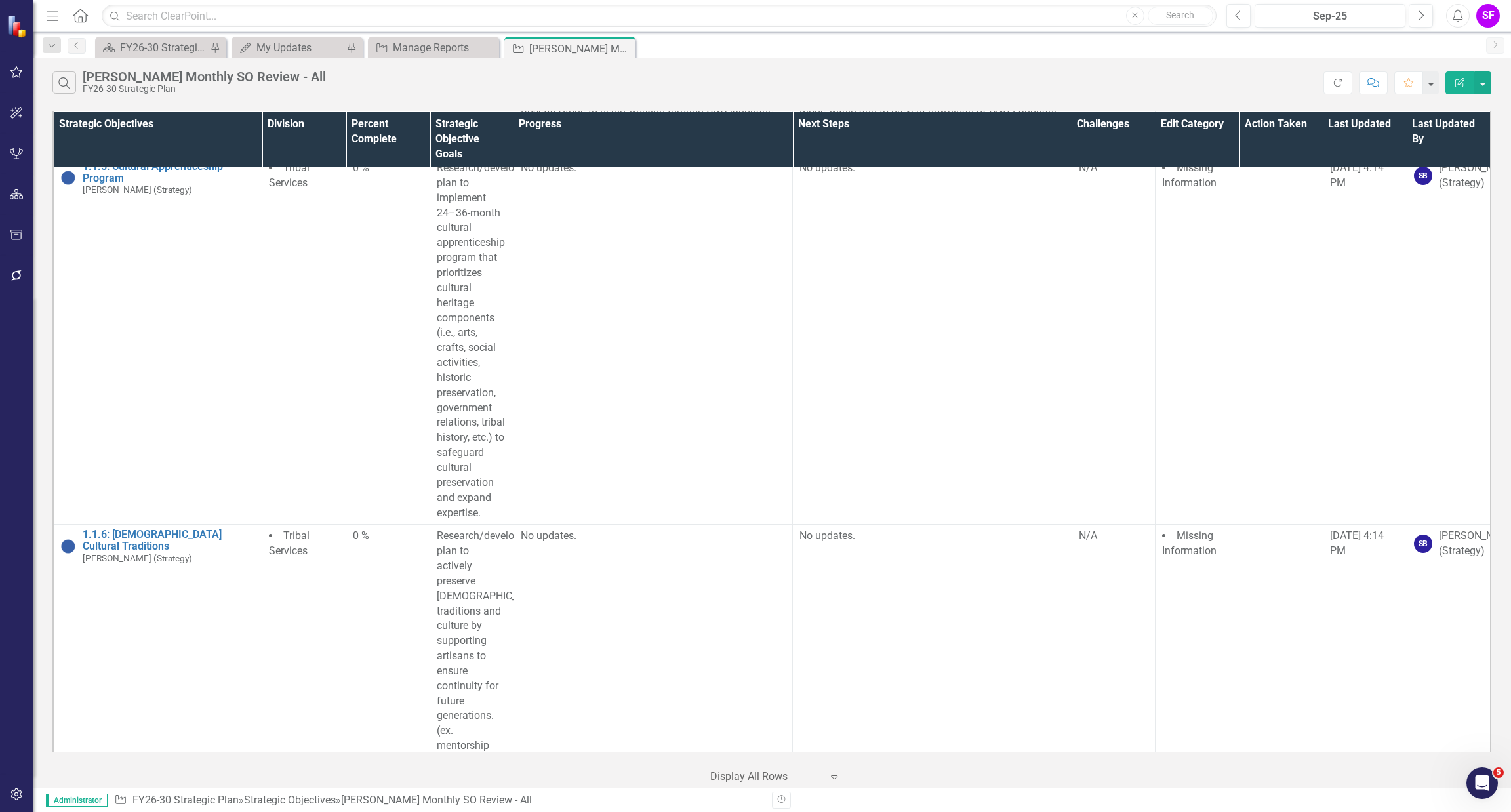
scroll to position [0, 0]
